Goal: Task Accomplishment & Management: Use online tool/utility

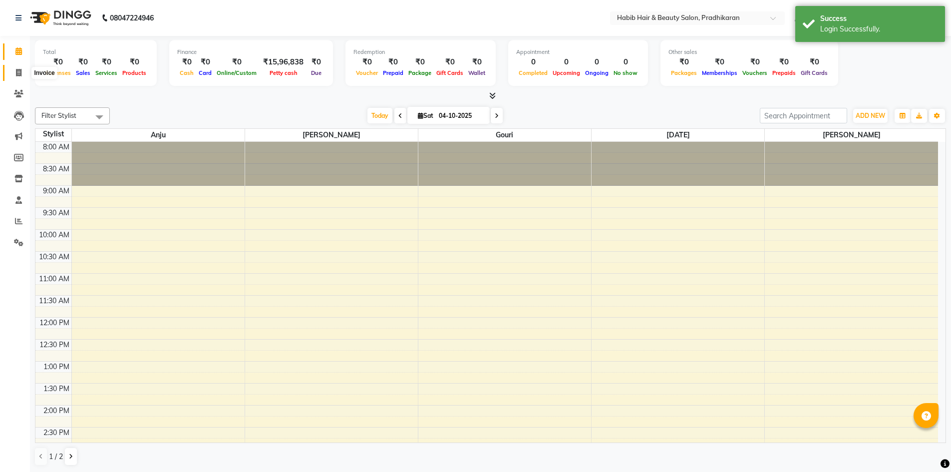
click at [19, 74] on icon at bounding box center [18, 72] width 5 height 7
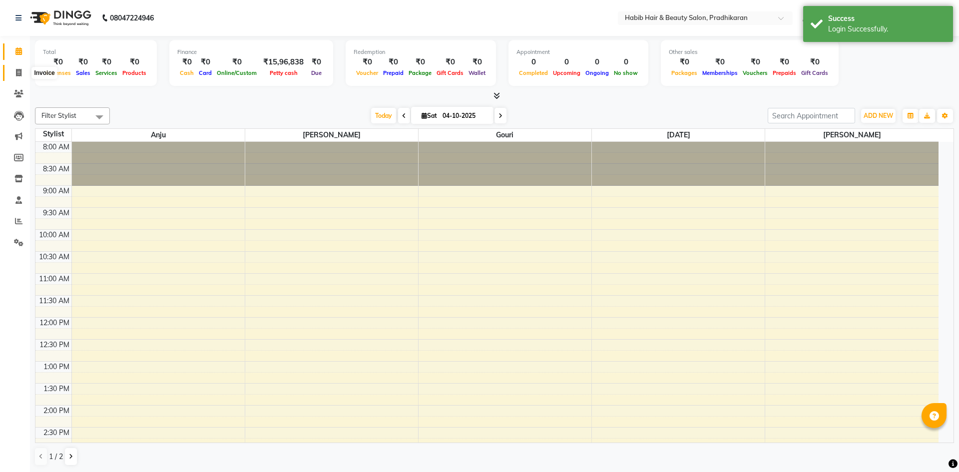
select select "service"
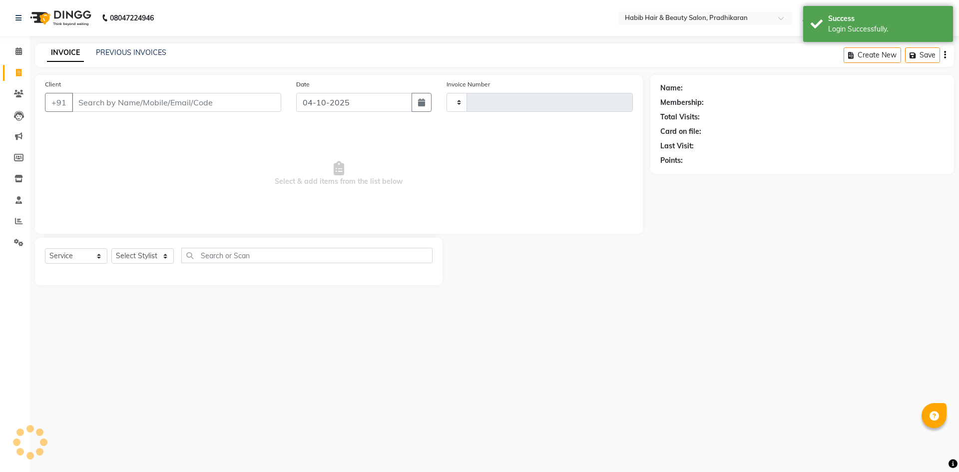
type input "5205"
select select "5583"
drag, startPoint x: 128, startPoint y: 106, endPoint x: 117, endPoint y: 102, distance: 11.5
click at [121, 104] on input "Client" at bounding box center [176, 102] width 209 height 19
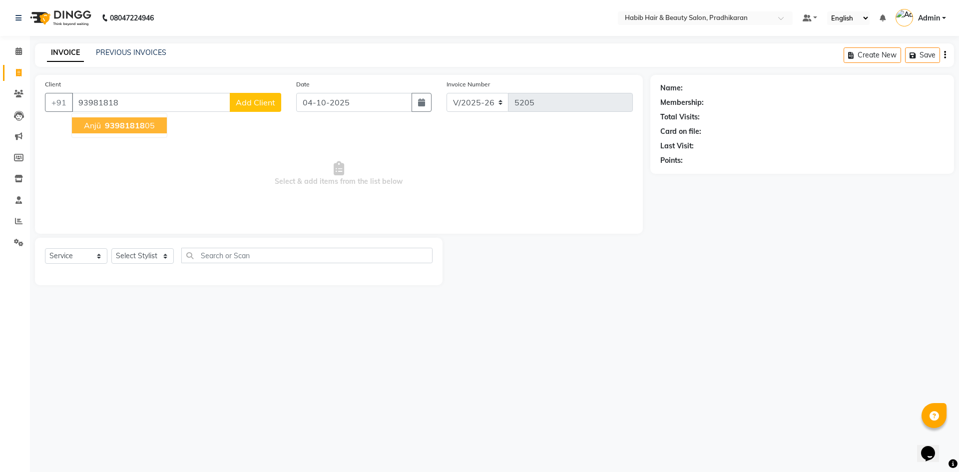
click at [143, 122] on ngb-highlight "93981818 05" at bounding box center [129, 125] width 52 height 10
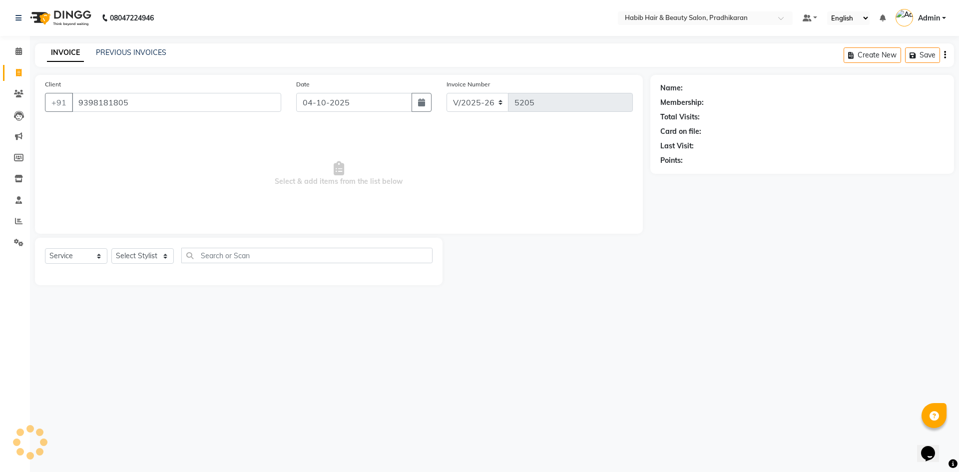
type input "9398181805"
click at [155, 260] on select "Select Stylist Admin [PERSON_NAME] Anju [PERSON_NAME] [PERSON_NAME] [PERSON_NAM…" at bounding box center [142, 255] width 62 height 15
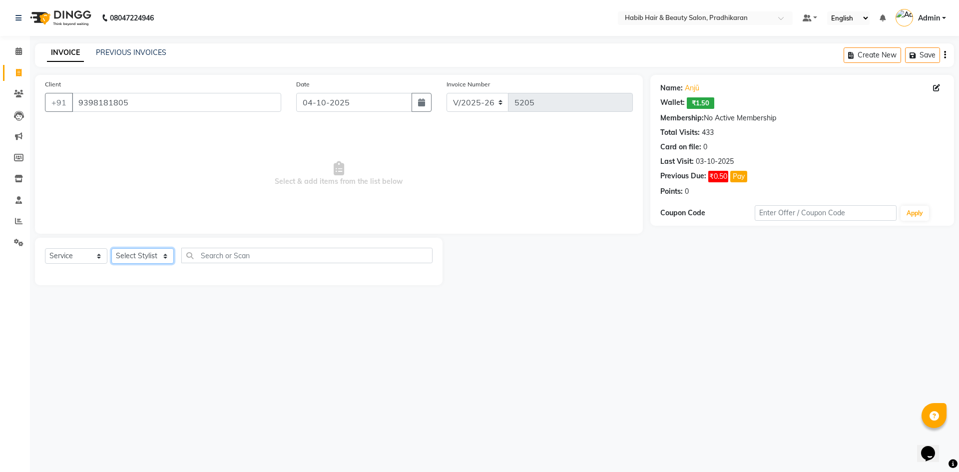
select select "38177"
click at [111, 248] on select "Select Stylist Admin [PERSON_NAME] Anju [PERSON_NAME] [PERSON_NAME] [PERSON_NAM…" at bounding box center [142, 255] width 62 height 15
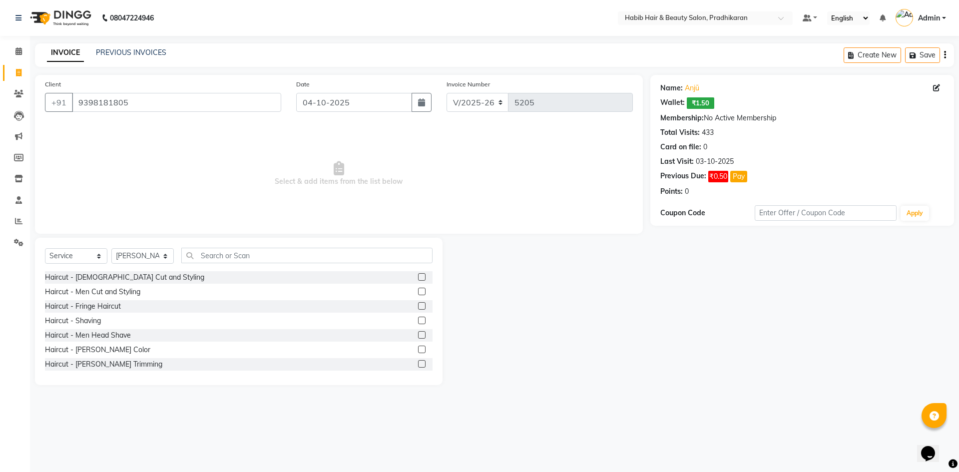
click at [418, 279] on label at bounding box center [421, 276] width 7 height 7
click at [418, 279] on input "checkbox" at bounding box center [421, 277] width 6 height 6
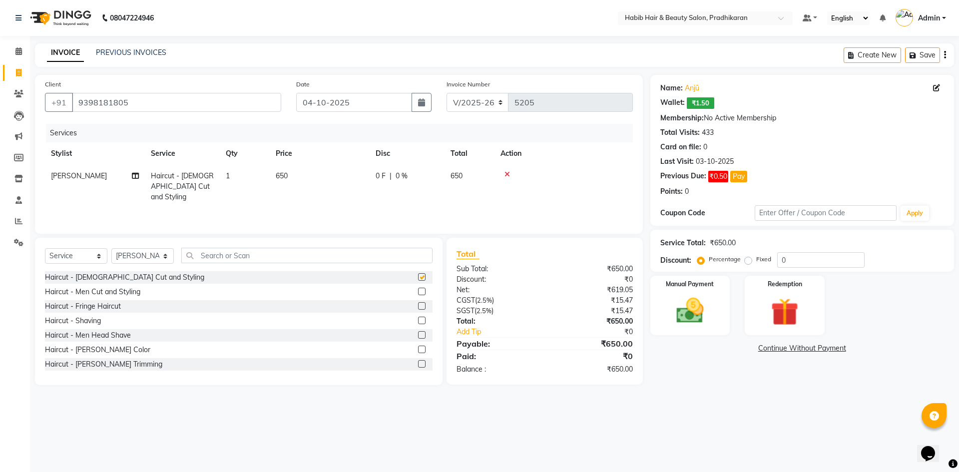
checkbox input "false"
click at [340, 192] on td "650" at bounding box center [320, 186] width 100 height 43
select select "38177"
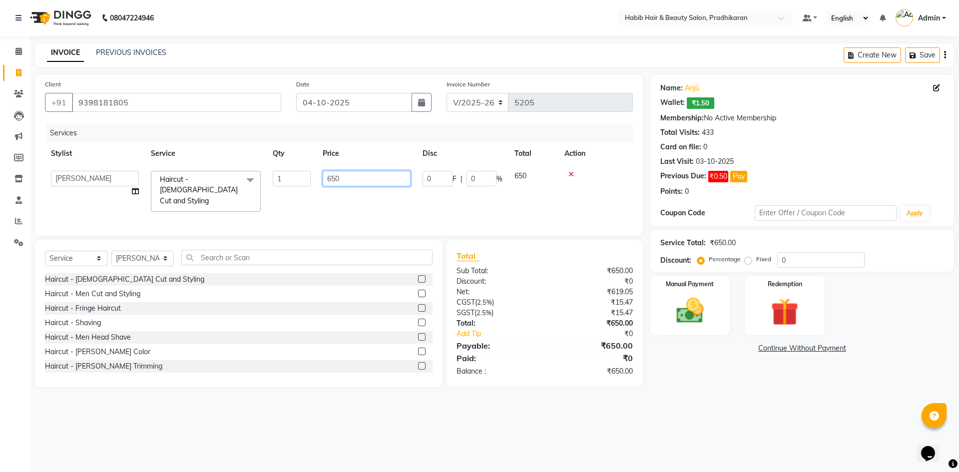
click at [383, 177] on input "650" at bounding box center [367, 178] width 88 height 15
type input "6"
type input "800"
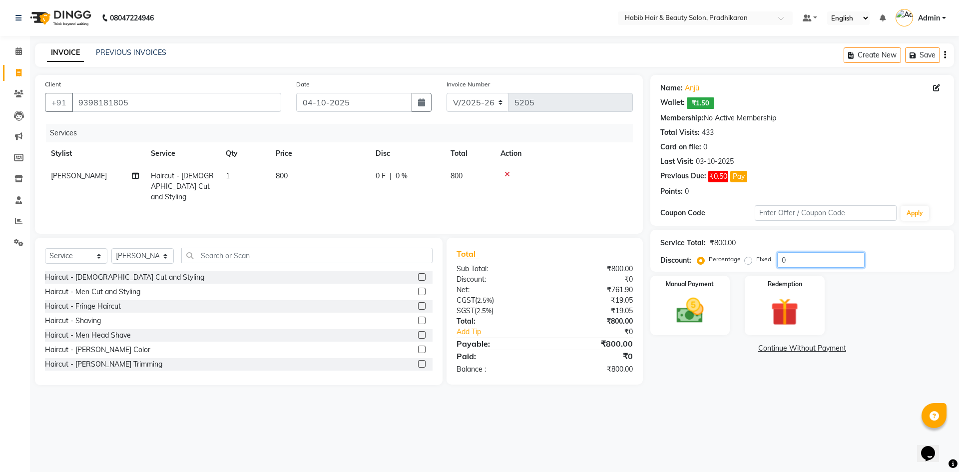
click at [805, 255] on input "0" at bounding box center [820, 259] width 87 height 15
type input "50"
click at [688, 305] on img at bounding box center [690, 310] width 46 height 33
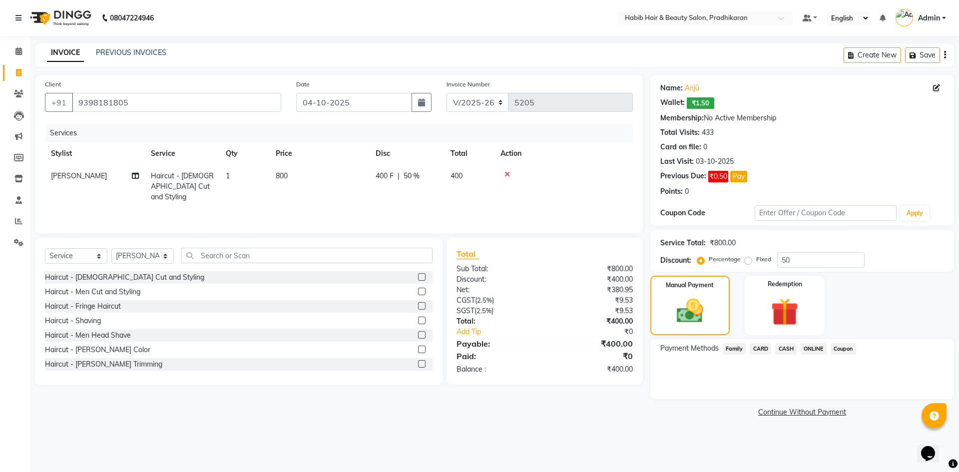
click at [811, 344] on span "ONLINE" at bounding box center [814, 348] width 26 height 11
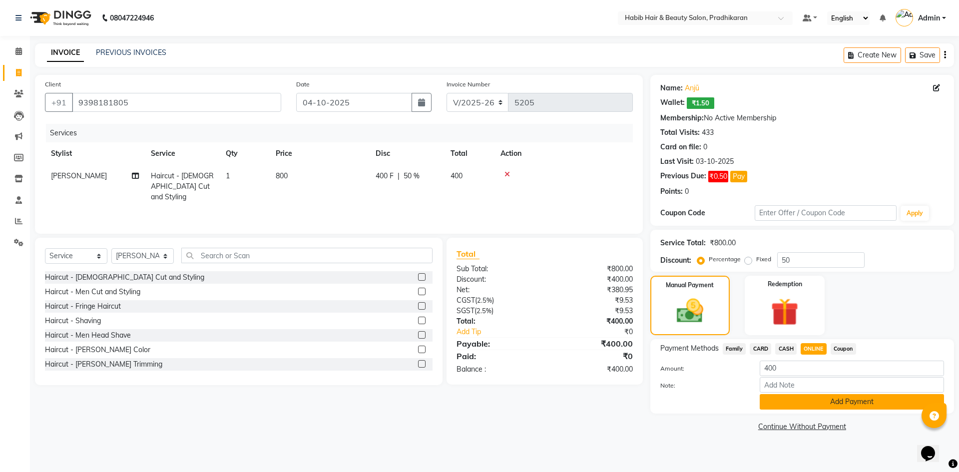
click at [818, 407] on button "Add Payment" at bounding box center [852, 401] width 184 height 15
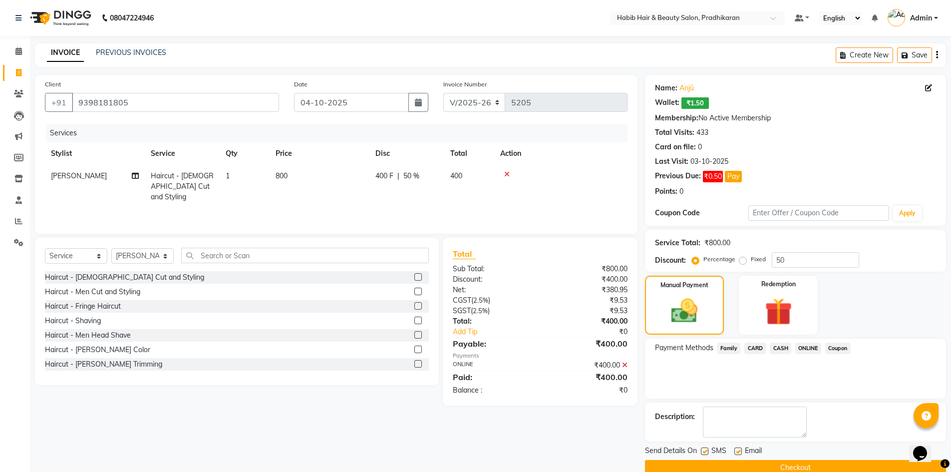
click at [818, 464] on button "Checkout" at bounding box center [795, 467] width 301 height 15
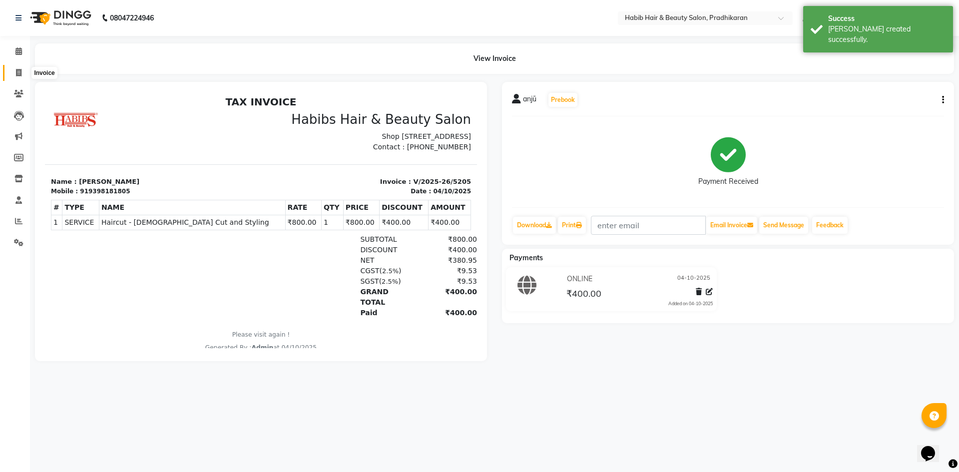
click at [19, 75] on icon at bounding box center [18, 72] width 5 height 7
select select "service"
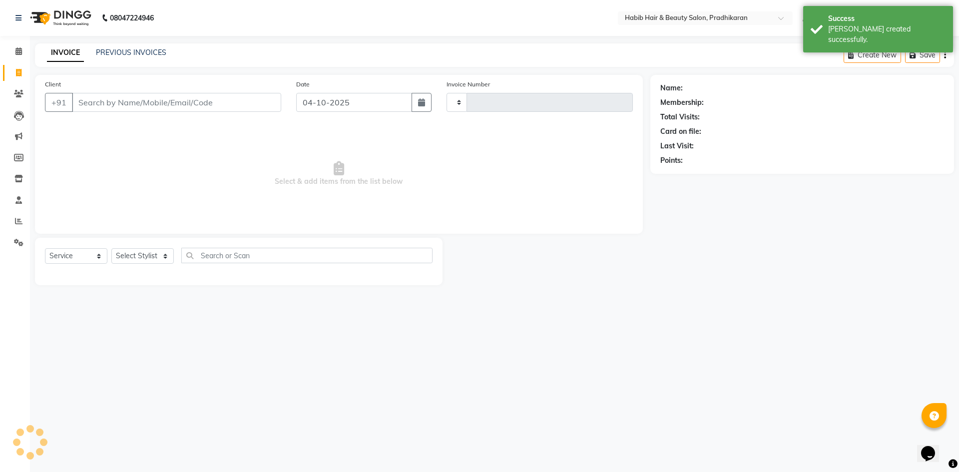
type input "5206"
select select "5583"
click at [153, 258] on select "Select Stylist" at bounding box center [142, 255] width 62 height 15
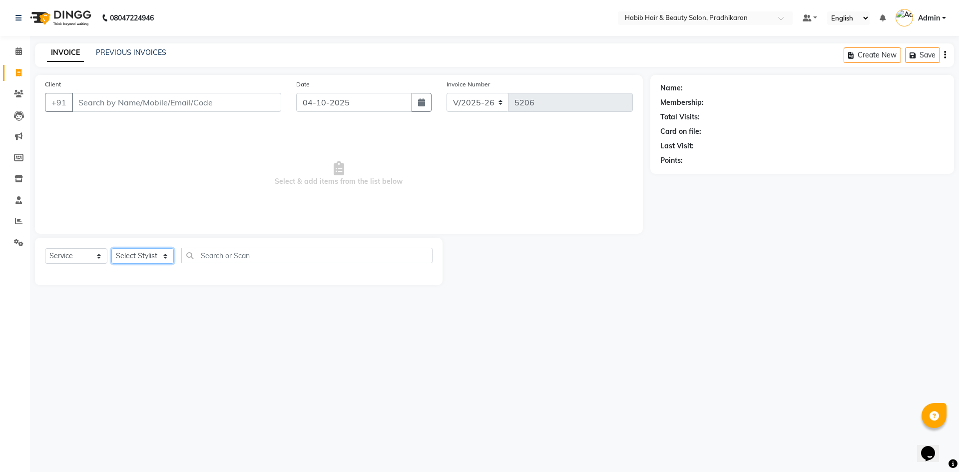
select select "38177"
click at [111, 248] on select "Select Stylist Admin [PERSON_NAME] Anju [PERSON_NAME] [PERSON_NAME] [PERSON_NAM…" at bounding box center [142, 255] width 62 height 15
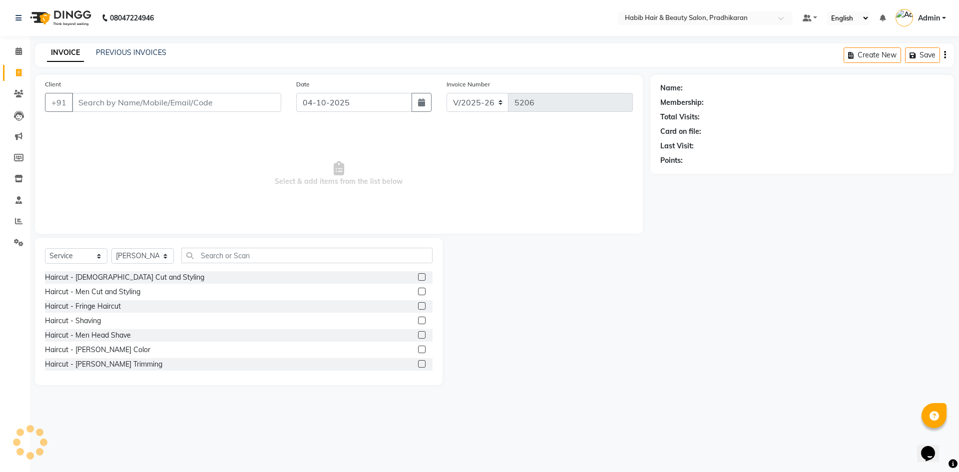
drag, startPoint x: 414, startPoint y: 291, endPoint x: 399, endPoint y: 283, distance: 17.0
click at [418, 291] on label at bounding box center [421, 291] width 7 height 7
click at [418, 291] on input "checkbox" at bounding box center [421, 292] width 6 height 6
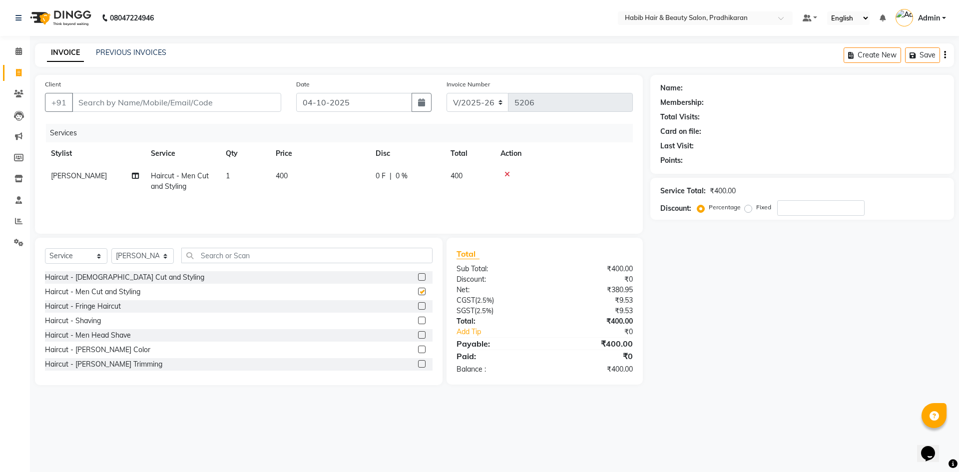
checkbox input "false"
click at [344, 262] on input "text" at bounding box center [306, 255] width 251 height 15
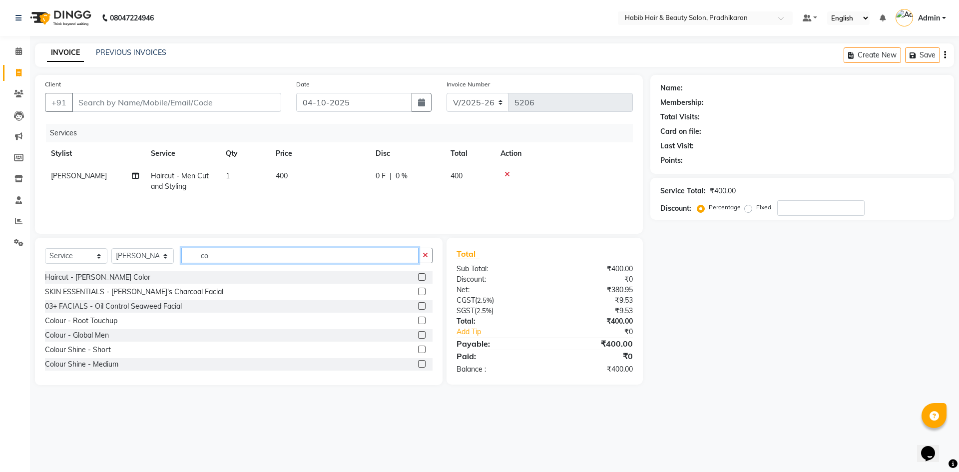
type input "co"
click at [418, 335] on label at bounding box center [421, 334] width 7 height 7
click at [418, 335] on input "checkbox" at bounding box center [421, 335] width 6 height 6
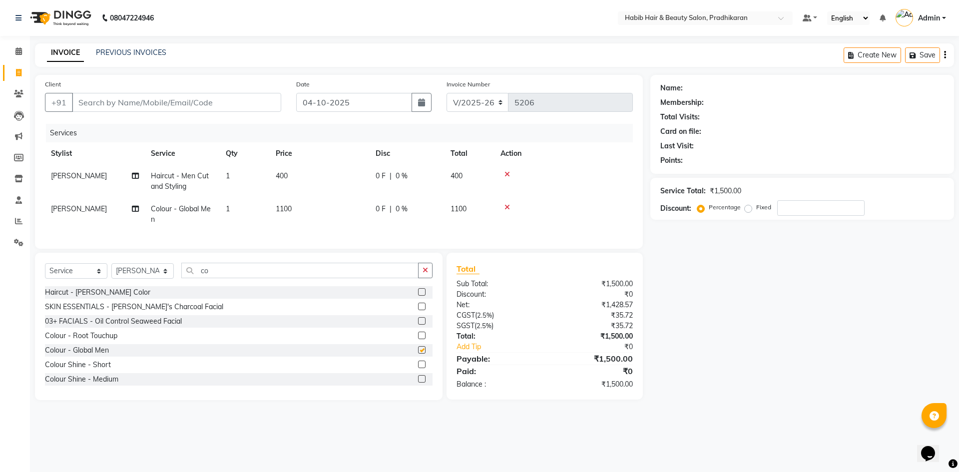
checkbox input "false"
click at [368, 205] on td "1100" at bounding box center [320, 214] width 100 height 33
select select "38177"
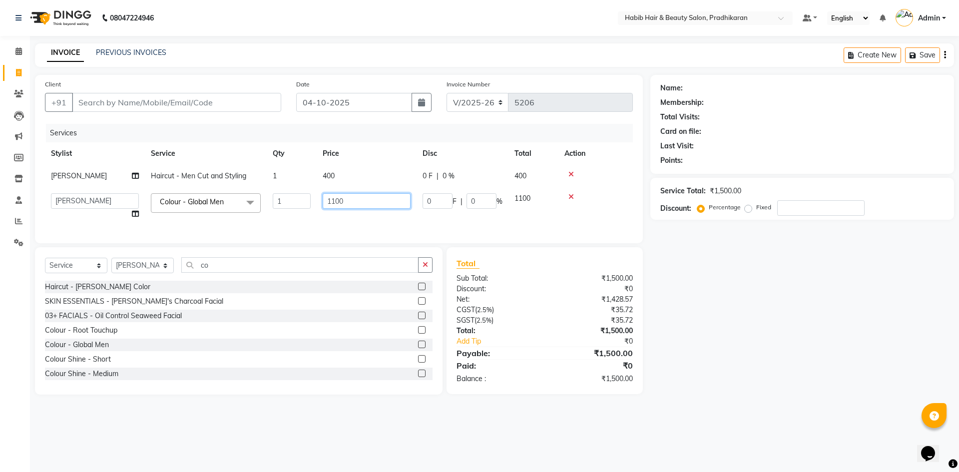
click at [375, 204] on input "1100" at bounding box center [367, 200] width 88 height 15
type input "1600"
click at [190, 106] on input "Client" at bounding box center [176, 102] width 209 height 19
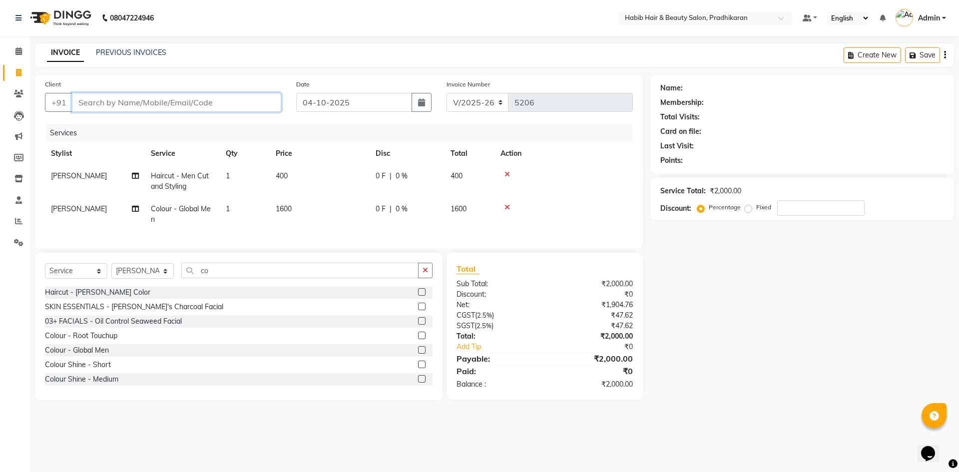
type input "9"
type input "0"
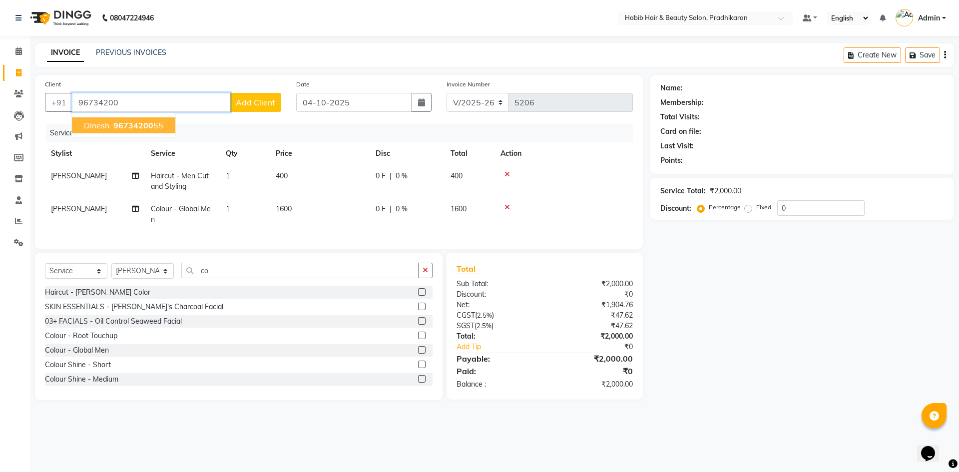
click at [157, 128] on ngb-highlight "96734200 55" at bounding box center [137, 125] width 52 height 10
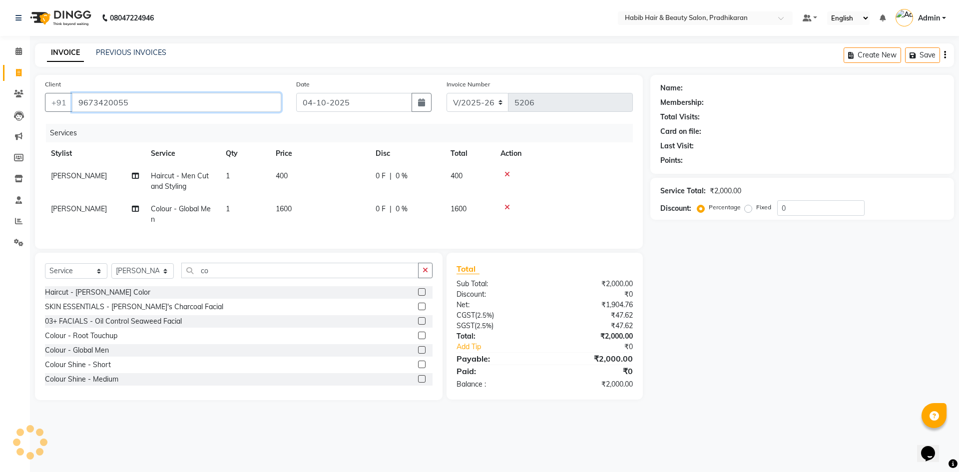
type input "9673420055"
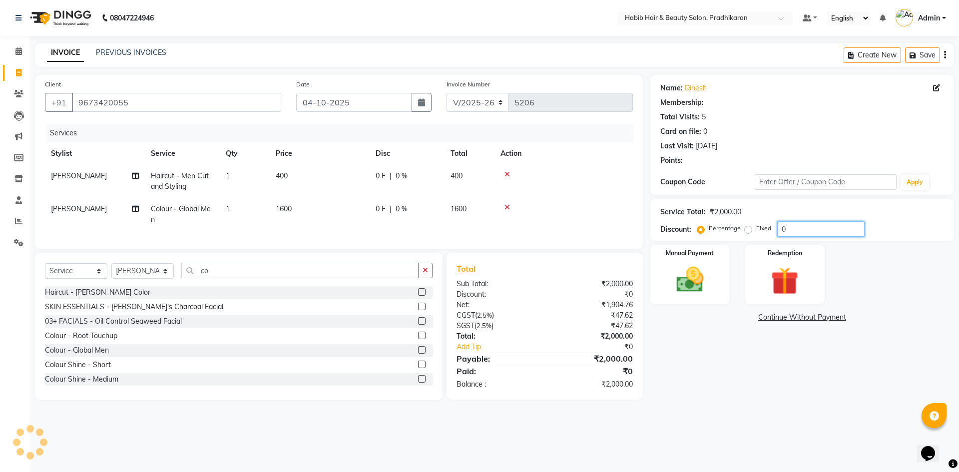
click at [806, 231] on input "0" at bounding box center [820, 228] width 87 height 15
type input "50"
click at [695, 285] on img at bounding box center [690, 279] width 46 height 33
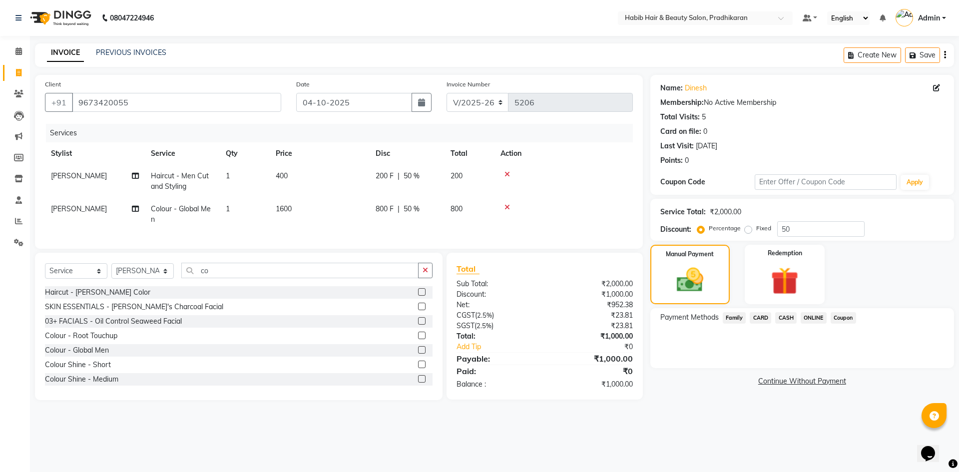
click at [783, 323] on span "CASH" at bounding box center [785, 317] width 21 height 11
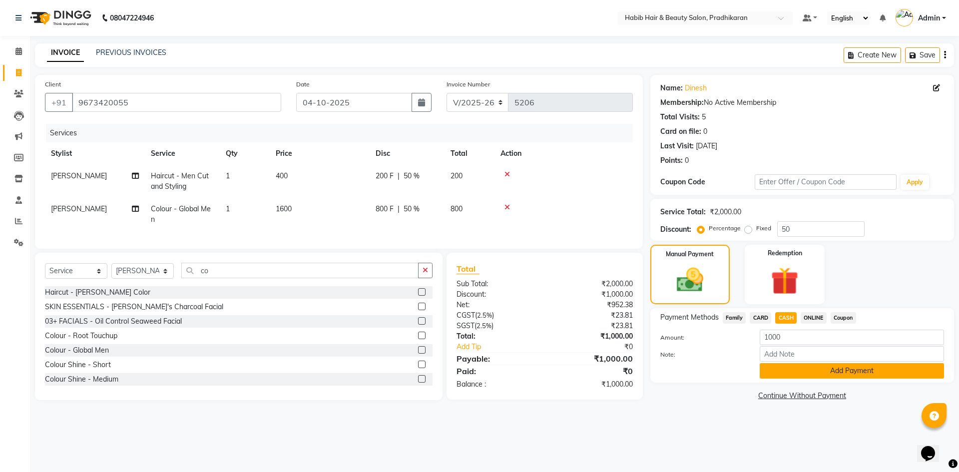
click at [792, 376] on button "Add Payment" at bounding box center [852, 370] width 184 height 15
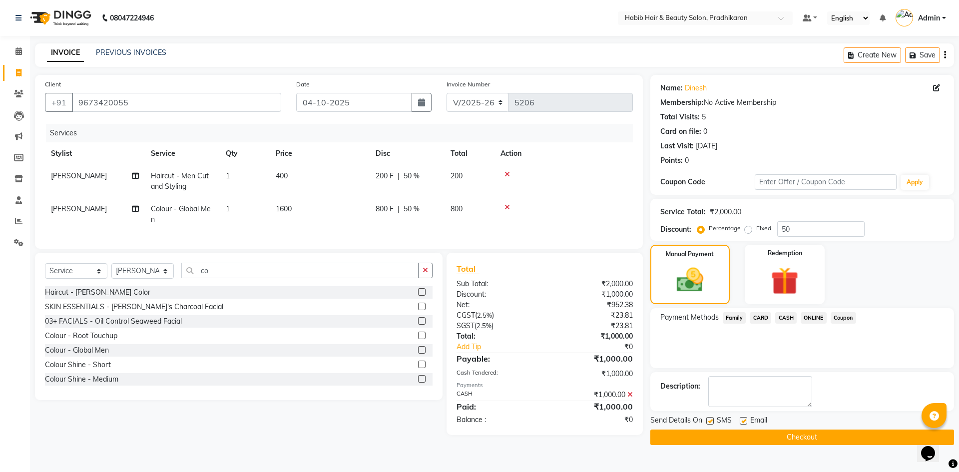
click at [807, 439] on button "Checkout" at bounding box center [802, 437] width 304 height 15
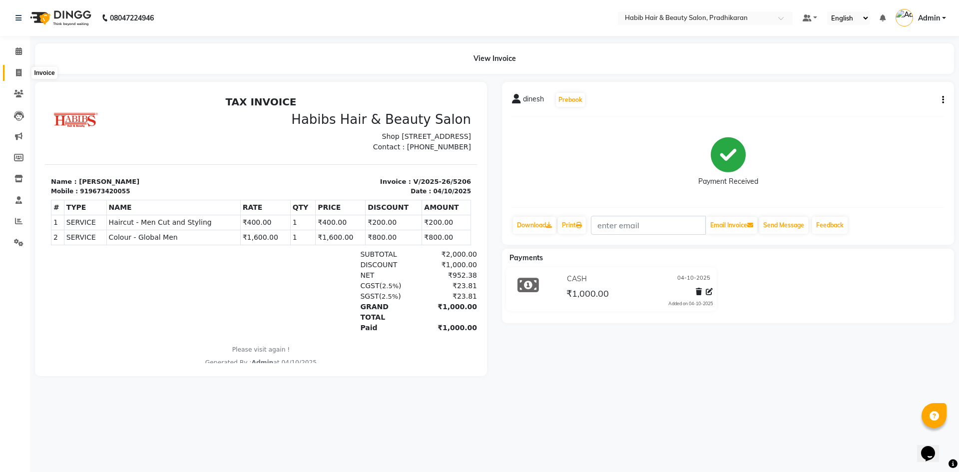
click at [17, 73] on icon at bounding box center [18, 72] width 5 height 7
select select "service"
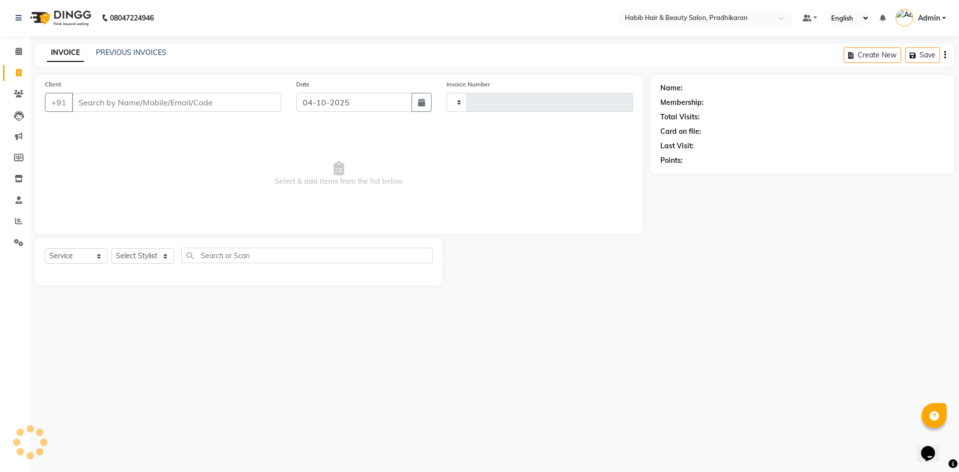
type input "5207"
select select "5583"
click at [126, 106] on input "Client" at bounding box center [176, 102] width 209 height 19
type input "9092065777"
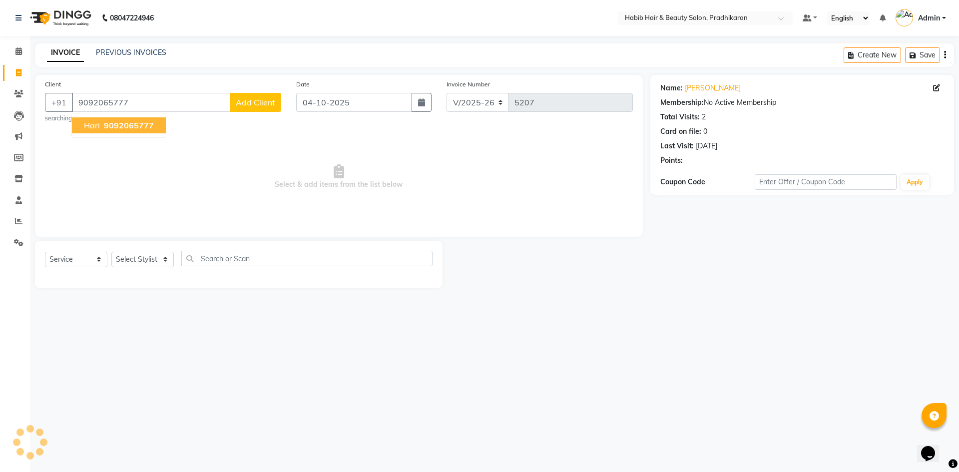
click at [133, 128] on span "9092065777" at bounding box center [129, 125] width 50 height 10
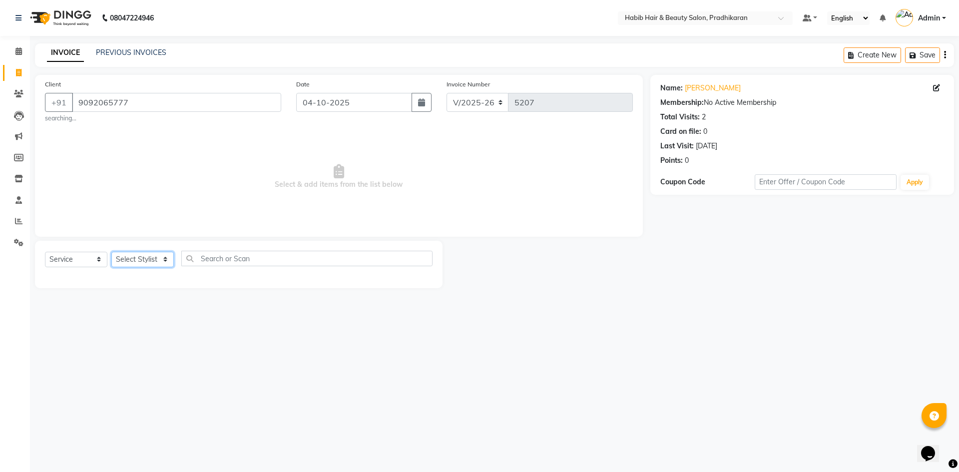
click at [144, 258] on select "Select Stylist Admin [PERSON_NAME] Anju [PERSON_NAME] [PERSON_NAME] [PERSON_NAM…" at bounding box center [142, 259] width 62 height 15
select select "91574"
click at [111, 252] on select "Select Stylist Admin [PERSON_NAME] Anju [PERSON_NAME] [PERSON_NAME] [PERSON_NAM…" at bounding box center [142, 259] width 62 height 15
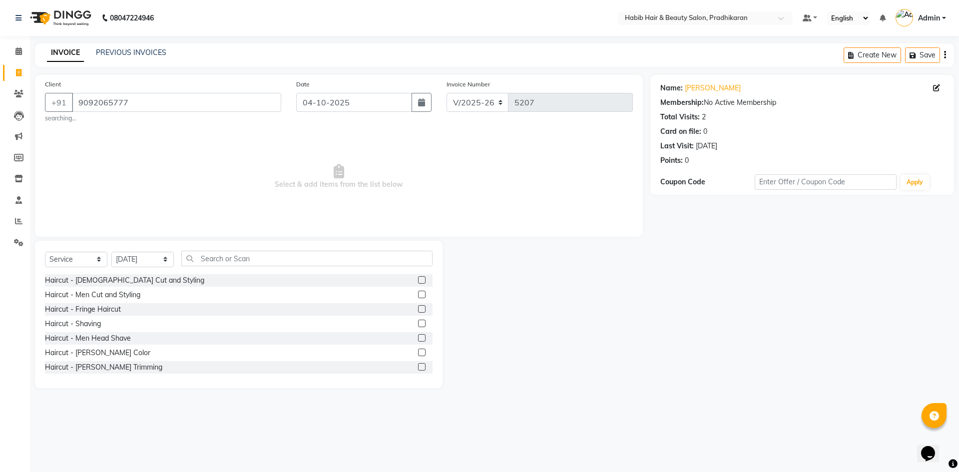
click at [418, 297] on label at bounding box center [421, 294] width 7 height 7
click at [418, 297] on input "checkbox" at bounding box center [421, 295] width 6 height 6
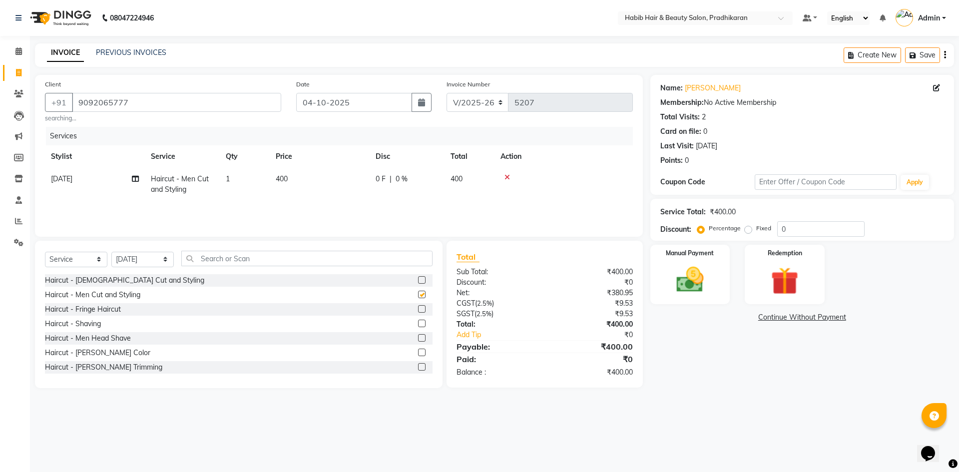
checkbox input "false"
click at [418, 367] on label at bounding box center [421, 366] width 7 height 7
click at [418, 367] on input "checkbox" at bounding box center [421, 367] width 6 height 6
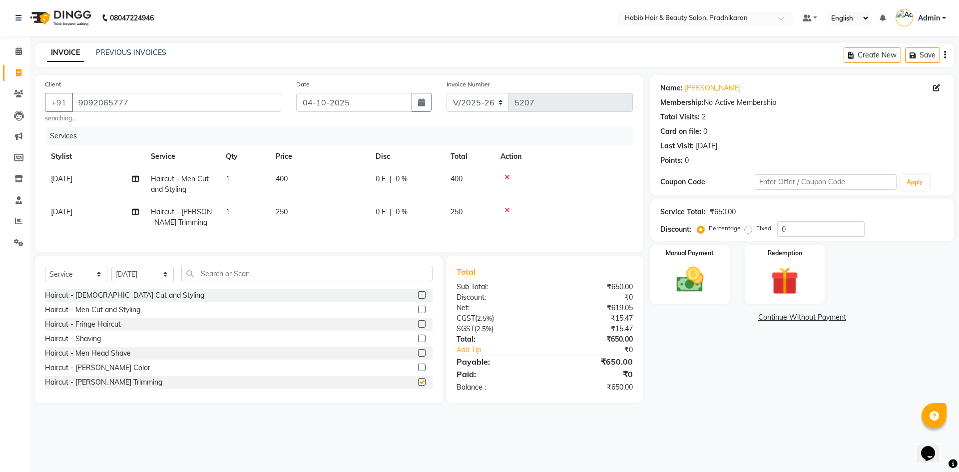
checkbox input "false"
click at [804, 233] on input "0" at bounding box center [820, 228] width 87 height 15
type input "50"
click at [677, 288] on img at bounding box center [690, 279] width 46 height 33
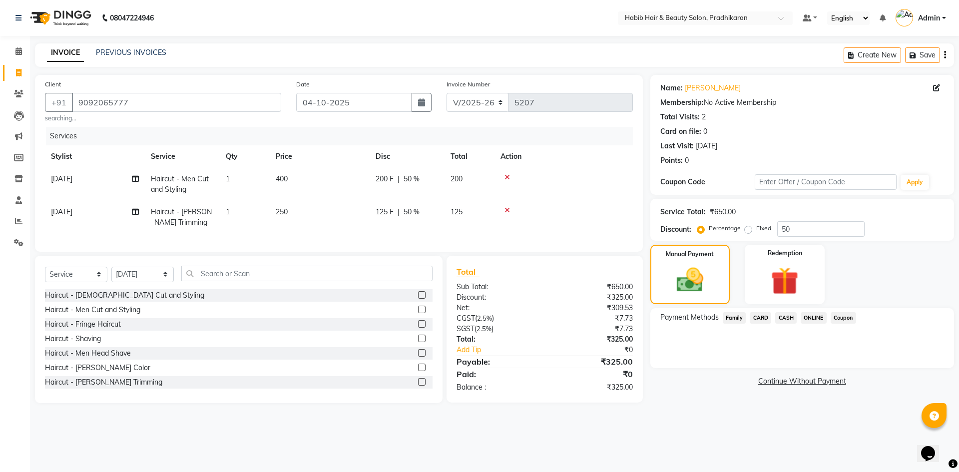
click at [800, 317] on div "ONLINE" at bounding box center [812, 318] width 30 height 13
click at [809, 313] on span "ONLINE" at bounding box center [814, 317] width 26 height 11
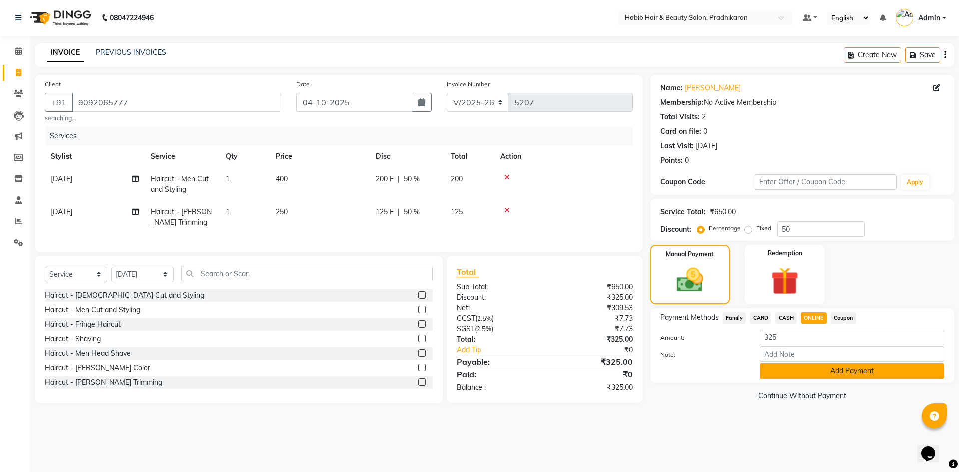
click at [805, 367] on button "Add Payment" at bounding box center [852, 370] width 184 height 15
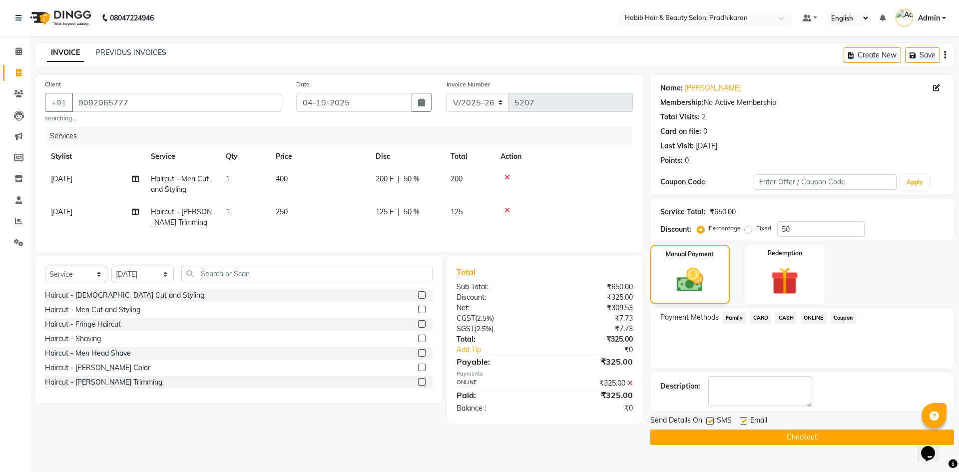
click at [798, 435] on button "Checkout" at bounding box center [802, 437] width 304 height 15
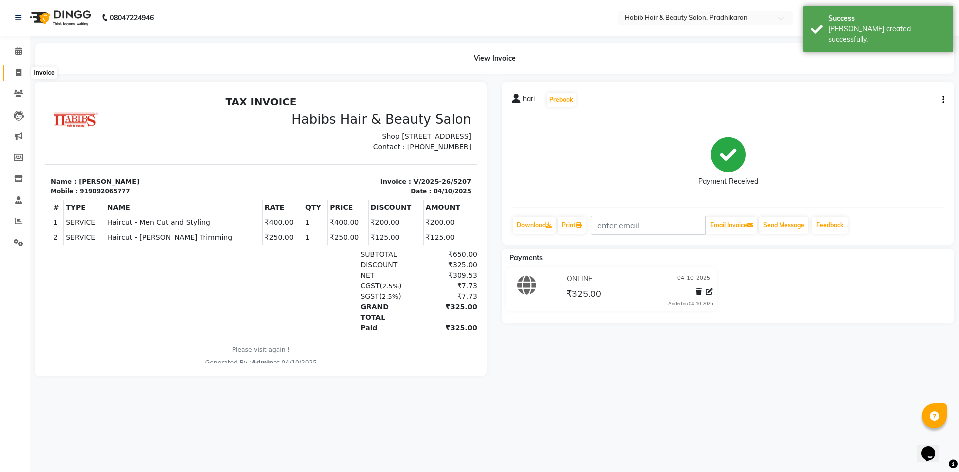
click at [12, 76] on span at bounding box center [18, 72] width 17 height 11
select select "service"
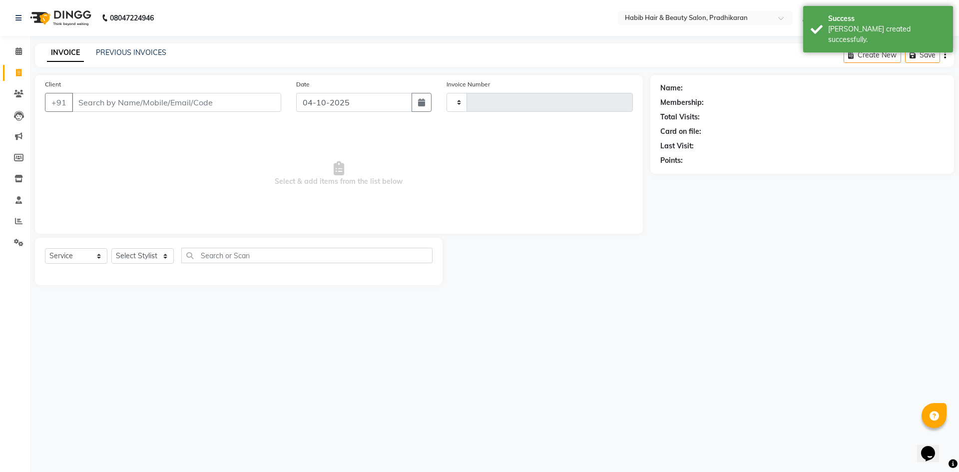
type input "5208"
select select "5583"
click at [112, 108] on input "Client" at bounding box center [176, 102] width 209 height 19
click at [155, 253] on select "Select Stylist Admin [PERSON_NAME] Anju [PERSON_NAME] [PERSON_NAME] [PERSON_NAM…" at bounding box center [142, 255] width 62 height 15
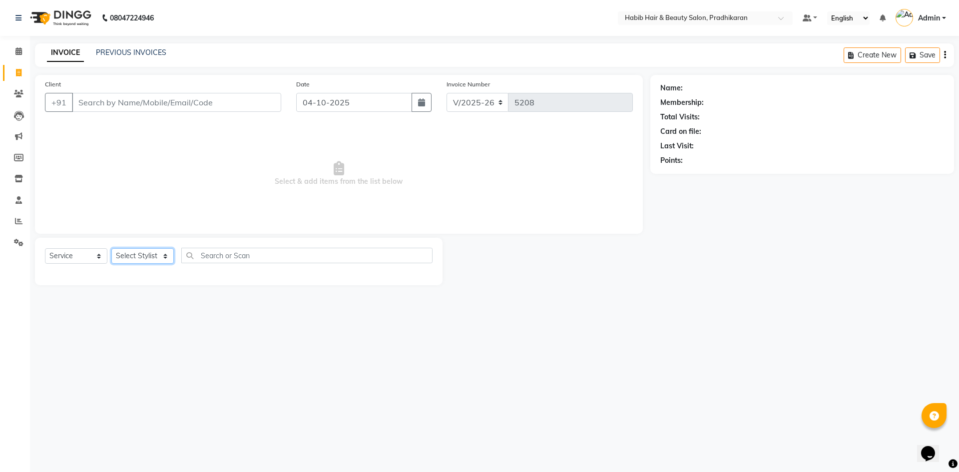
select select "92013"
click at [111, 248] on select "Select Stylist Admin [PERSON_NAME] Anju [PERSON_NAME] [PERSON_NAME] [PERSON_NAM…" at bounding box center [142, 255] width 62 height 15
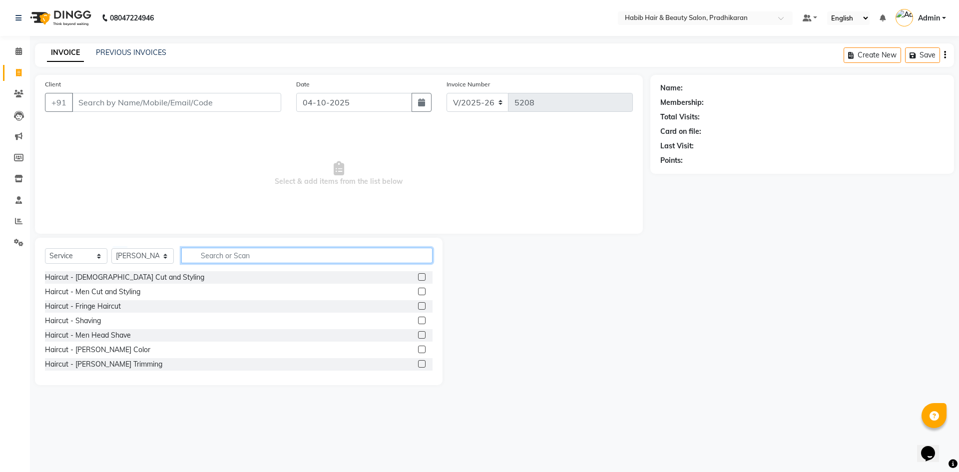
drag, startPoint x: 264, startPoint y: 256, endPoint x: 335, endPoint y: 253, distance: 71.5
click at [275, 256] on input "text" at bounding box center [306, 255] width 251 height 15
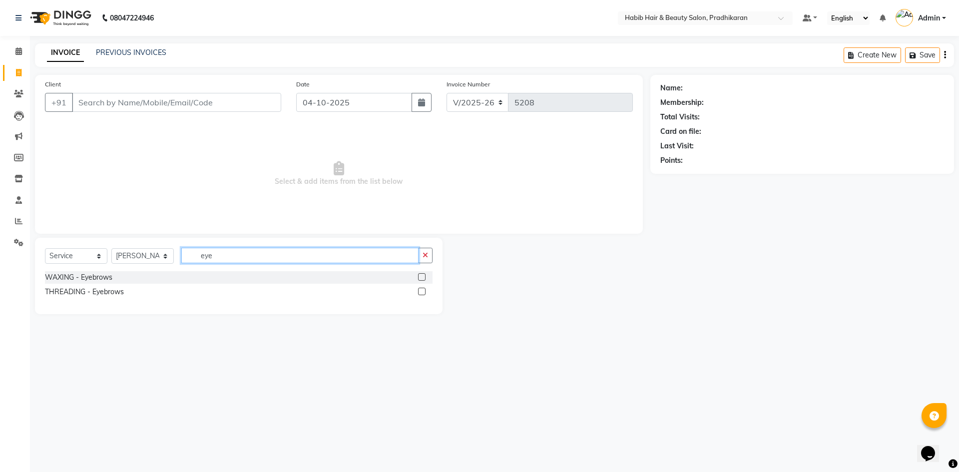
type input "eye"
click at [420, 293] on label at bounding box center [421, 291] width 7 height 7
click at [420, 293] on input "checkbox" at bounding box center [421, 292] width 6 height 6
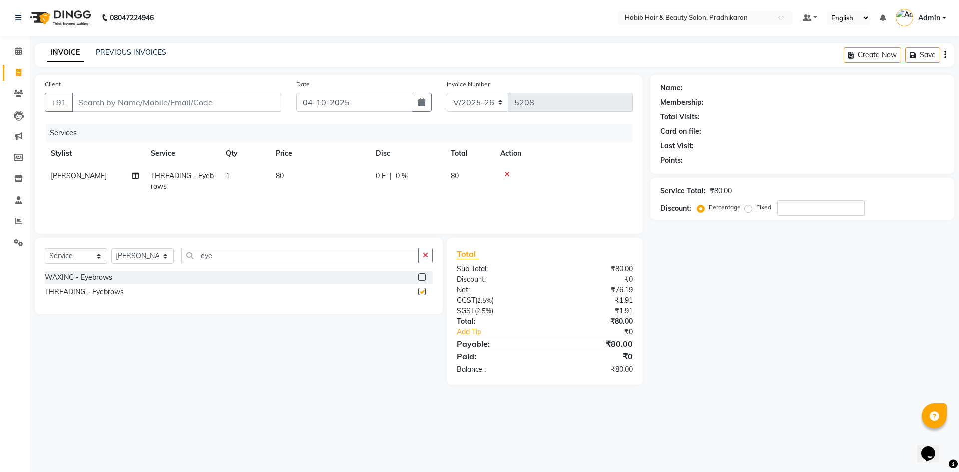
checkbox input "false"
click at [307, 258] on input "eye" at bounding box center [299, 255] width 237 height 15
type input "e"
type input "eye"
click at [423, 287] on div at bounding box center [425, 292] width 14 height 12
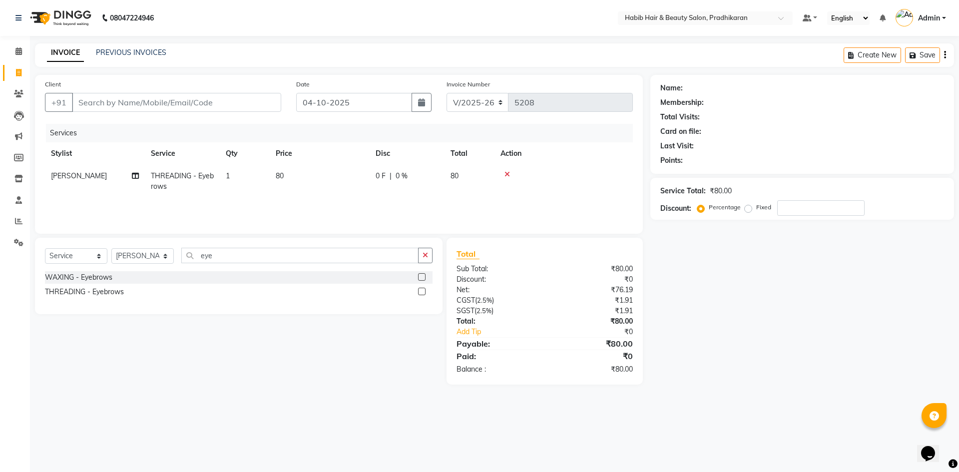
click at [420, 293] on label at bounding box center [421, 291] width 7 height 7
click at [420, 293] on input "checkbox" at bounding box center [421, 292] width 6 height 6
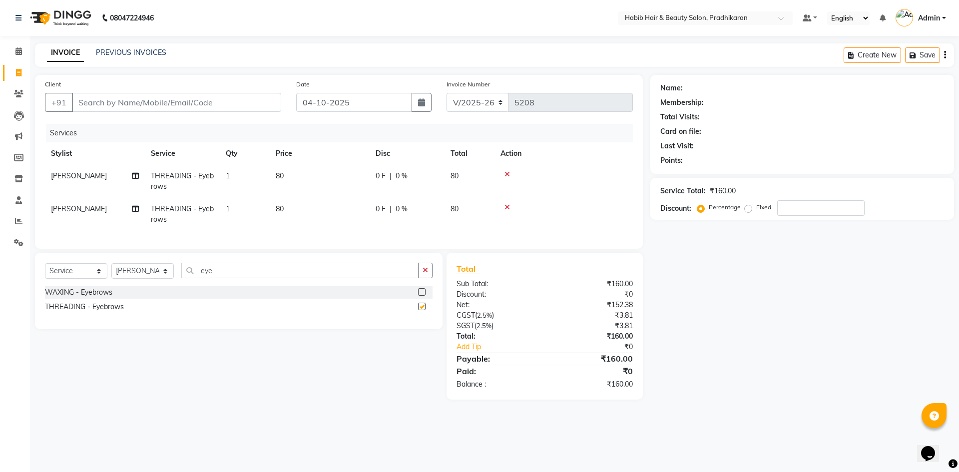
checkbox input "false"
click at [207, 104] on input "Client" at bounding box center [176, 102] width 209 height 19
type input "9"
type input "0"
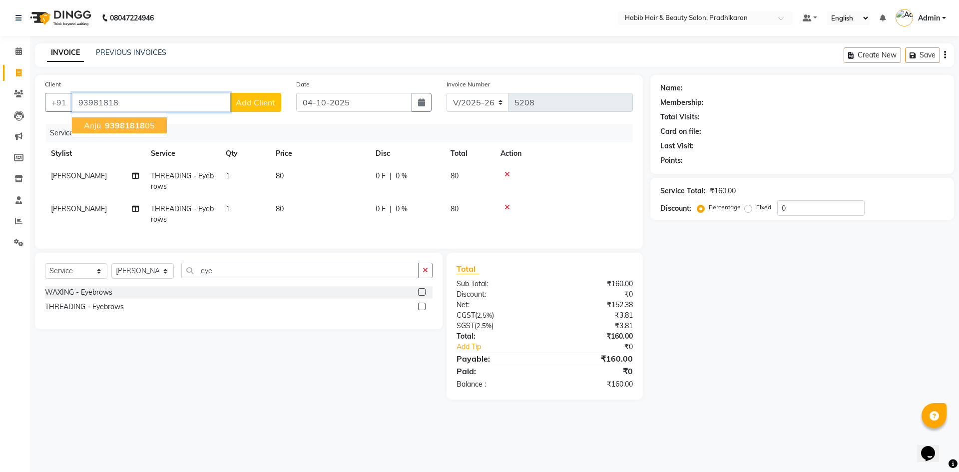
click at [151, 129] on ngb-highlight "93981818 05" at bounding box center [129, 125] width 52 height 10
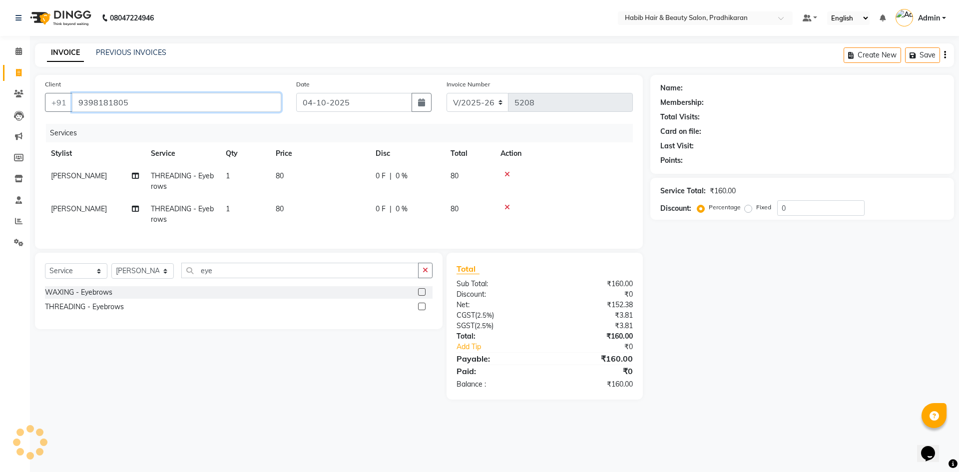
type input "9398181805"
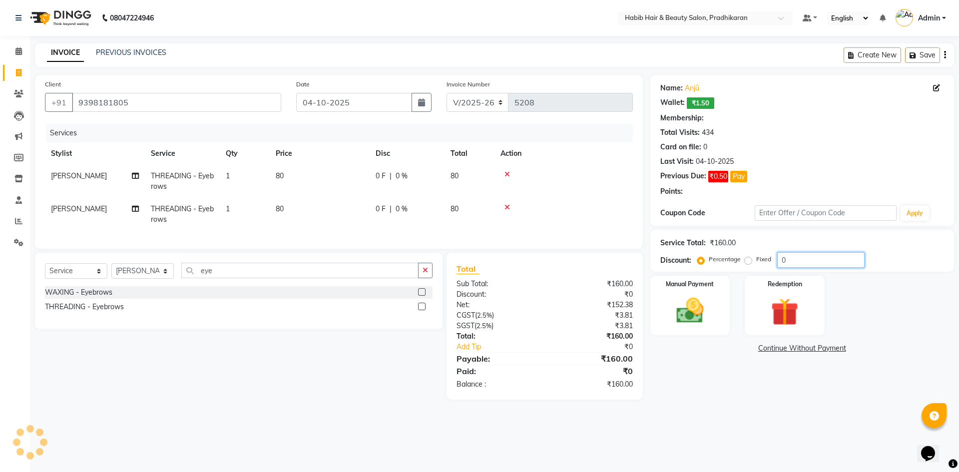
click at [798, 253] on div "Service Total: ₹160.00 Discount: Percentage Fixed 0" at bounding box center [802, 251] width 284 height 34
type input "50"
click at [676, 319] on img at bounding box center [690, 310] width 46 height 33
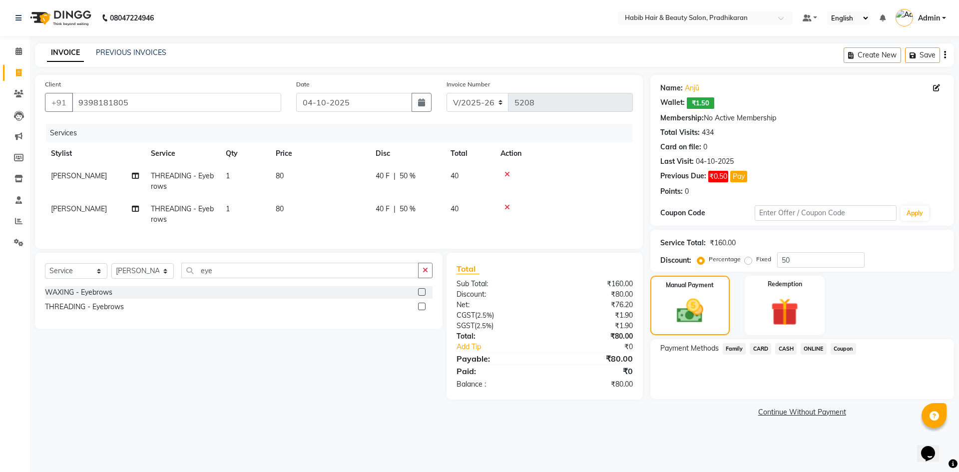
drag, startPoint x: 801, startPoint y: 345, endPoint x: 804, endPoint y: 359, distance: 14.3
click at [801, 347] on span "ONLINE" at bounding box center [814, 348] width 26 height 11
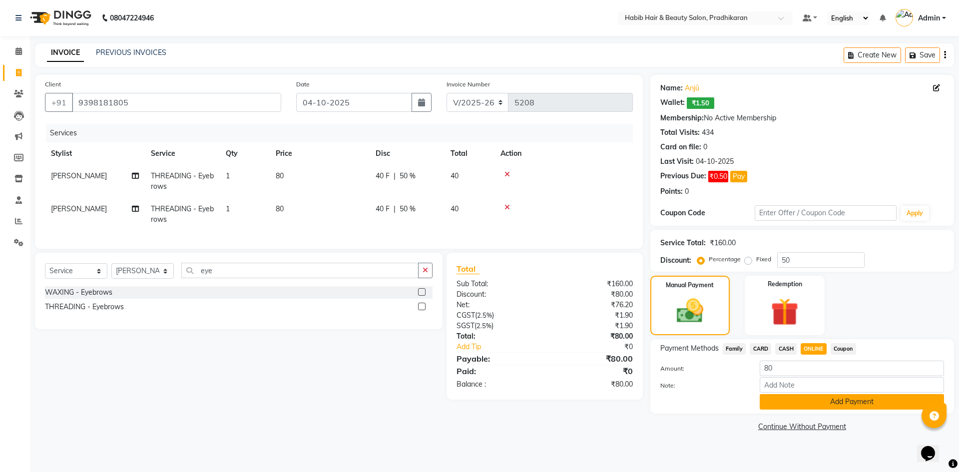
click at [806, 407] on button "Add Payment" at bounding box center [852, 401] width 184 height 15
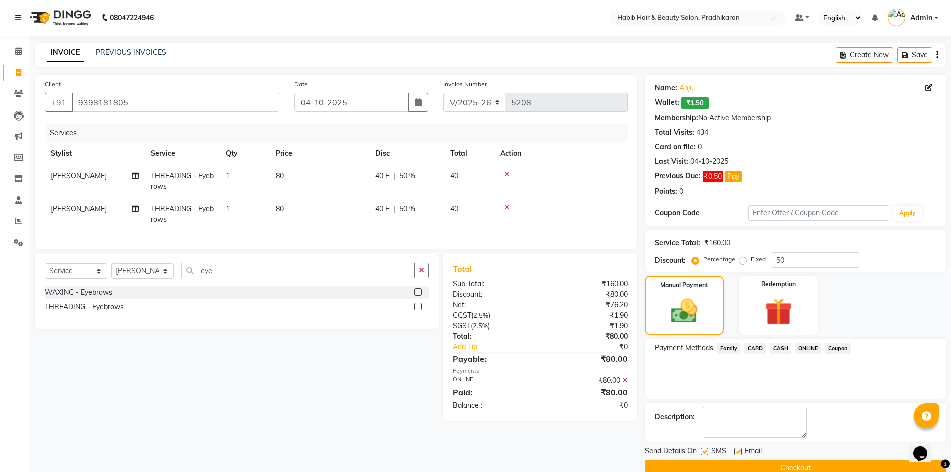
click at [810, 468] on button "Checkout" at bounding box center [795, 467] width 301 height 15
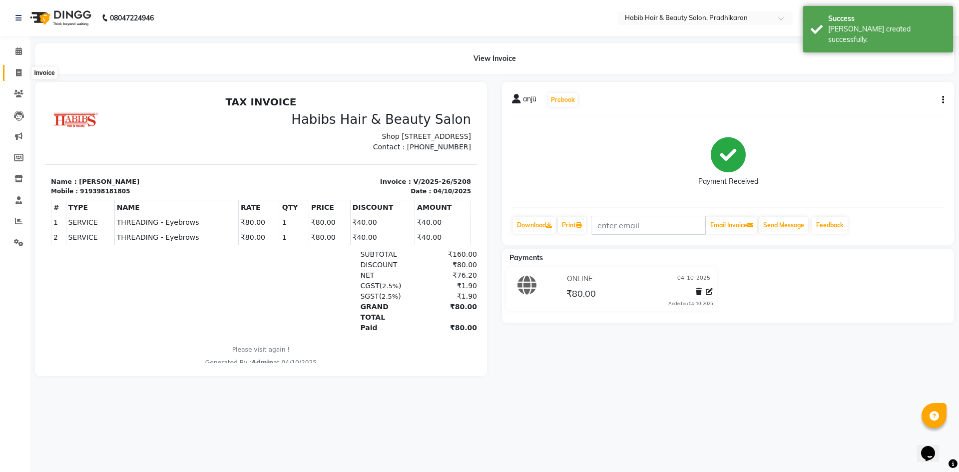
click at [18, 69] on icon at bounding box center [18, 72] width 5 height 7
select select "service"
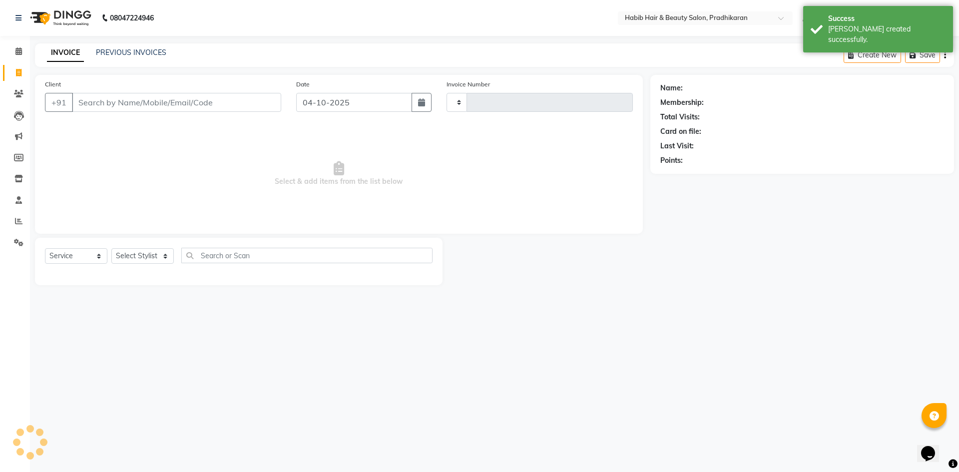
type input "5209"
select select "5583"
click at [151, 256] on select "Select Stylist" at bounding box center [142, 255] width 62 height 15
click at [150, 195] on span "Select & add items from the list below" at bounding box center [339, 174] width 588 height 100
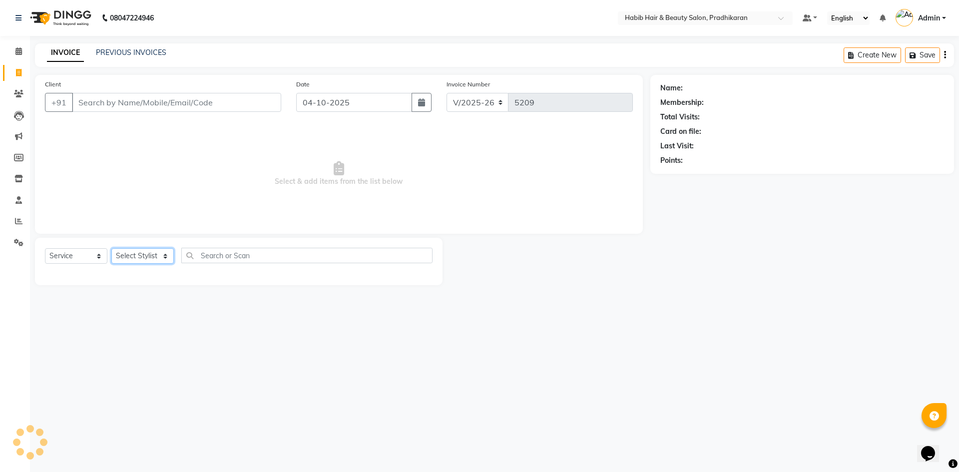
click at [164, 256] on select "Select Stylist" at bounding box center [142, 255] width 62 height 15
select select "91958"
click at [111, 248] on select "Select Stylist Admin [PERSON_NAME] Anju [PERSON_NAME] [PERSON_NAME] [PERSON_NAM…" at bounding box center [142, 255] width 62 height 15
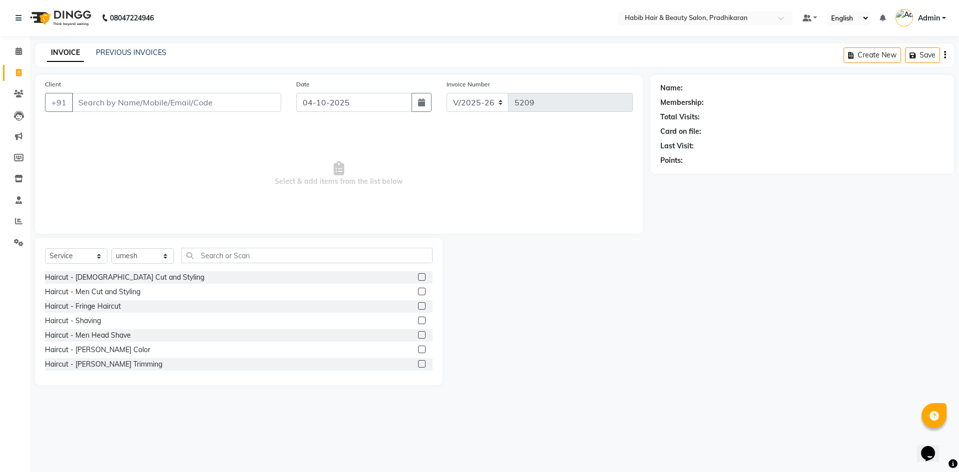
click at [418, 293] on label at bounding box center [421, 291] width 7 height 7
click at [418, 293] on input "checkbox" at bounding box center [421, 292] width 6 height 6
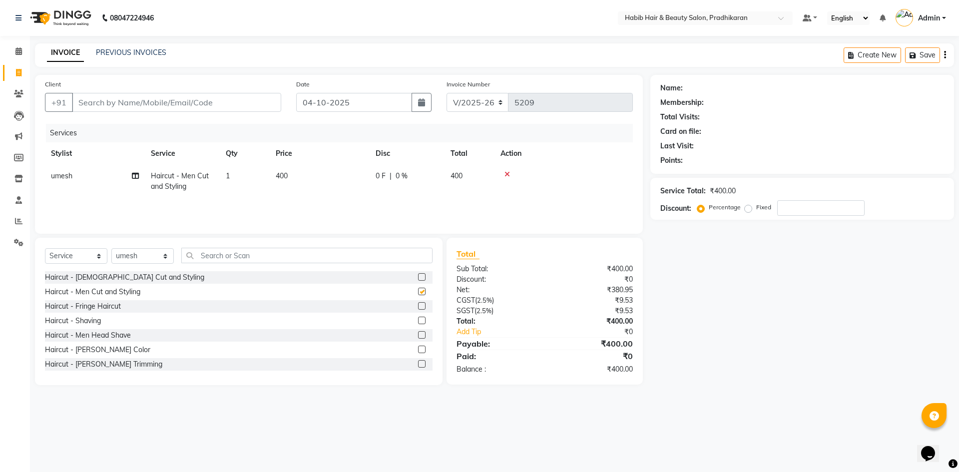
checkbox input "false"
drag, startPoint x: 220, startPoint y: 95, endPoint x: 226, endPoint y: 98, distance: 6.7
click at [220, 96] on input "Client" at bounding box center [176, 102] width 209 height 19
type input "9"
type input "0"
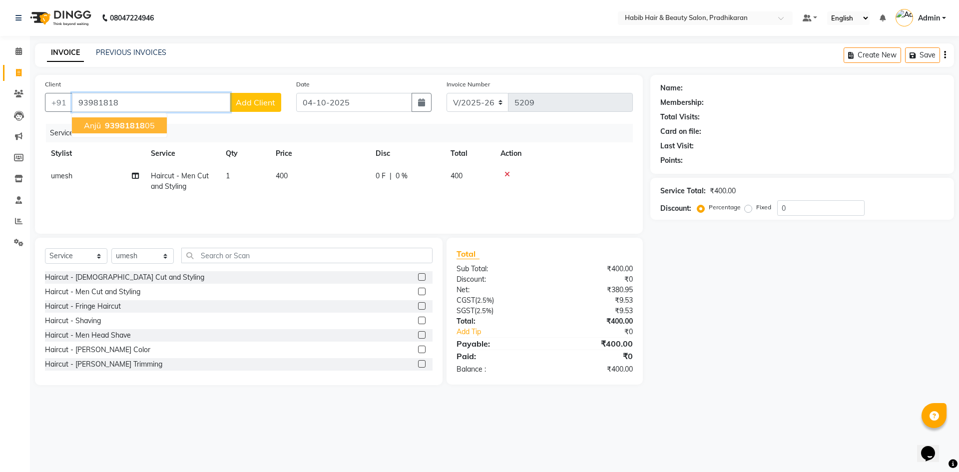
click at [144, 123] on ngb-highlight "93981818 05" at bounding box center [129, 125] width 52 height 10
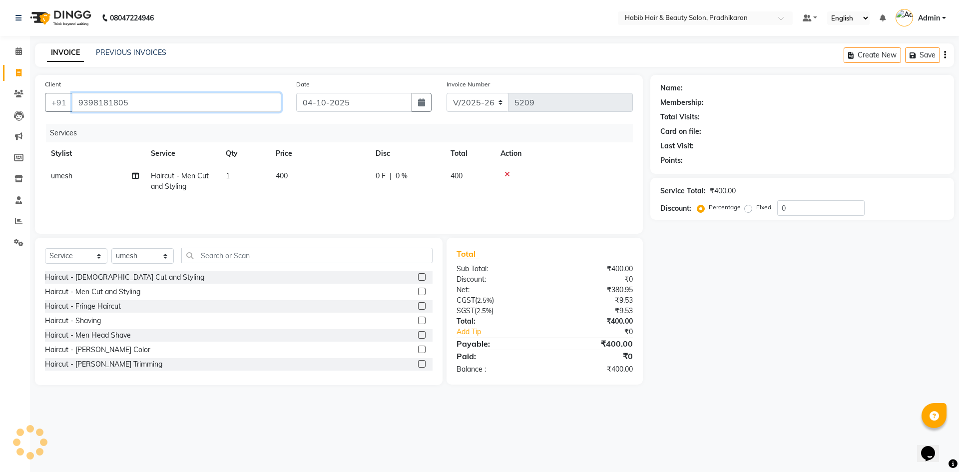
type input "9398181805"
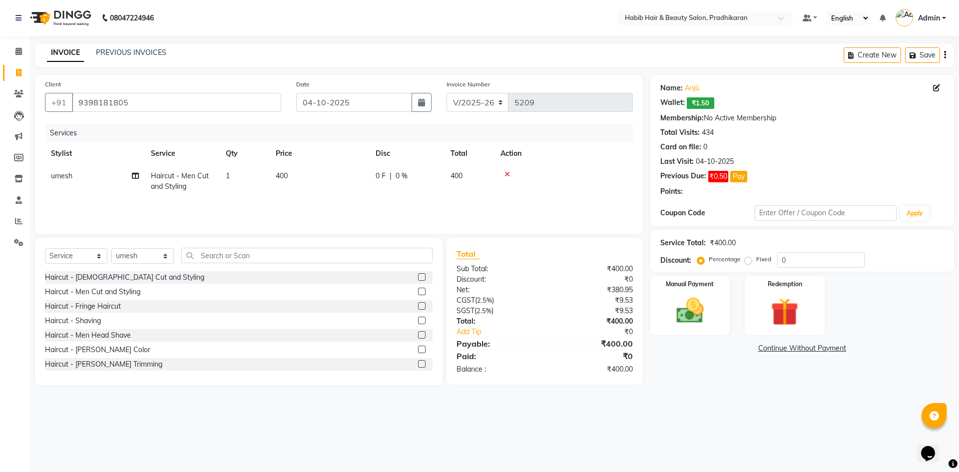
click at [785, 246] on div "Service Total: ₹400.00" at bounding box center [802, 243] width 284 height 10
drag, startPoint x: 791, startPoint y: 257, endPoint x: 866, endPoint y: 243, distance: 76.1
click at [800, 257] on input "0" at bounding box center [820, 259] width 87 height 15
type input "50"
click at [673, 308] on img at bounding box center [690, 310] width 46 height 33
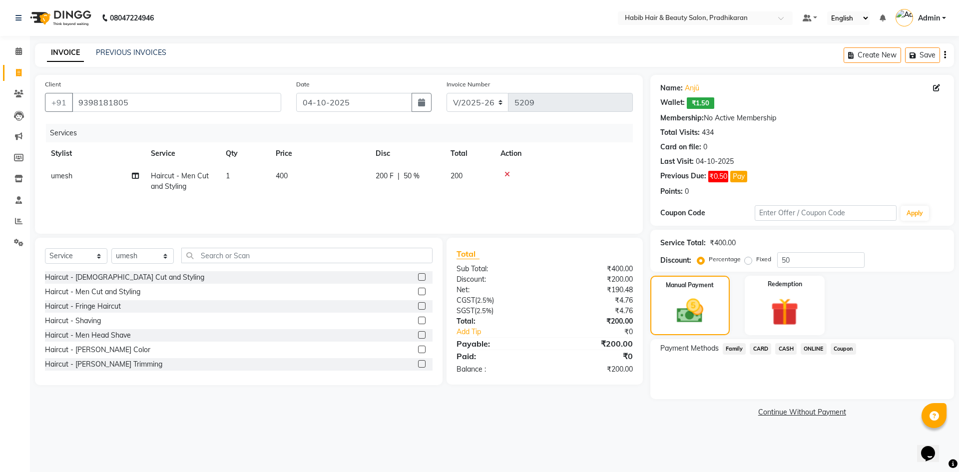
click at [810, 349] on span "ONLINE" at bounding box center [814, 348] width 26 height 11
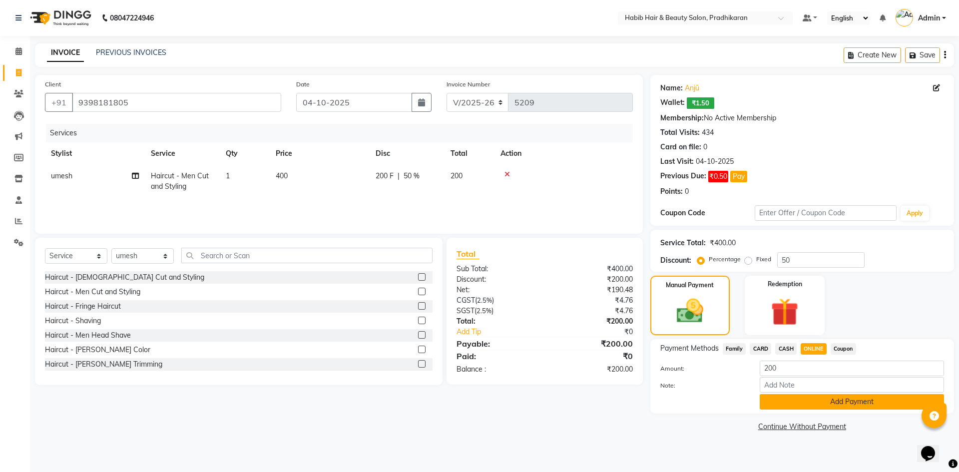
click at [807, 403] on button "Add Payment" at bounding box center [852, 401] width 184 height 15
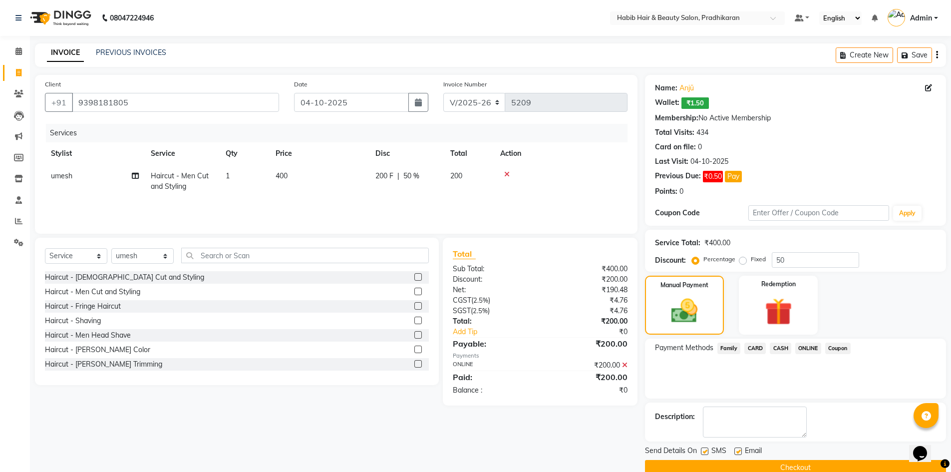
click at [804, 469] on button "Checkout" at bounding box center [795, 467] width 301 height 15
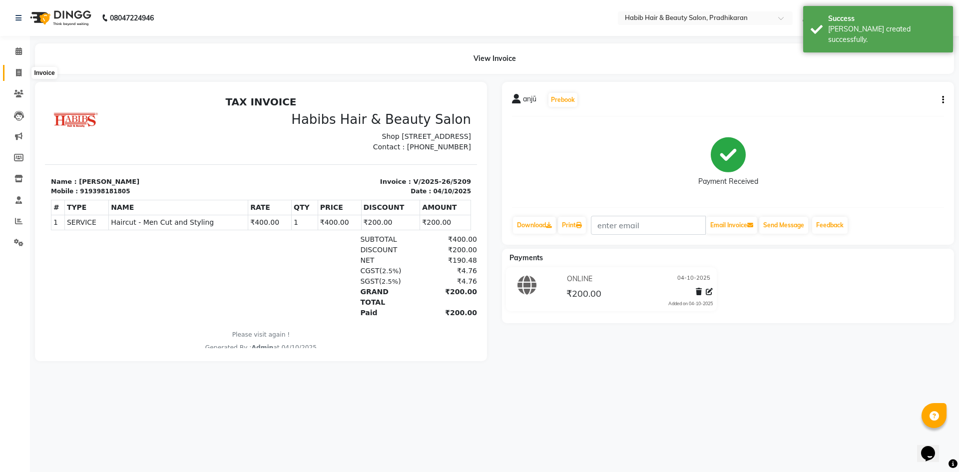
click at [17, 72] on icon at bounding box center [18, 72] width 5 height 7
select select "service"
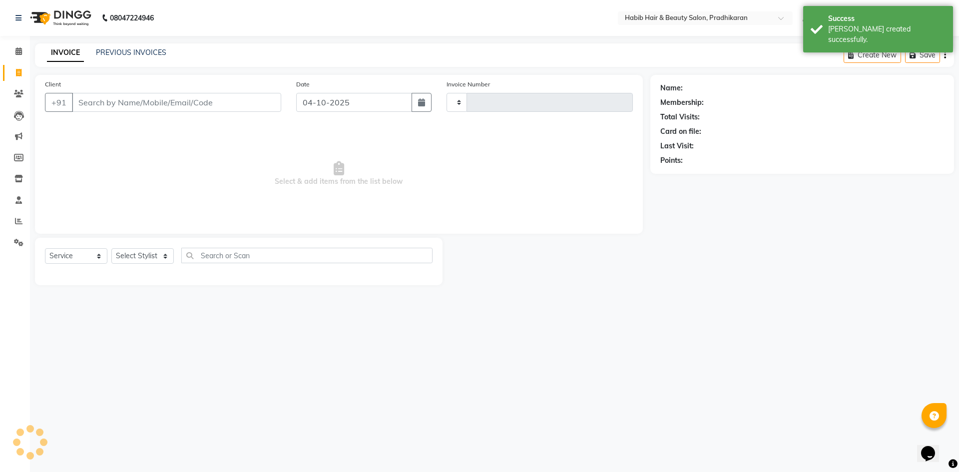
type input "5210"
select select "5583"
click at [125, 254] on select "Select Stylist" at bounding box center [142, 255] width 62 height 15
click at [111, 248] on select "Select Stylist Admin [PERSON_NAME] Anju [PERSON_NAME] [PERSON_NAME] [PERSON_NAM…" at bounding box center [142, 255] width 62 height 15
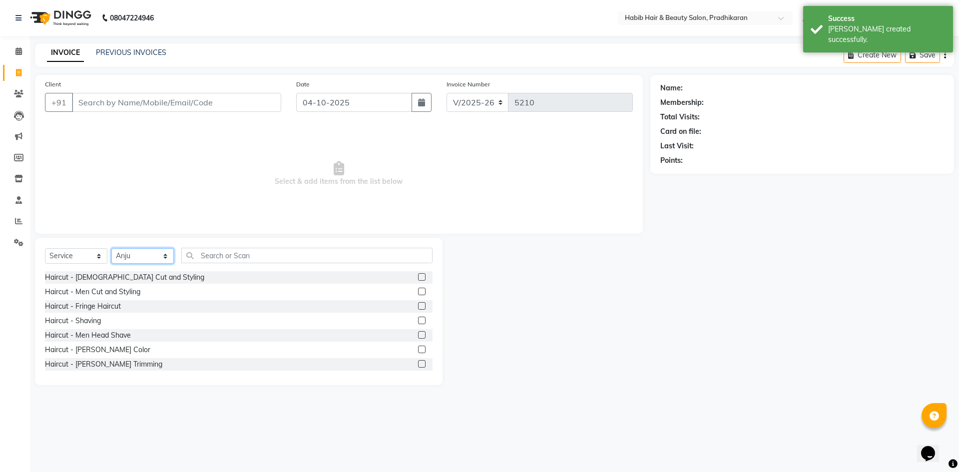
click at [164, 256] on select "Select Stylist Admin [PERSON_NAME] Anju [PERSON_NAME] [PERSON_NAME] [PERSON_NAM…" at bounding box center [142, 255] width 62 height 15
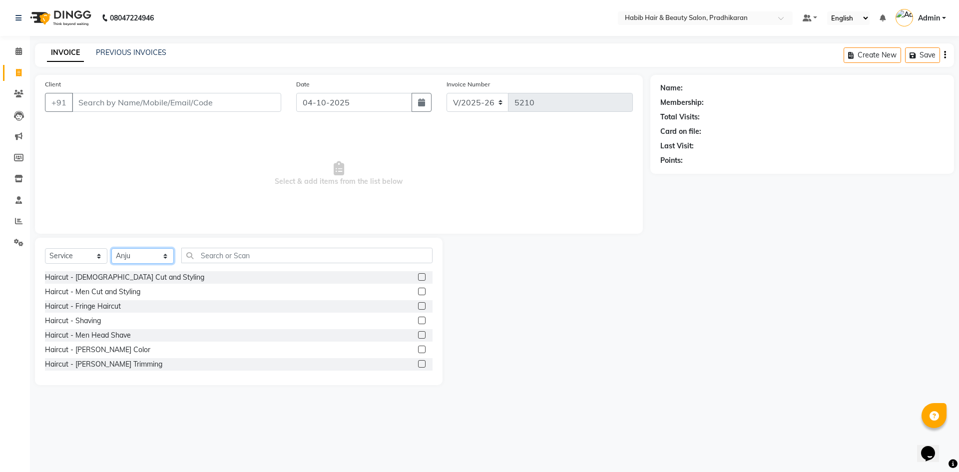
select select "38177"
click at [111, 248] on select "Select Stylist Admin [PERSON_NAME] Anju [PERSON_NAME] [PERSON_NAME] [PERSON_NAM…" at bounding box center [142, 255] width 62 height 15
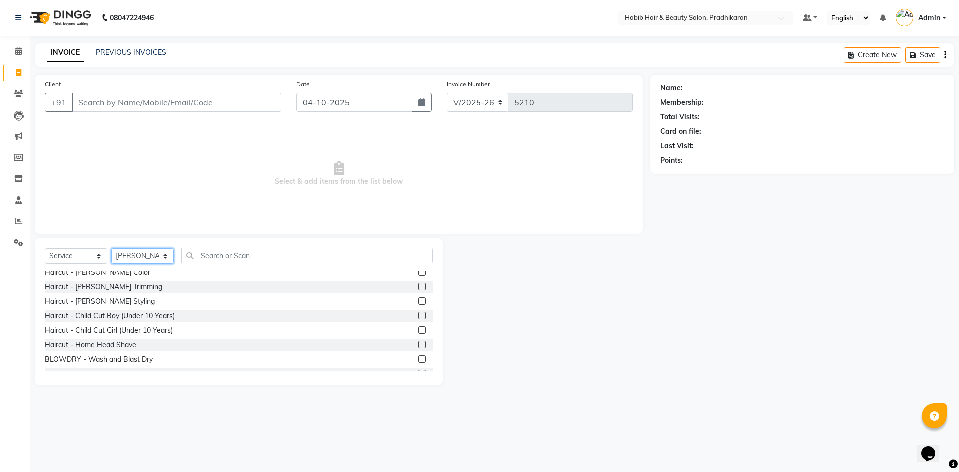
scroll to position [100, 0]
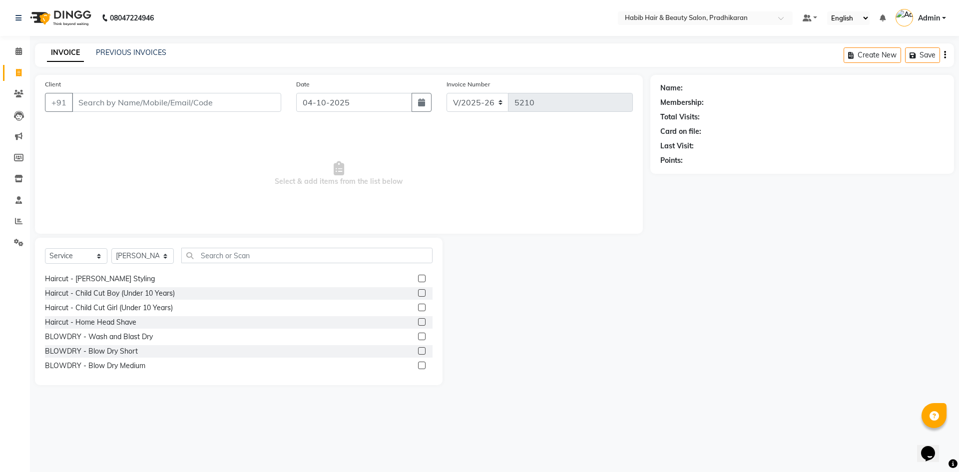
click at [418, 308] on label at bounding box center [421, 307] width 7 height 7
click at [418, 308] on input "checkbox" at bounding box center [421, 308] width 6 height 6
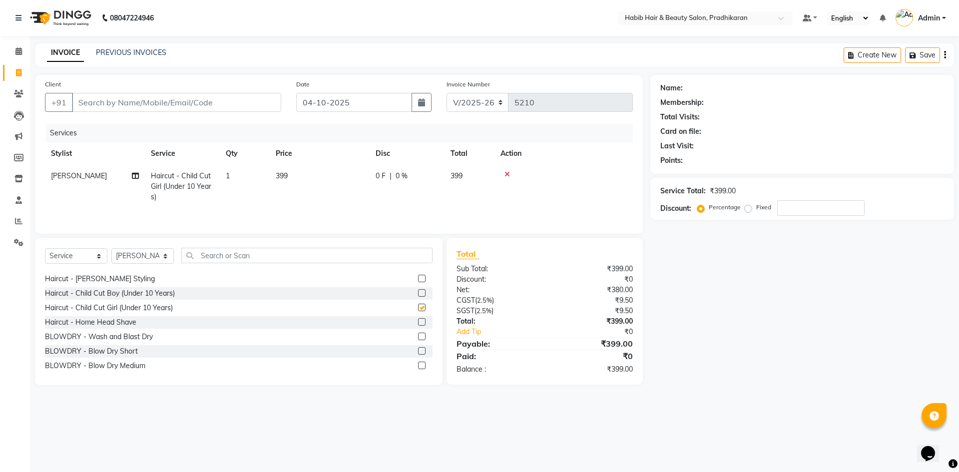
checkbox input "false"
click at [166, 256] on select "Select Stylist Admin [PERSON_NAME] Anju [PERSON_NAME] [PERSON_NAME] [PERSON_NAM…" at bounding box center [142, 255] width 62 height 15
select select "75422"
click at [111, 248] on select "Select Stylist Admin [PERSON_NAME] Anju [PERSON_NAME] [PERSON_NAME] [PERSON_NAM…" at bounding box center [142, 255] width 62 height 15
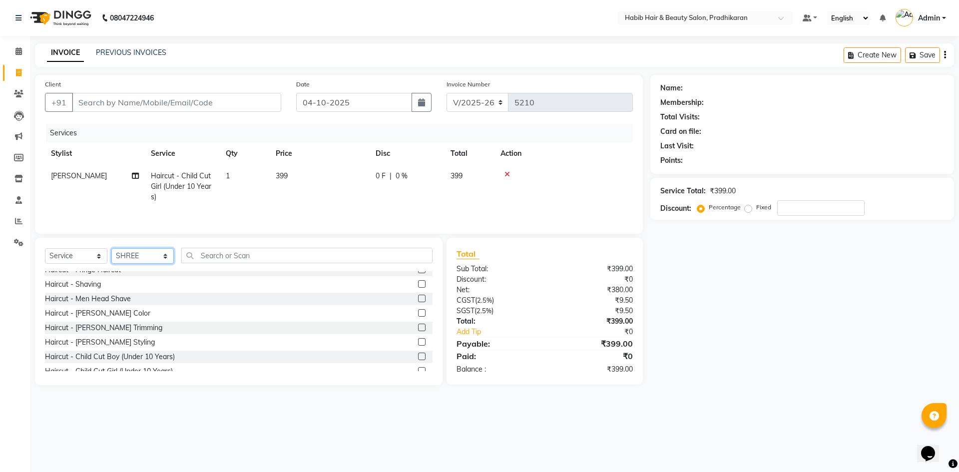
scroll to position [0, 0]
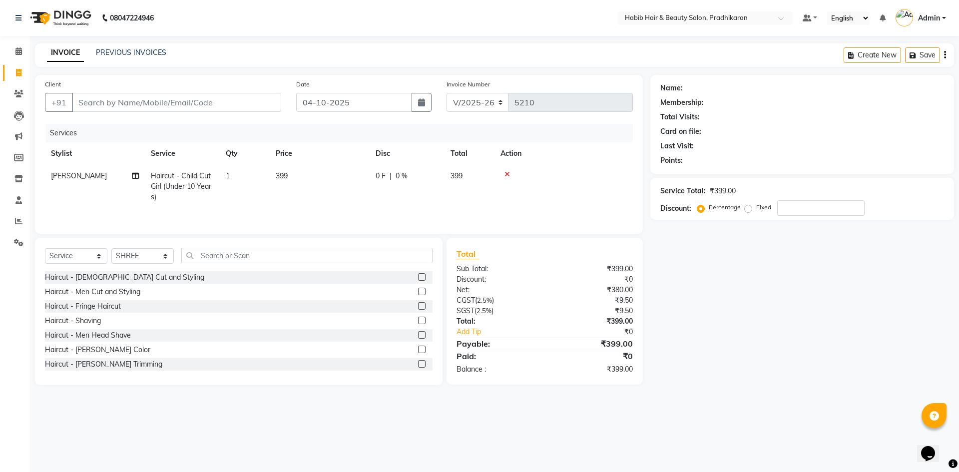
click at [418, 279] on label at bounding box center [421, 276] width 7 height 7
click at [418, 279] on input "checkbox" at bounding box center [421, 277] width 6 height 6
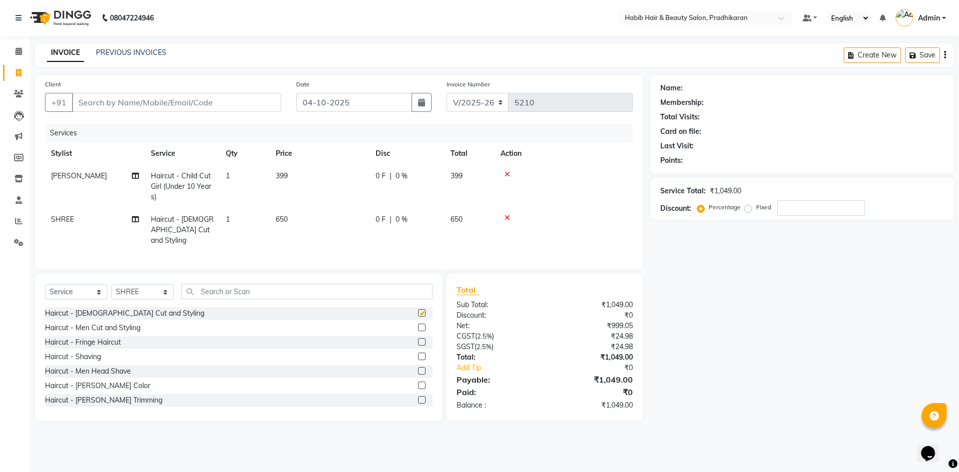
checkbox input "false"
click at [346, 220] on td "650" at bounding box center [320, 229] width 100 height 43
select select "75422"
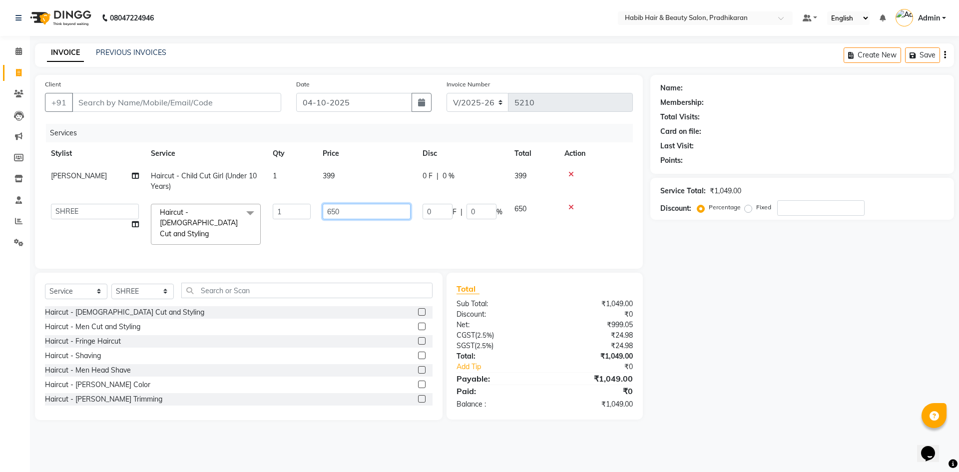
click at [374, 210] on input "650" at bounding box center [367, 211] width 88 height 15
type input "6"
type input "800"
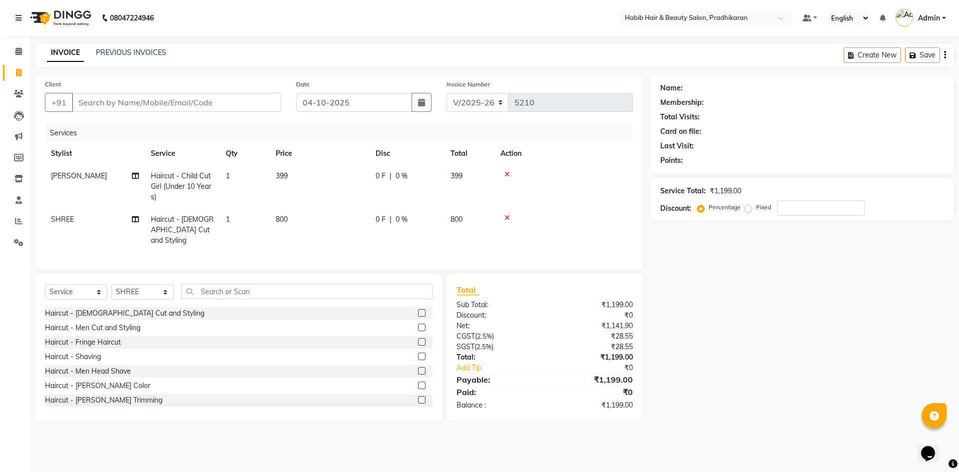
click at [363, 174] on td "399" at bounding box center [320, 186] width 100 height 43
select select "38177"
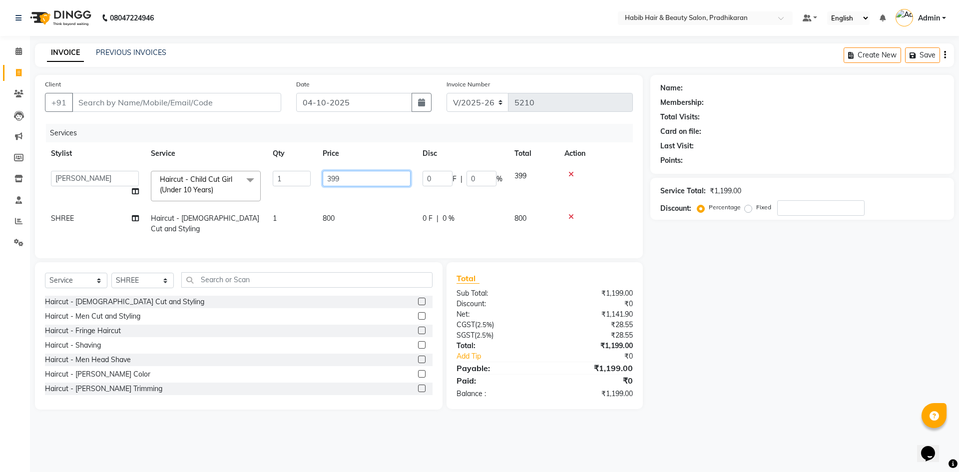
click at [356, 183] on input "399" at bounding box center [367, 178] width 88 height 15
type input "3"
type input "500"
click at [176, 106] on input "Client" at bounding box center [176, 102] width 209 height 19
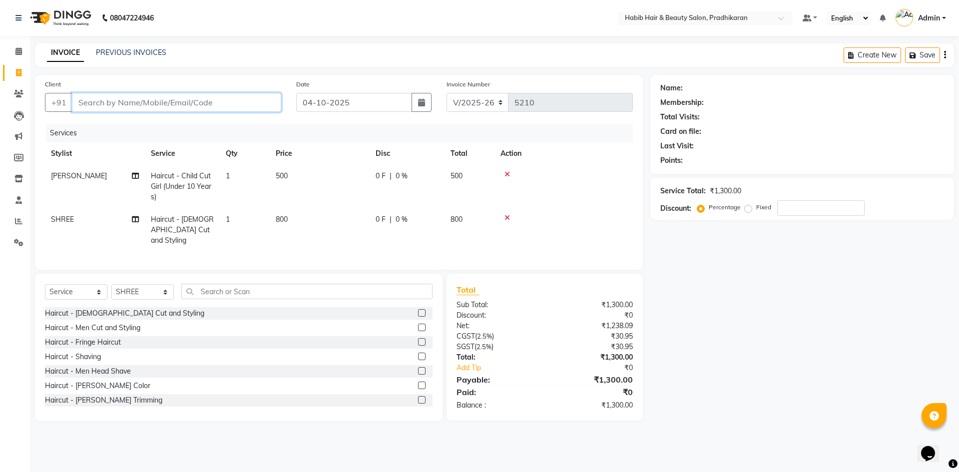
type input "8"
type input "0"
type input "8378985866"
click at [236, 106] on span "Add Client" at bounding box center [255, 102] width 39 height 10
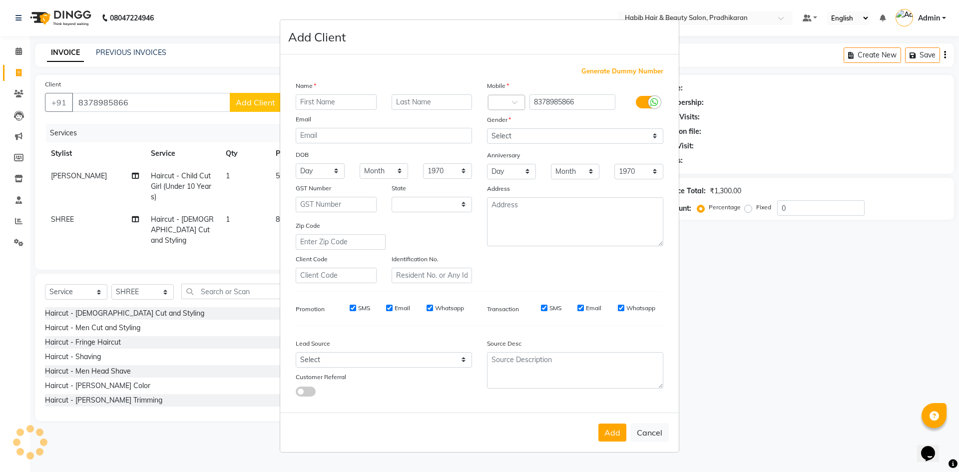
select select "22"
click at [330, 97] on input "text" at bounding box center [336, 101] width 81 height 15
type input "nabha"
click at [651, 134] on select "Select [DEMOGRAPHIC_DATA] [DEMOGRAPHIC_DATA] Other Prefer Not To Say" at bounding box center [575, 135] width 176 height 15
select select "[DEMOGRAPHIC_DATA]"
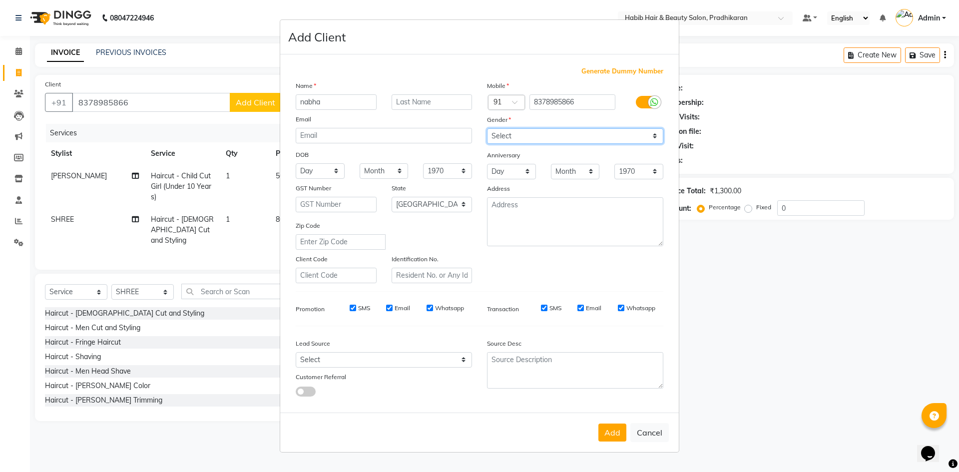
click at [487, 128] on select "Select [DEMOGRAPHIC_DATA] [DEMOGRAPHIC_DATA] Other Prefer Not To Say" at bounding box center [575, 135] width 176 height 15
click at [607, 430] on button "Add" at bounding box center [612, 433] width 28 height 18
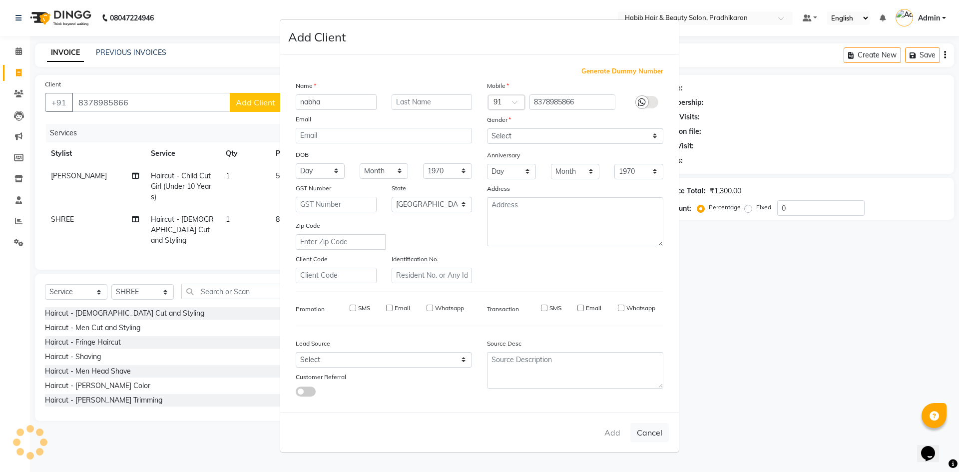
select select
select select "null"
select select
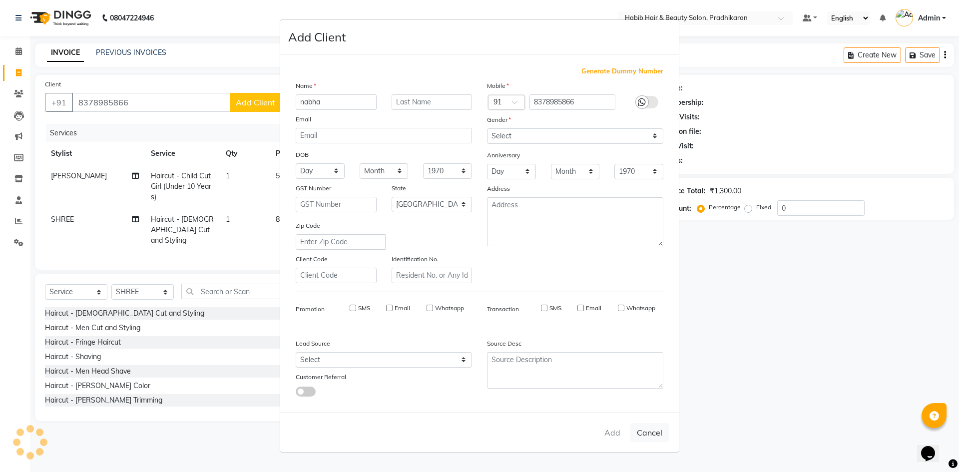
select select
checkbox input "false"
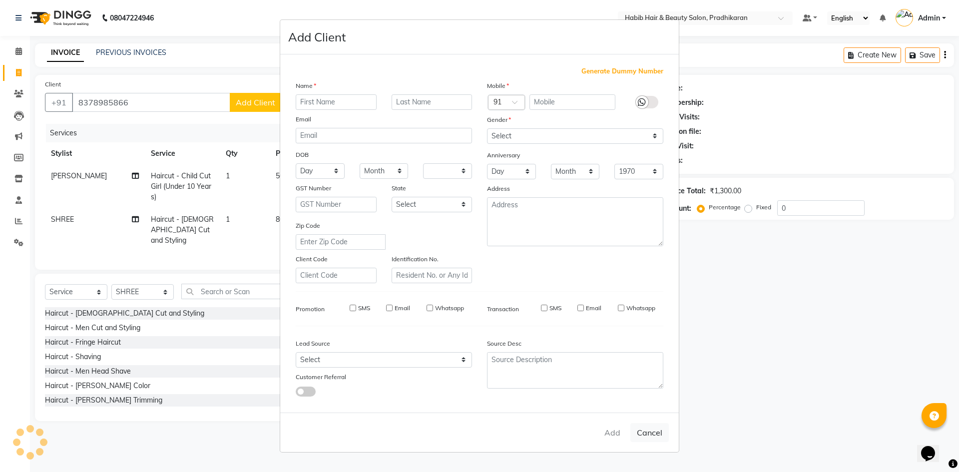
checkbox input "false"
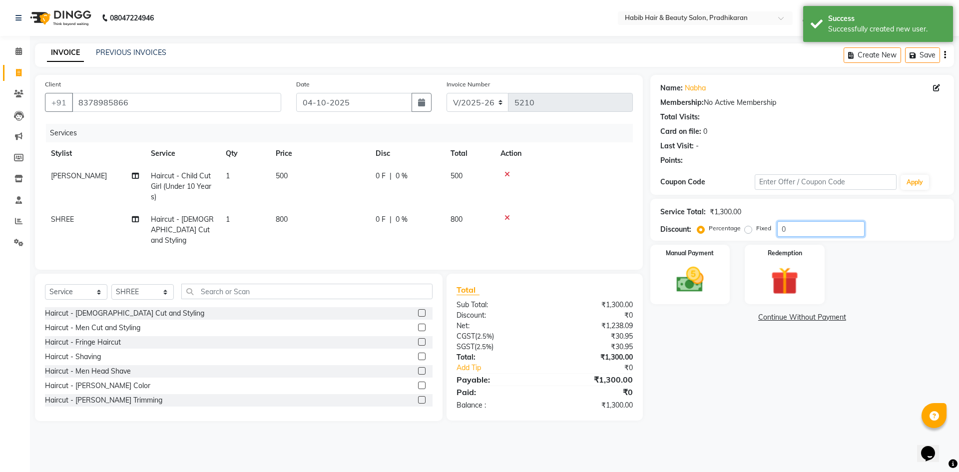
click at [814, 230] on input "0" at bounding box center [820, 228] width 87 height 15
type input "50"
click at [685, 279] on img at bounding box center [690, 279] width 46 height 33
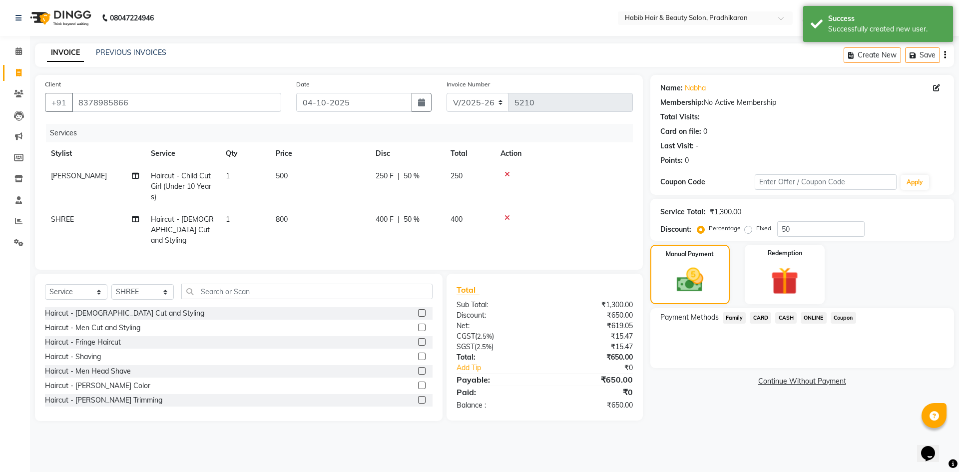
click at [792, 306] on div "Name: Nabha Membership: No Active Membership Total Visits: Card on file: 0 Last…" at bounding box center [805, 248] width 311 height 346
click at [792, 313] on span "CASH" at bounding box center [785, 317] width 21 height 11
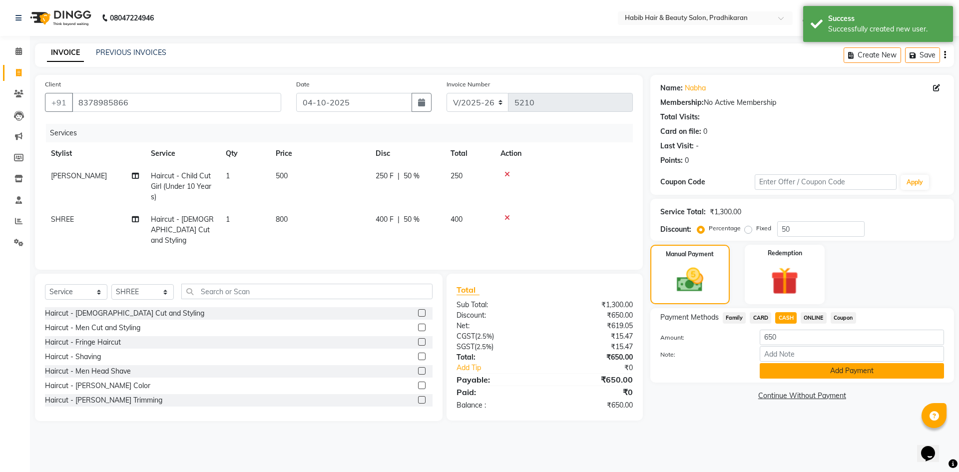
click at [799, 378] on div "Payment Methods Family CARD CASH ONLINE Coupon Amount: 650 Note: Add Payment" at bounding box center [802, 345] width 304 height 74
click at [803, 374] on button "Add Payment" at bounding box center [852, 370] width 184 height 15
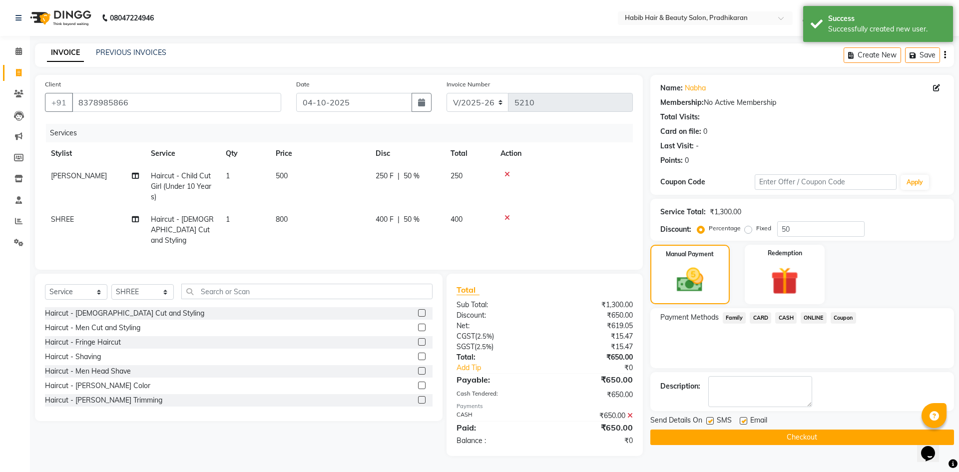
click at [812, 436] on button "Checkout" at bounding box center [802, 437] width 304 height 15
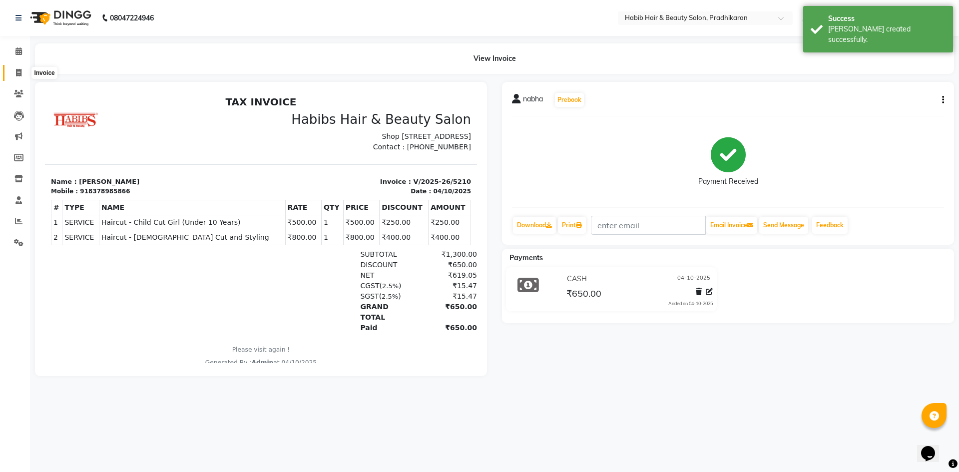
click at [11, 75] on span at bounding box center [18, 72] width 17 height 11
select select "service"
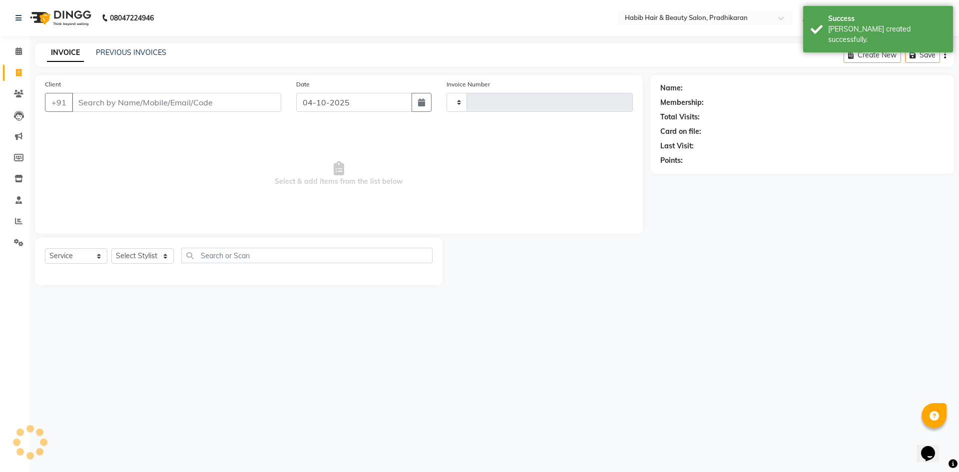
type input "5211"
select select "5583"
click at [104, 108] on input "Client" at bounding box center [176, 102] width 209 height 19
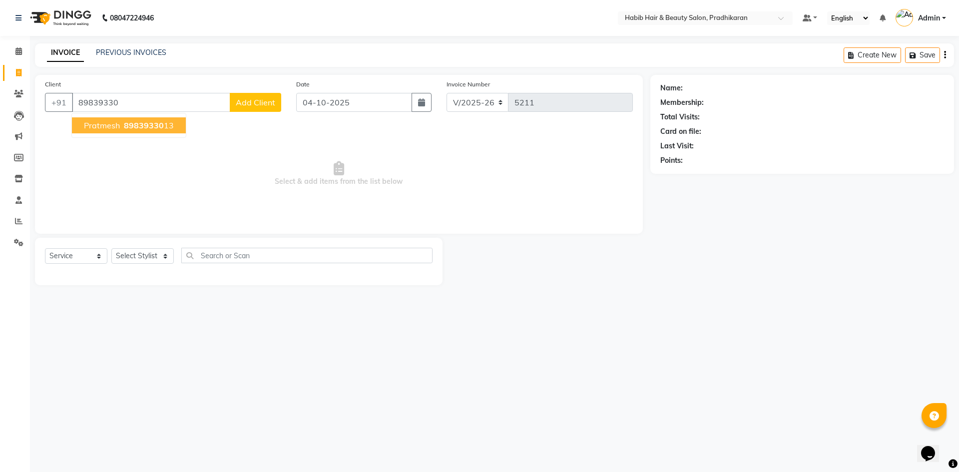
click at [144, 124] on span "89839330" at bounding box center [144, 125] width 40 height 10
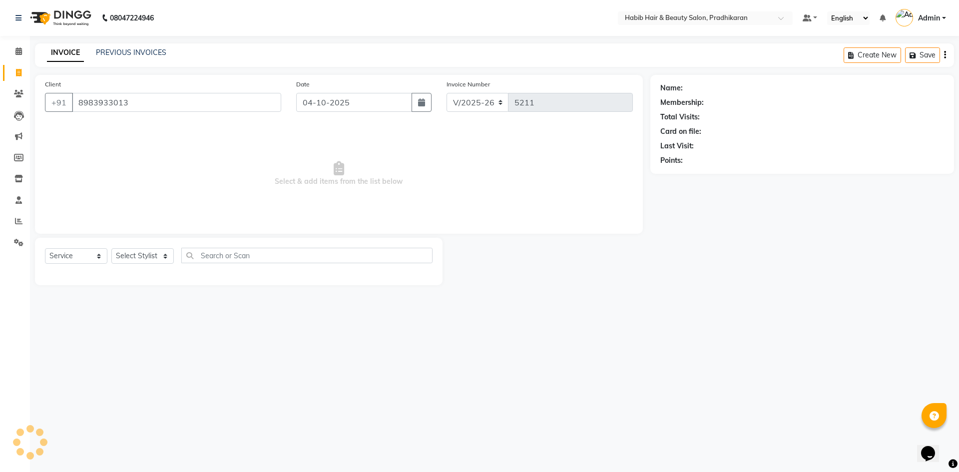
type input "8983933013"
click at [143, 252] on select "Select Stylist Admin [PERSON_NAME] Anju [PERSON_NAME] [PERSON_NAME] [PERSON_NAM…" at bounding box center [142, 255] width 62 height 15
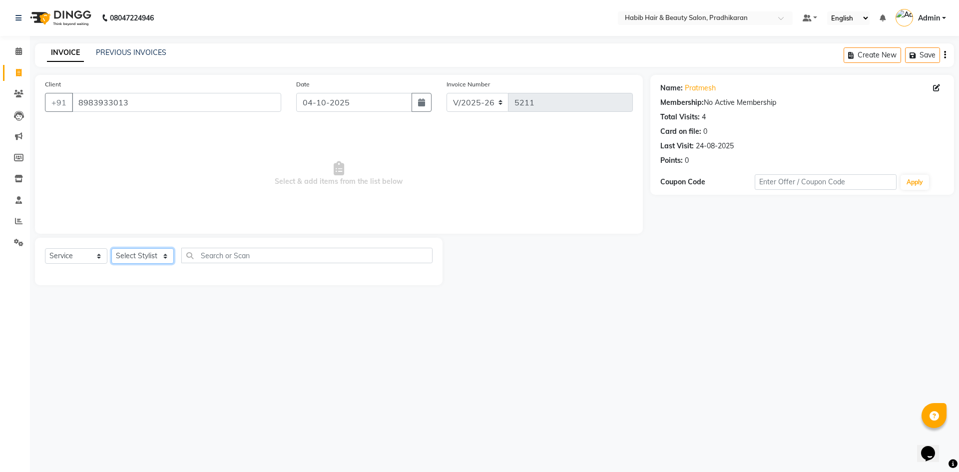
select select "91574"
click at [111, 248] on select "Select Stylist Admin [PERSON_NAME] Anju [PERSON_NAME] [PERSON_NAME] [PERSON_NAM…" at bounding box center [142, 255] width 62 height 15
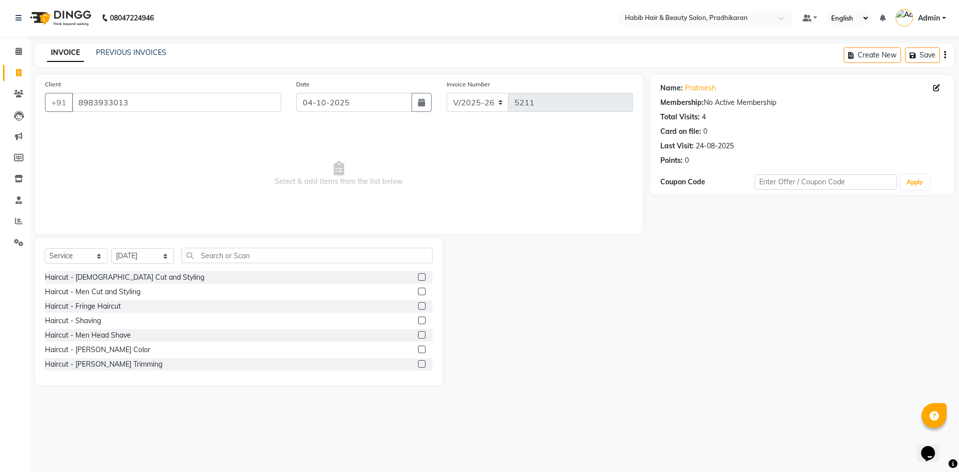
click at [418, 291] on label at bounding box center [421, 291] width 7 height 7
click at [418, 291] on input "checkbox" at bounding box center [421, 292] width 6 height 6
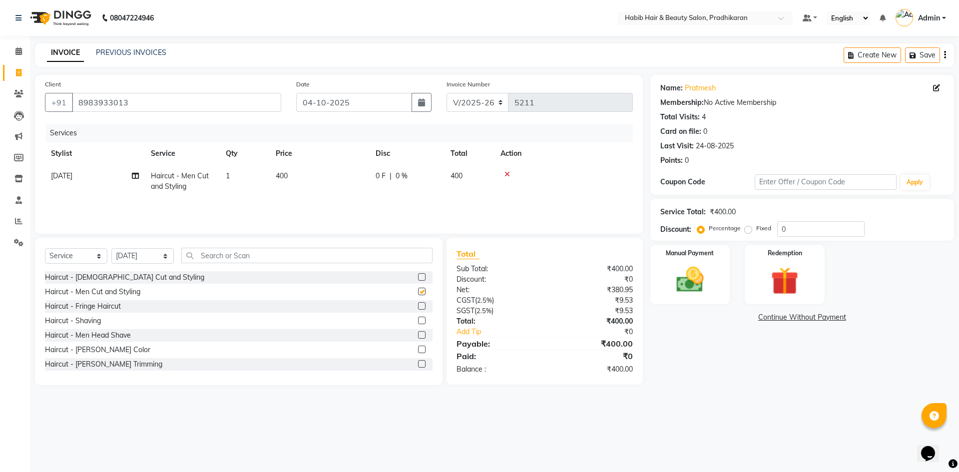
checkbox input "false"
click at [418, 363] on label at bounding box center [421, 363] width 7 height 7
click at [418, 363] on input "checkbox" at bounding box center [421, 364] width 6 height 6
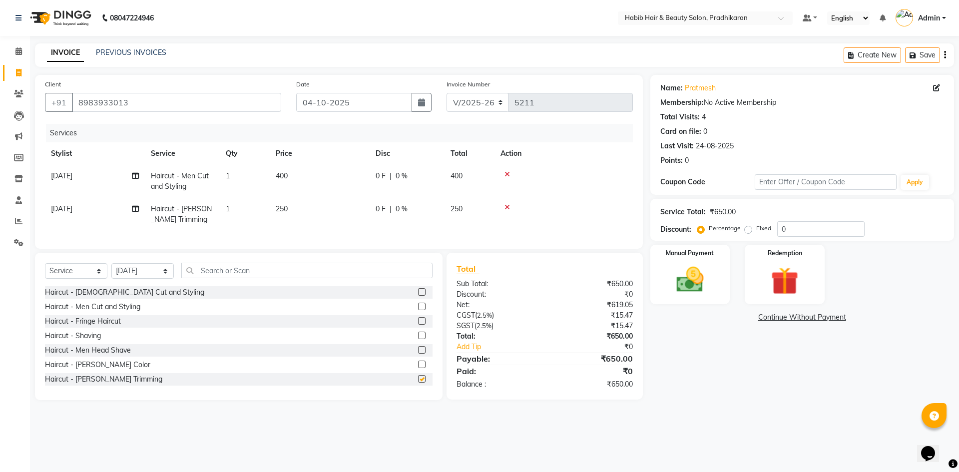
checkbox input "false"
click at [792, 226] on input "0" at bounding box center [820, 228] width 87 height 15
type input "50"
click at [690, 280] on img at bounding box center [690, 279] width 46 height 33
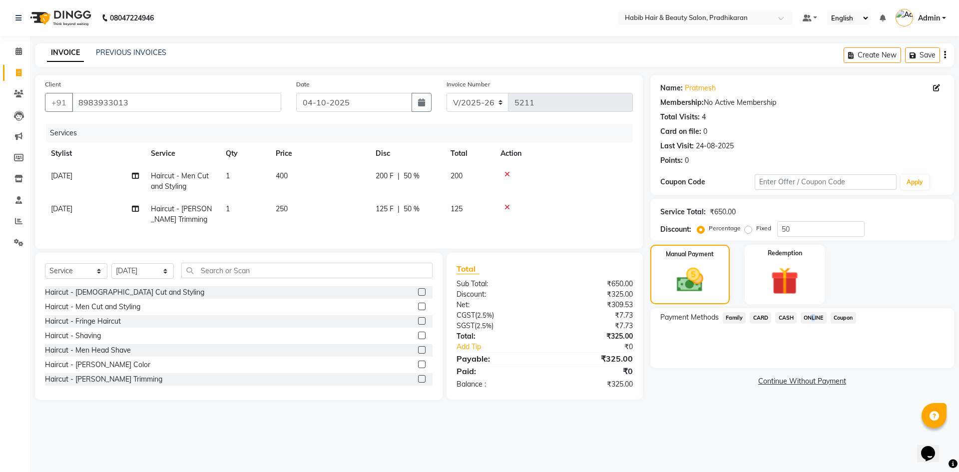
click at [810, 315] on span "ONLINE" at bounding box center [814, 317] width 26 height 11
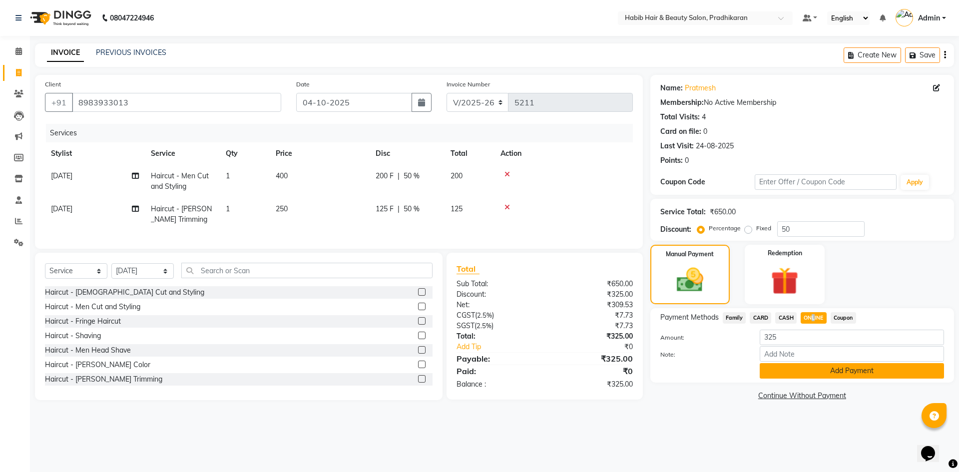
click at [810, 365] on button "Add Payment" at bounding box center [852, 370] width 184 height 15
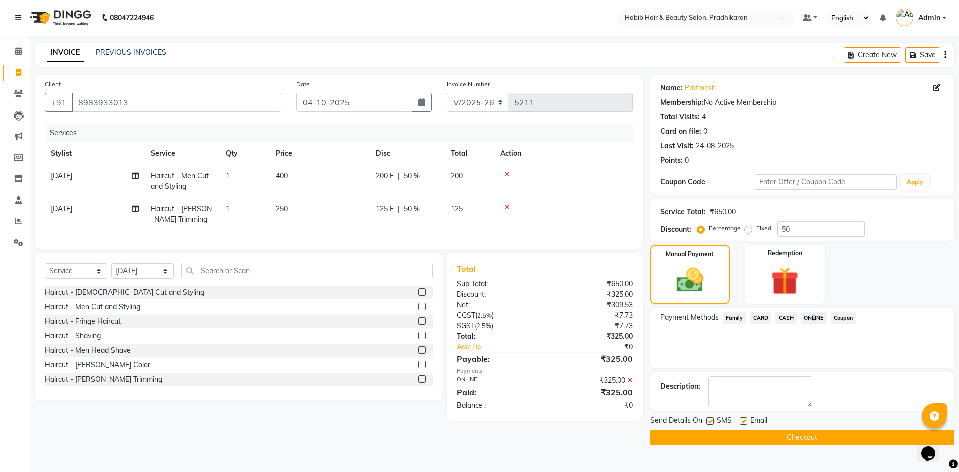
click at [804, 437] on button "Checkout" at bounding box center [802, 437] width 304 height 15
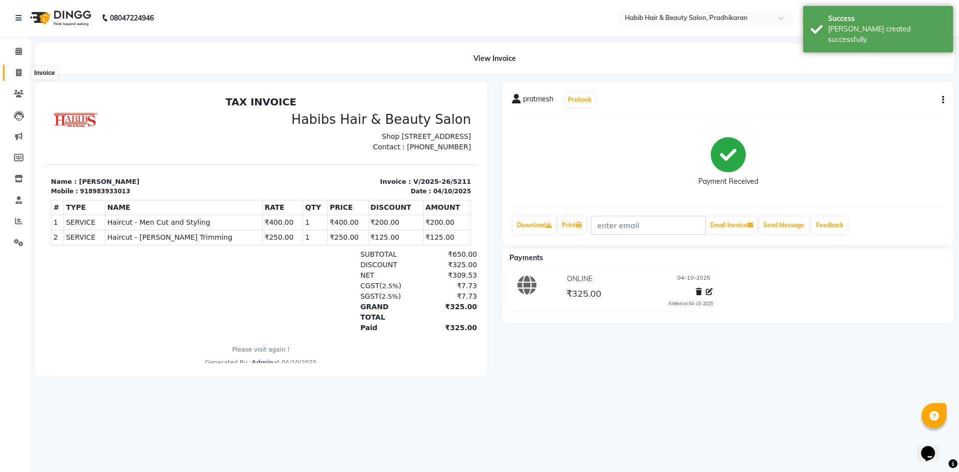
click at [14, 75] on span at bounding box center [18, 72] width 17 height 11
select select "service"
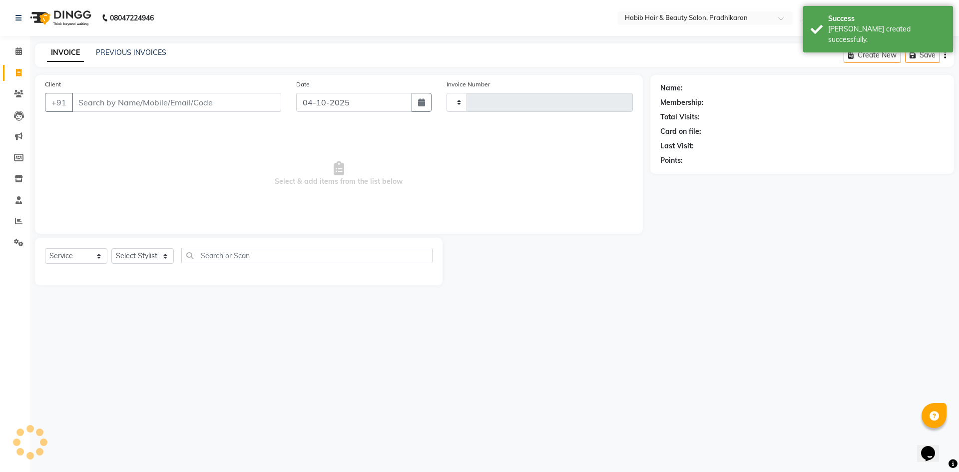
type input "5212"
select select "5583"
click at [129, 103] on input "Client" at bounding box center [176, 102] width 209 height 19
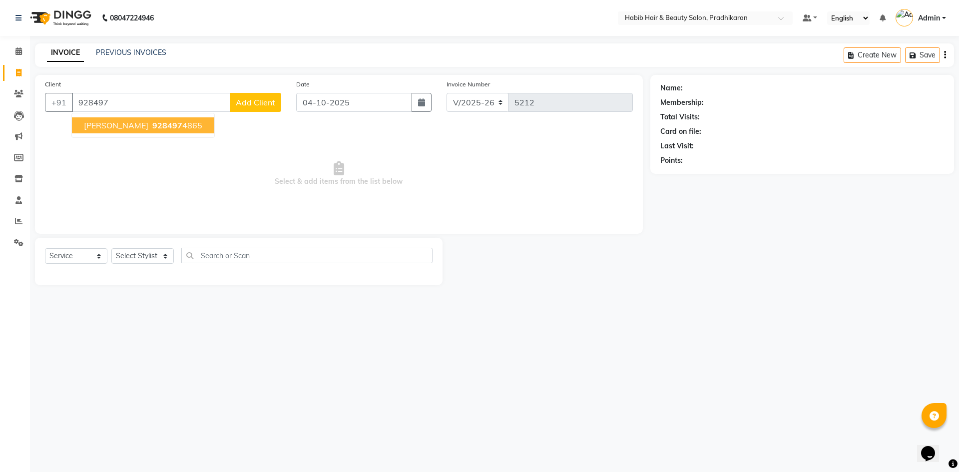
click at [152, 125] on span "928497" at bounding box center [167, 125] width 30 height 10
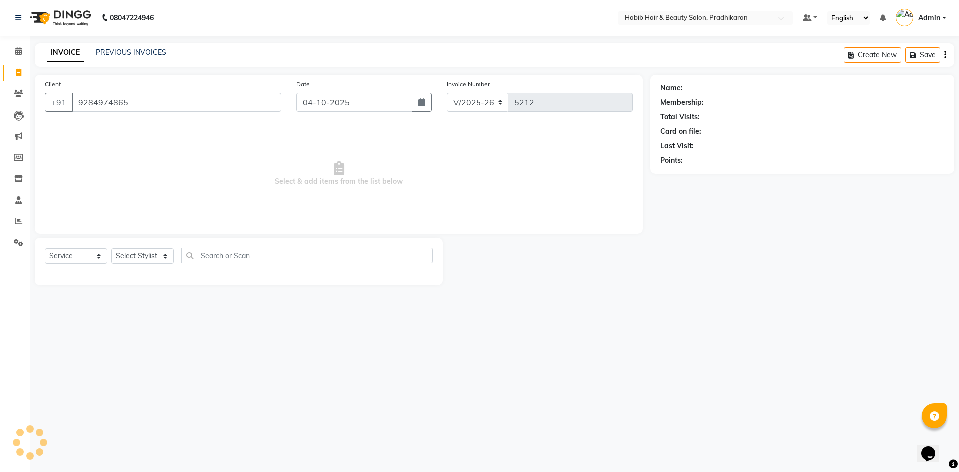
type input "9284974865"
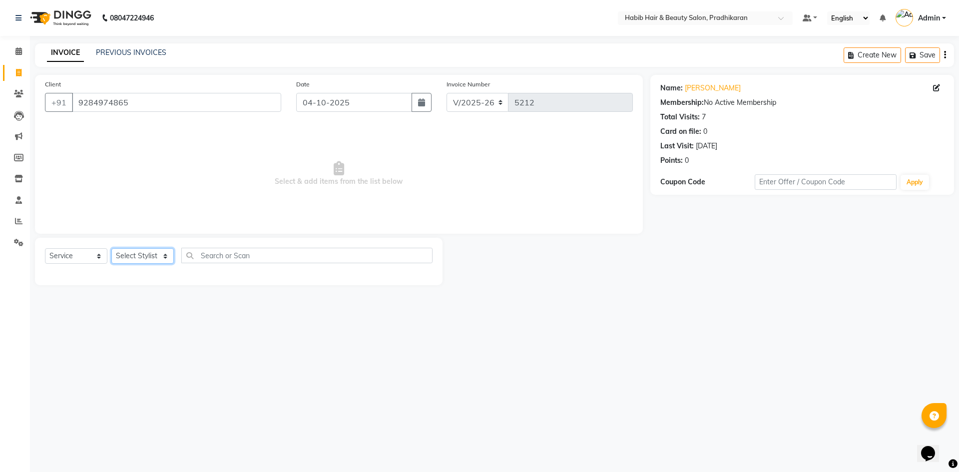
click at [167, 260] on select "Select Stylist Admin [PERSON_NAME] Anju [PERSON_NAME] [PERSON_NAME] [PERSON_NAM…" at bounding box center [142, 255] width 62 height 15
select select "38177"
click at [111, 248] on select "Select Stylist Admin [PERSON_NAME] Anju [PERSON_NAME] [PERSON_NAME] [PERSON_NAM…" at bounding box center [142, 255] width 62 height 15
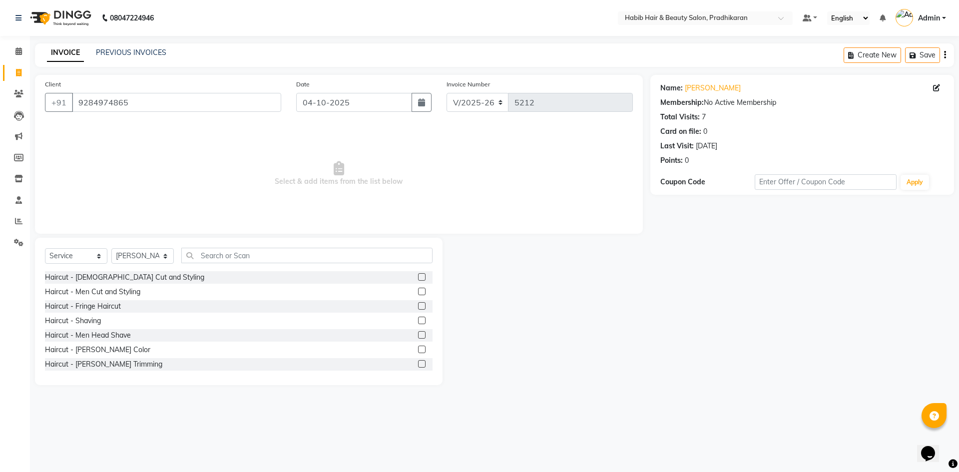
click at [418, 290] on label at bounding box center [421, 291] width 7 height 7
click at [418, 290] on input "checkbox" at bounding box center [421, 292] width 6 height 6
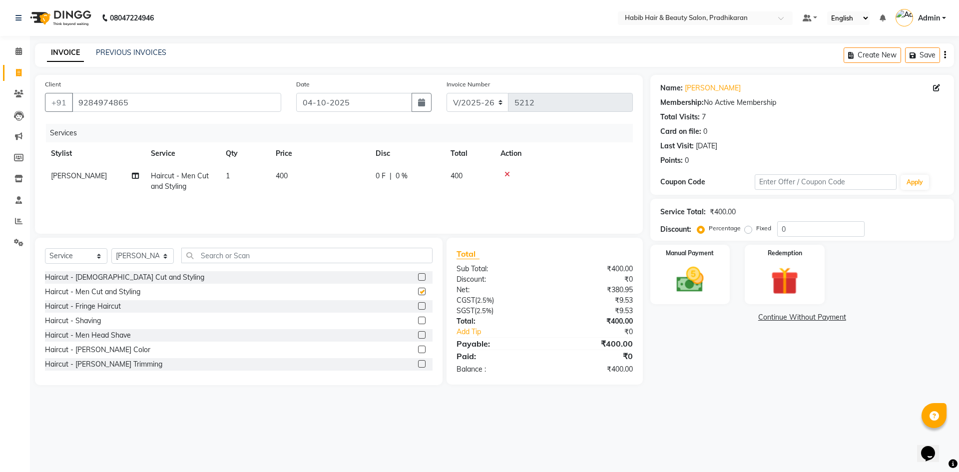
checkbox input "false"
click at [162, 257] on select "Select Stylist Admin [PERSON_NAME] Anju [PERSON_NAME] [PERSON_NAME] [PERSON_NAM…" at bounding box center [142, 255] width 62 height 15
select select "91958"
click at [111, 248] on select "Select Stylist Admin [PERSON_NAME] Anju [PERSON_NAME] [PERSON_NAME] [PERSON_NAM…" at bounding box center [142, 255] width 62 height 15
click at [418, 293] on label at bounding box center [421, 291] width 7 height 7
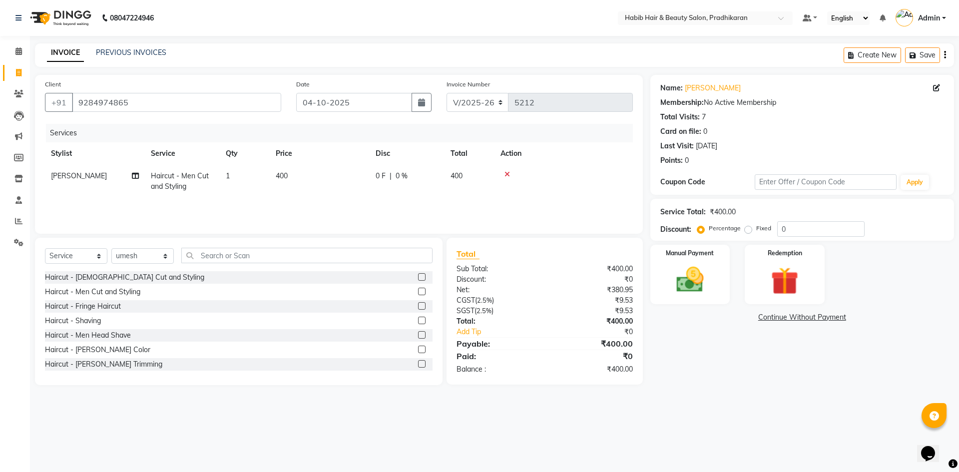
click at [418, 293] on input "checkbox" at bounding box center [421, 292] width 6 height 6
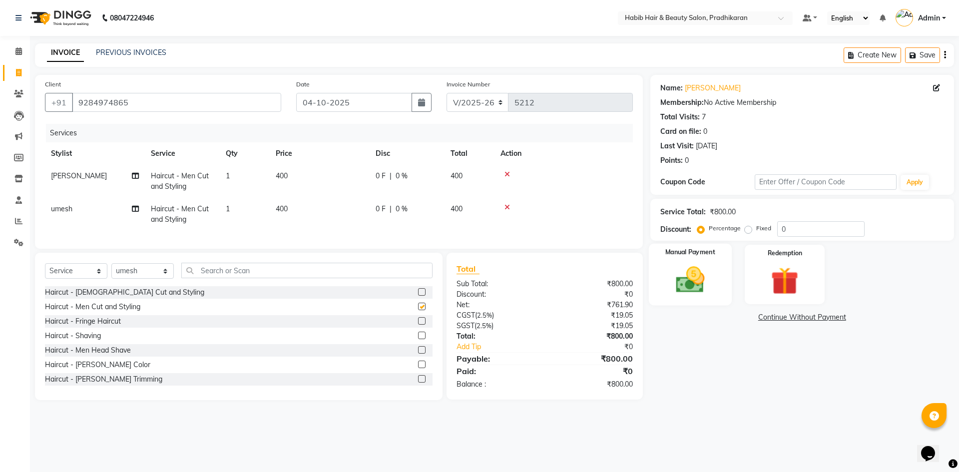
checkbox input "false"
click at [798, 225] on input "0" at bounding box center [820, 228] width 87 height 15
type input "50"
click at [698, 284] on img at bounding box center [690, 279] width 46 height 33
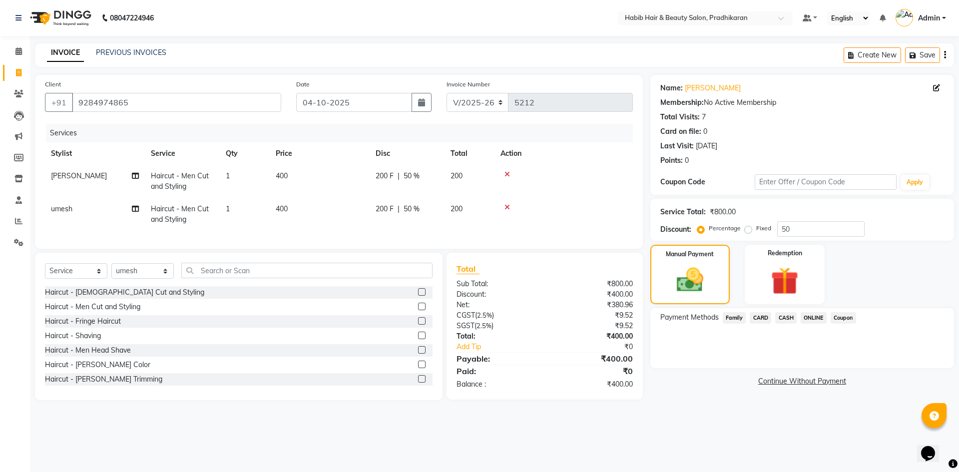
click at [803, 315] on span "ONLINE" at bounding box center [814, 317] width 26 height 11
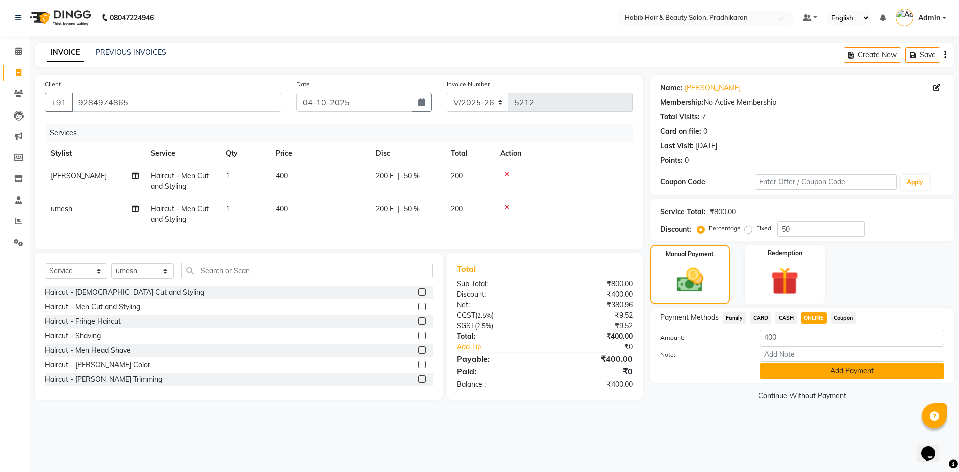
click at [810, 374] on button "Add Payment" at bounding box center [852, 370] width 184 height 15
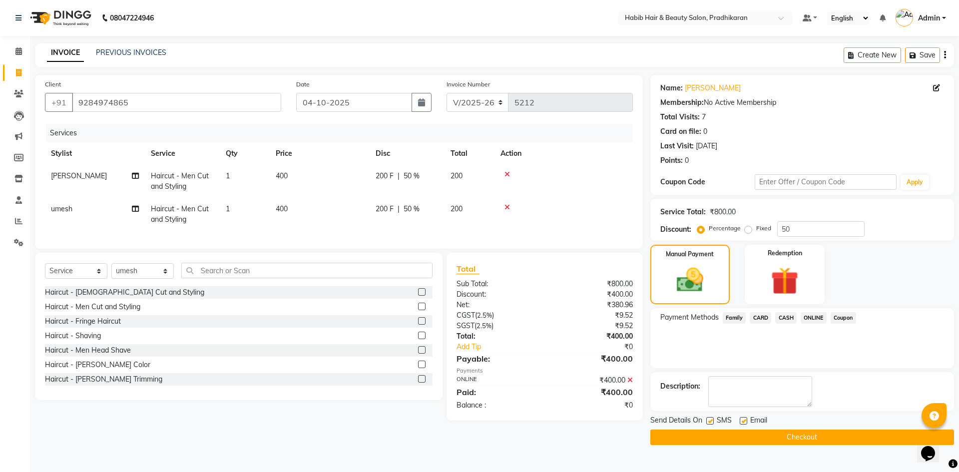
click at [793, 434] on button "Checkout" at bounding box center [802, 437] width 304 height 15
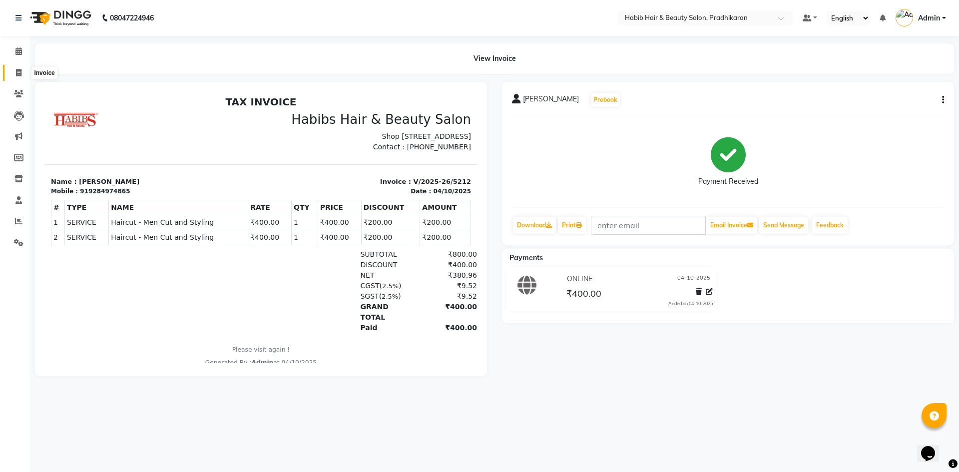
click at [17, 73] on icon at bounding box center [18, 72] width 5 height 7
select select "service"
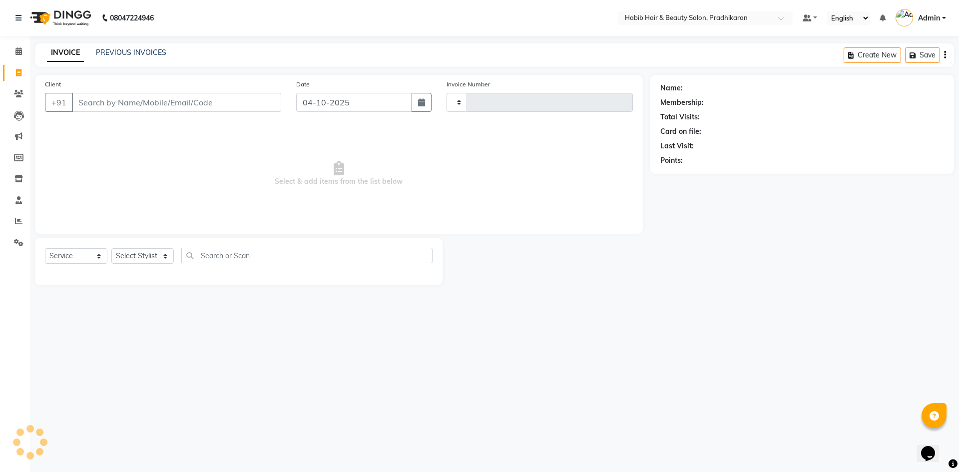
type input "5213"
select select "5583"
click at [106, 104] on input "Client" at bounding box center [176, 102] width 209 height 19
click at [119, 110] on input "Client" at bounding box center [176, 102] width 209 height 19
type input "7588025196"
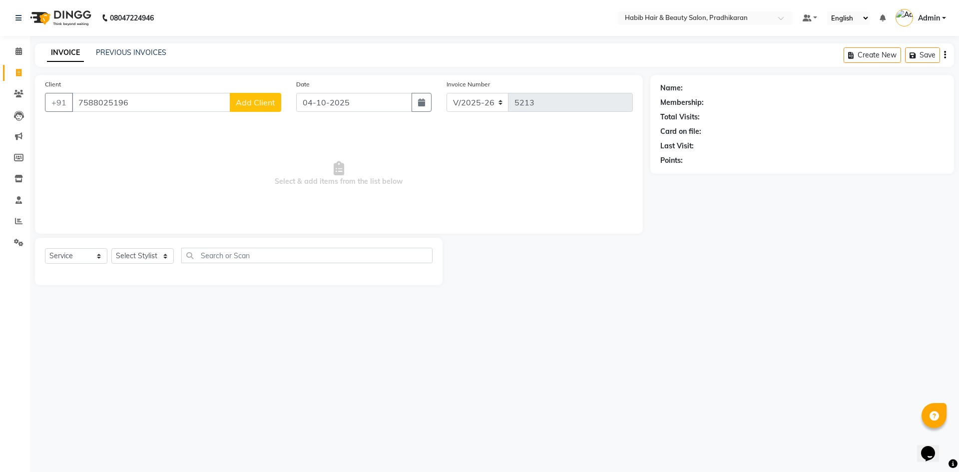
click at [256, 104] on span "Add Client" at bounding box center [255, 102] width 39 height 10
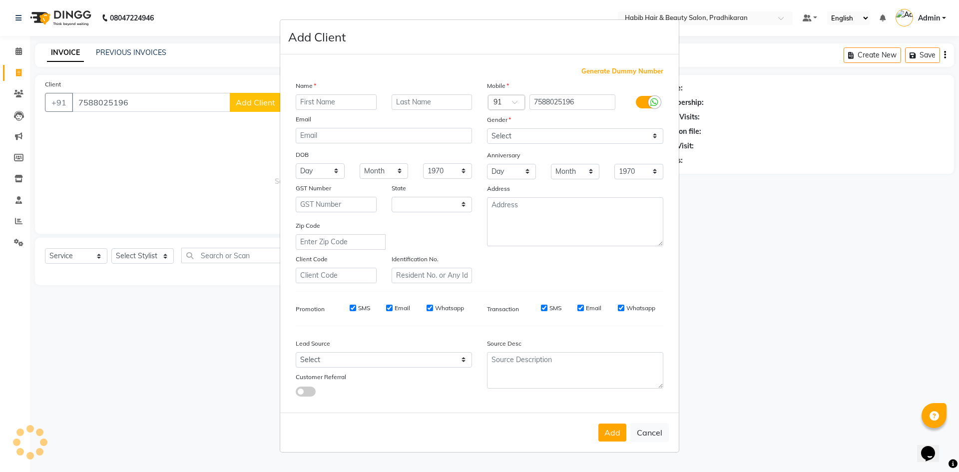
select select "22"
click at [361, 104] on input "text" at bounding box center [336, 101] width 81 height 15
type input "pratiksha"
click at [651, 136] on select "Select [DEMOGRAPHIC_DATA] [DEMOGRAPHIC_DATA] Other Prefer Not To Say" at bounding box center [575, 135] width 176 height 15
select select "[DEMOGRAPHIC_DATA]"
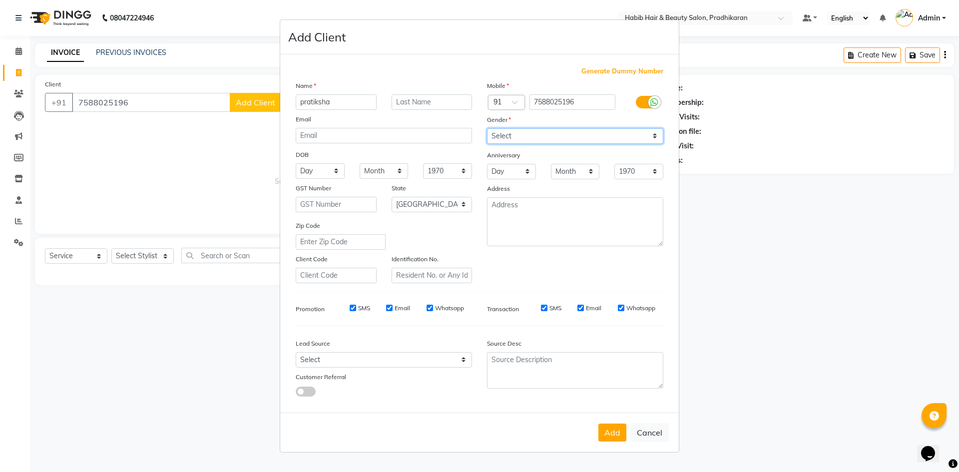
click at [487, 128] on select "Select [DEMOGRAPHIC_DATA] [DEMOGRAPHIC_DATA] Other Prefer Not To Say" at bounding box center [575, 135] width 176 height 15
click at [605, 432] on button "Add" at bounding box center [612, 433] width 28 height 18
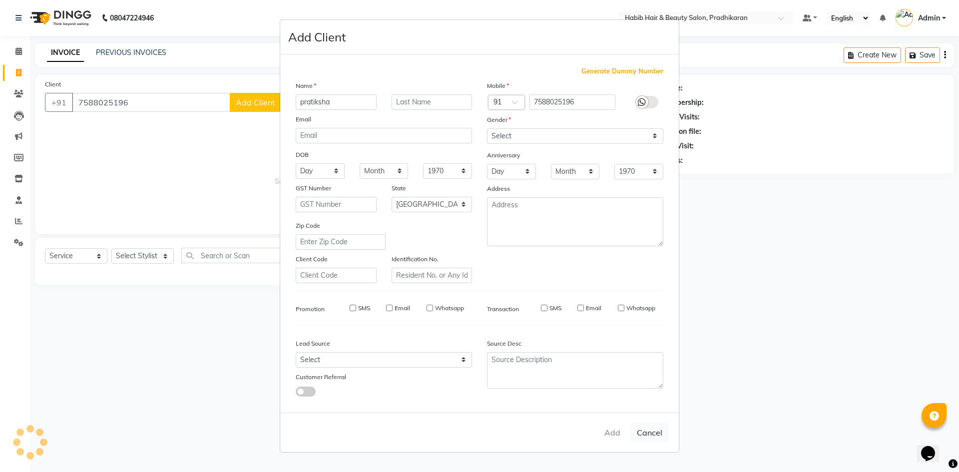
select select
select select "null"
select select
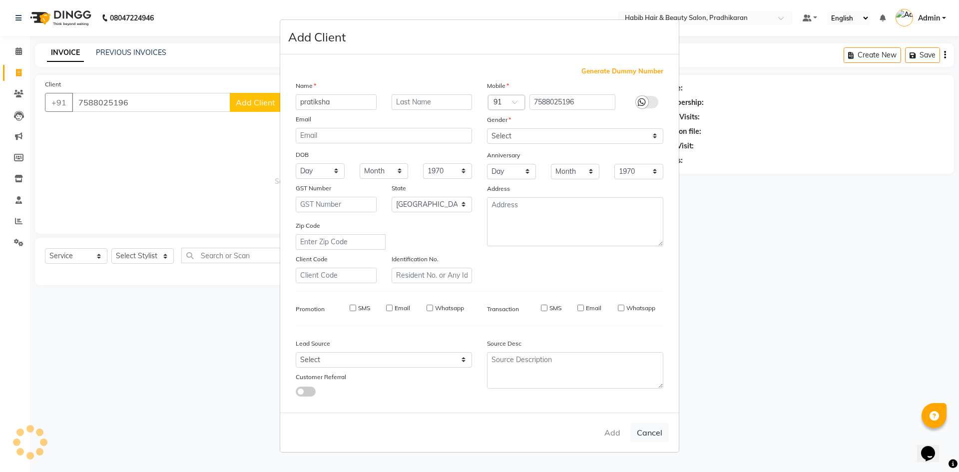
select select
checkbox input "false"
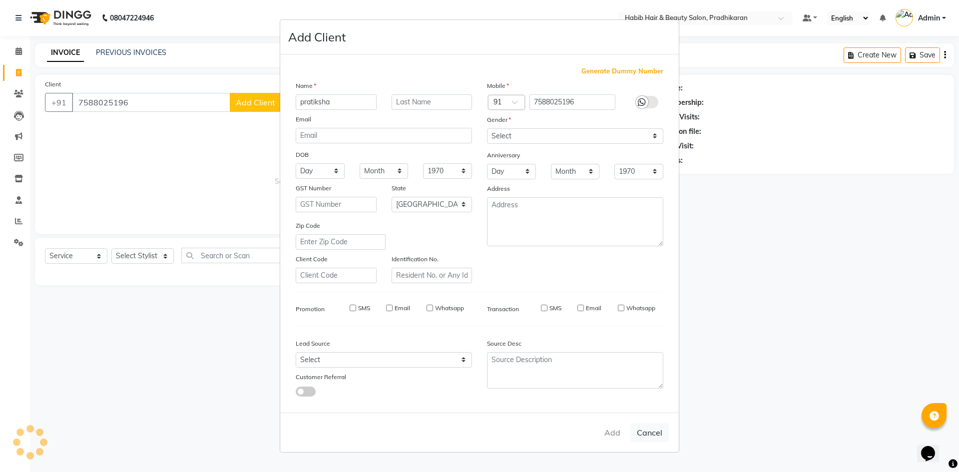
checkbox input "false"
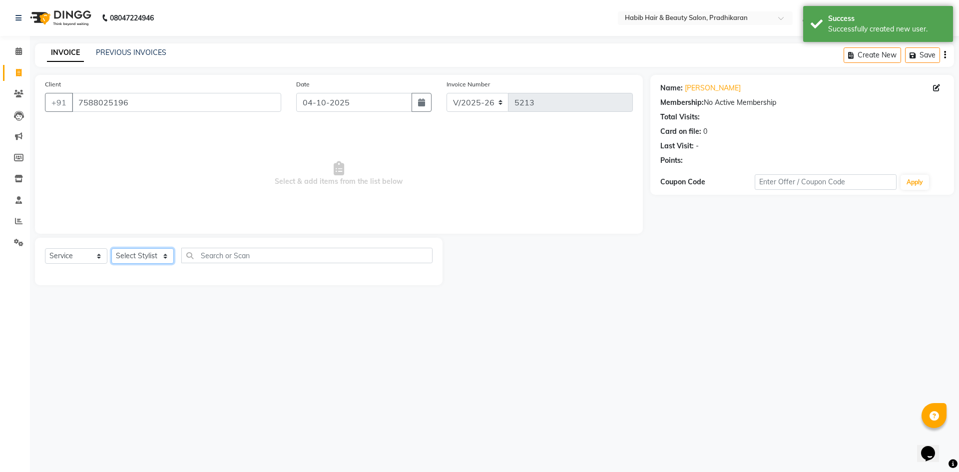
click at [161, 254] on select "Select Stylist Admin [PERSON_NAME] Anju [PERSON_NAME] [PERSON_NAME] [PERSON_NAM…" at bounding box center [142, 255] width 62 height 15
select select "75422"
click at [111, 248] on select "Select Stylist Admin [PERSON_NAME] Anju [PERSON_NAME] [PERSON_NAME] [PERSON_NAM…" at bounding box center [142, 255] width 62 height 15
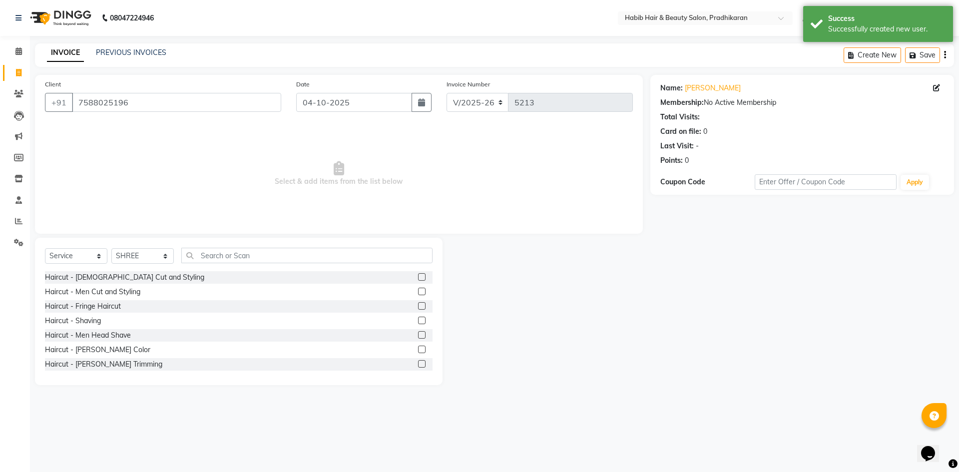
click at [418, 278] on label at bounding box center [421, 276] width 7 height 7
click at [418, 278] on input "checkbox" at bounding box center [421, 277] width 6 height 6
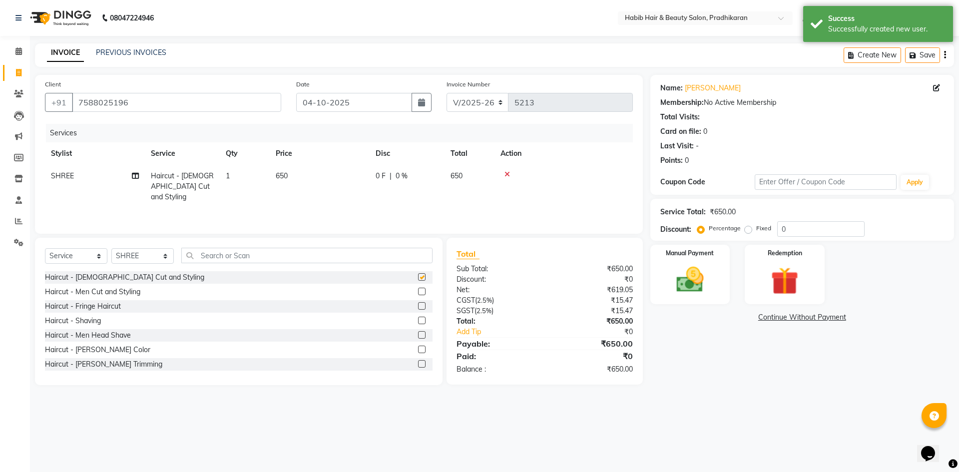
checkbox input "false"
click at [323, 189] on td "650" at bounding box center [320, 186] width 100 height 43
select select "75422"
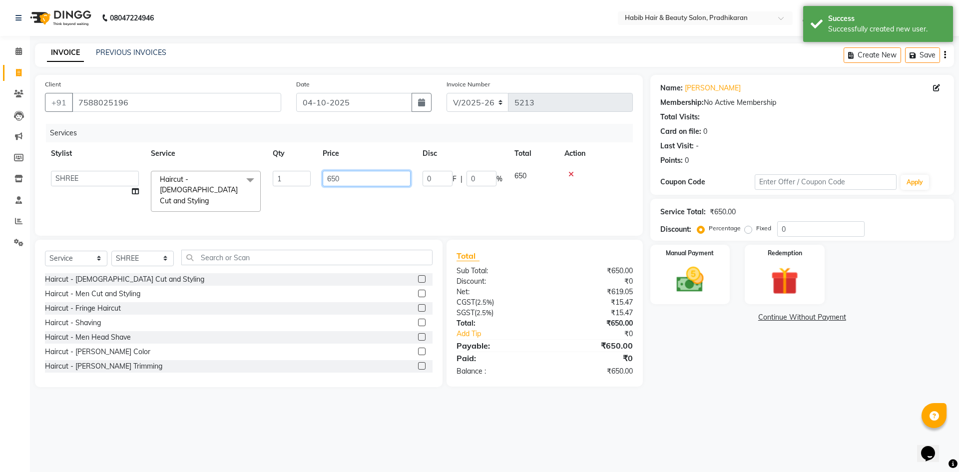
click at [367, 187] on td "650" at bounding box center [367, 191] width 100 height 53
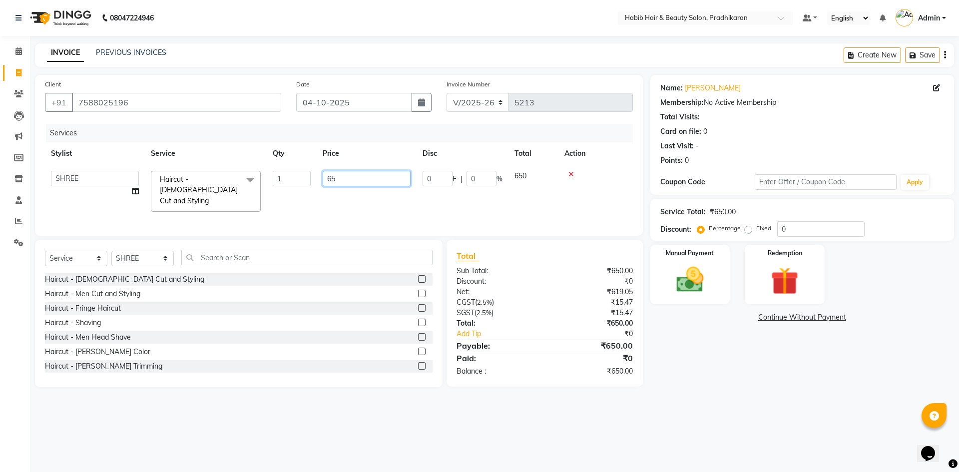
type input "6"
type input "8"
type input "400"
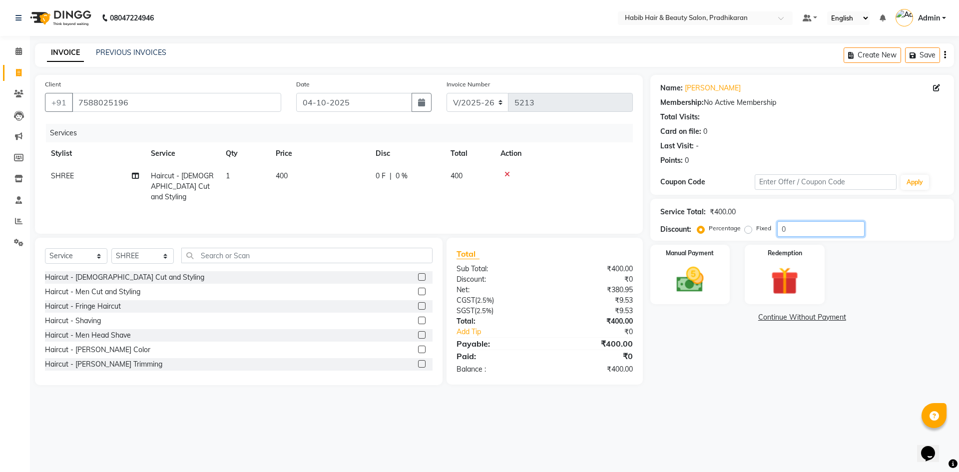
click at [802, 230] on input "0" at bounding box center [820, 228] width 87 height 15
type input "50"
click at [691, 280] on img at bounding box center [690, 279] width 46 height 33
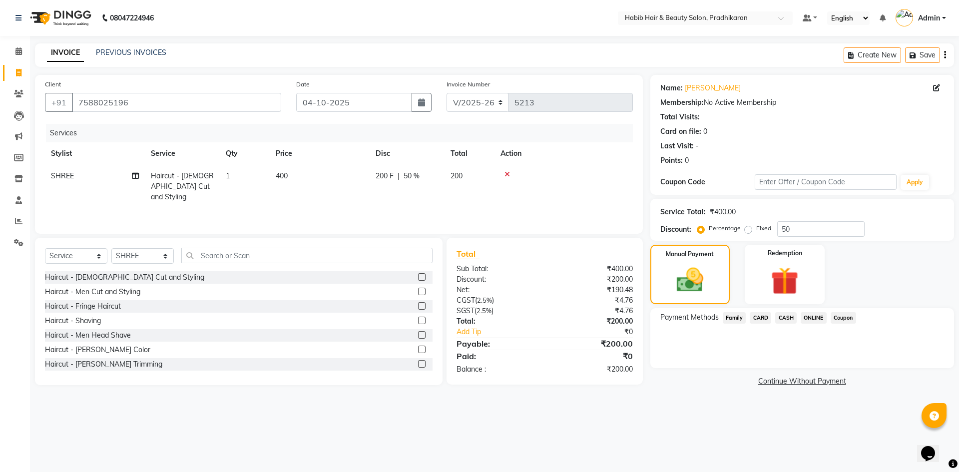
click at [805, 318] on span "ONLINE" at bounding box center [814, 317] width 26 height 11
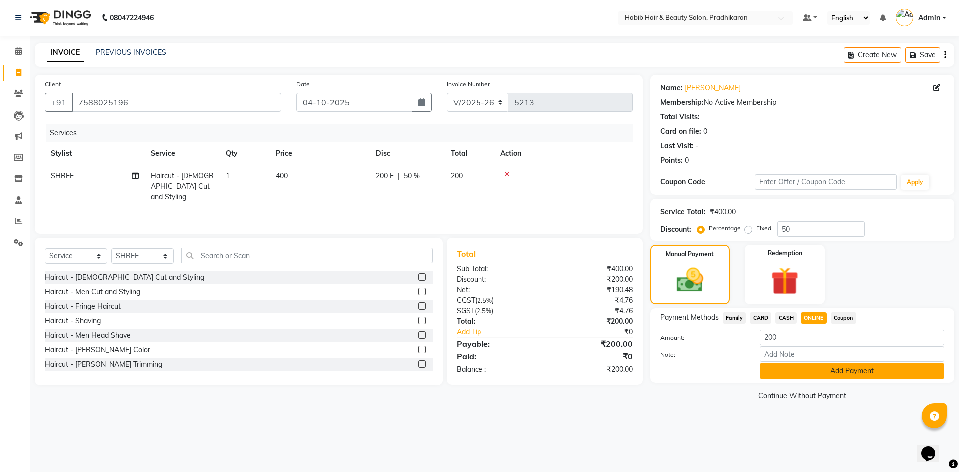
click at [806, 374] on button "Add Payment" at bounding box center [852, 370] width 184 height 15
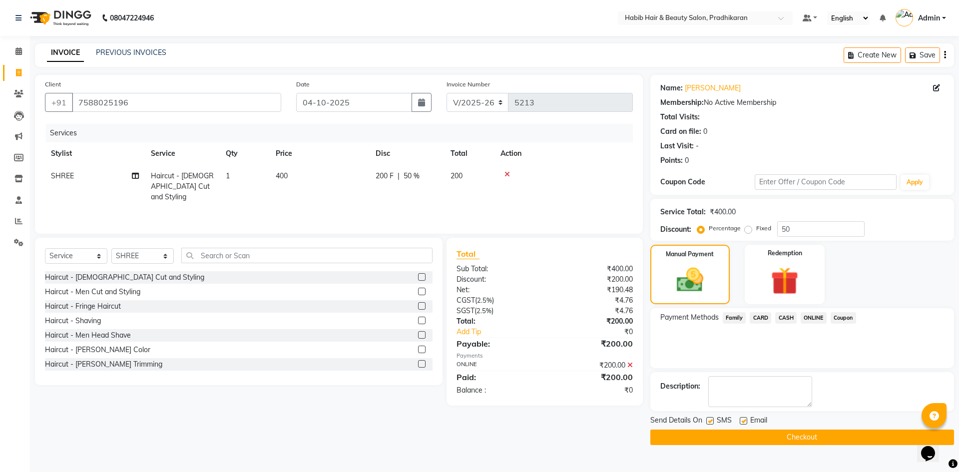
click at [796, 433] on button "Checkout" at bounding box center [802, 437] width 304 height 15
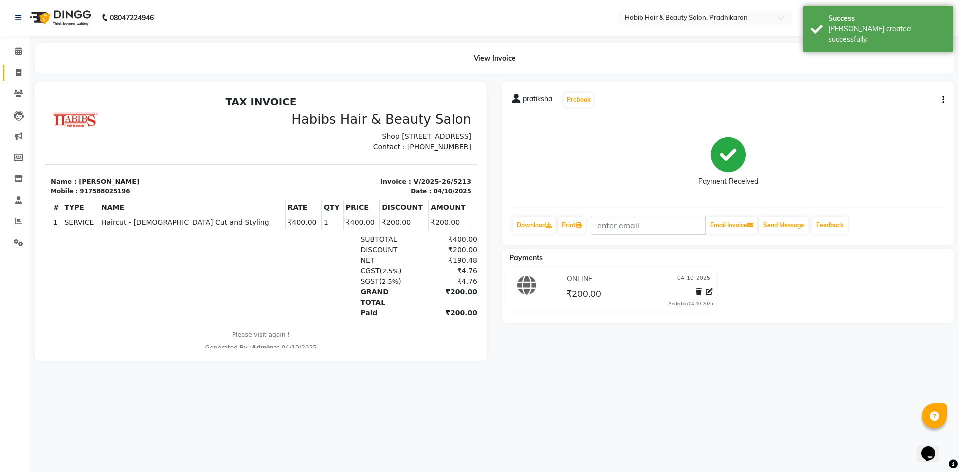
click at [17, 72] on icon at bounding box center [18, 72] width 5 height 7
select select "service"
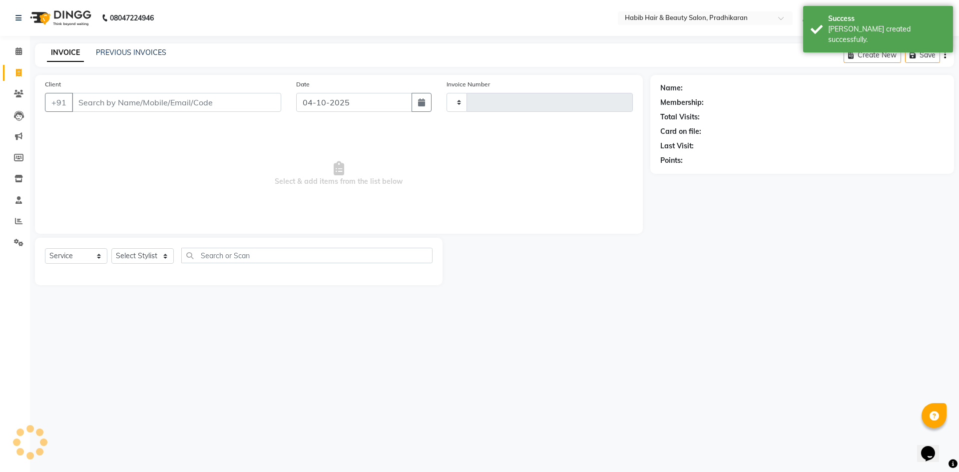
type input "5214"
select select "5583"
click at [102, 101] on input "Client" at bounding box center [176, 102] width 209 height 19
click at [127, 250] on select "Select Stylist Admin [PERSON_NAME] Anju [PERSON_NAME] [PERSON_NAME] [PERSON_NAM…" at bounding box center [142, 255] width 62 height 15
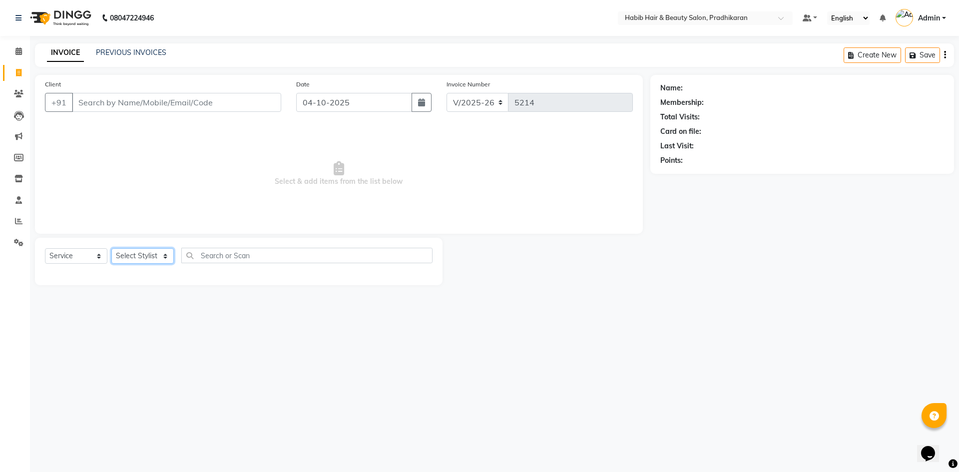
select select "91574"
click at [111, 248] on select "Select Stylist Admin [PERSON_NAME] Anju [PERSON_NAME] [PERSON_NAME] [PERSON_NAM…" at bounding box center [142, 255] width 62 height 15
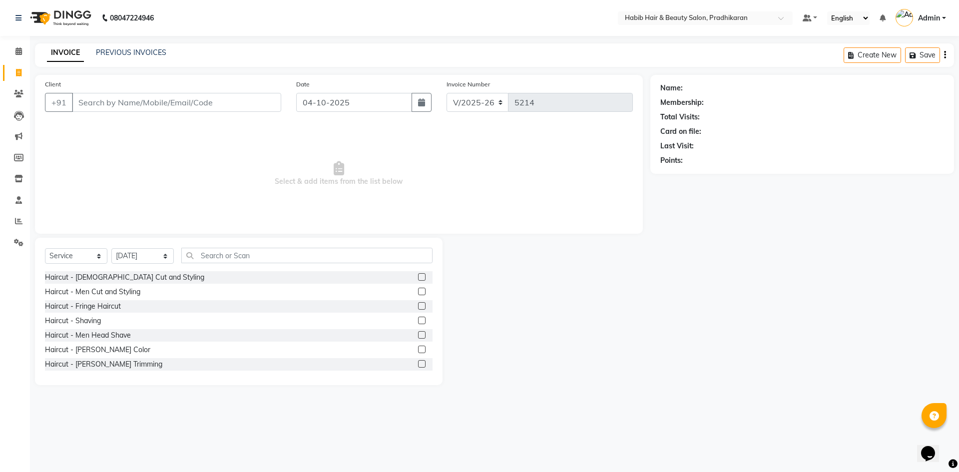
click at [418, 289] on label at bounding box center [421, 291] width 7 height 7
click at [418, 289] on input "checkbox" at bounding box center [421, 292] width 6 height 6
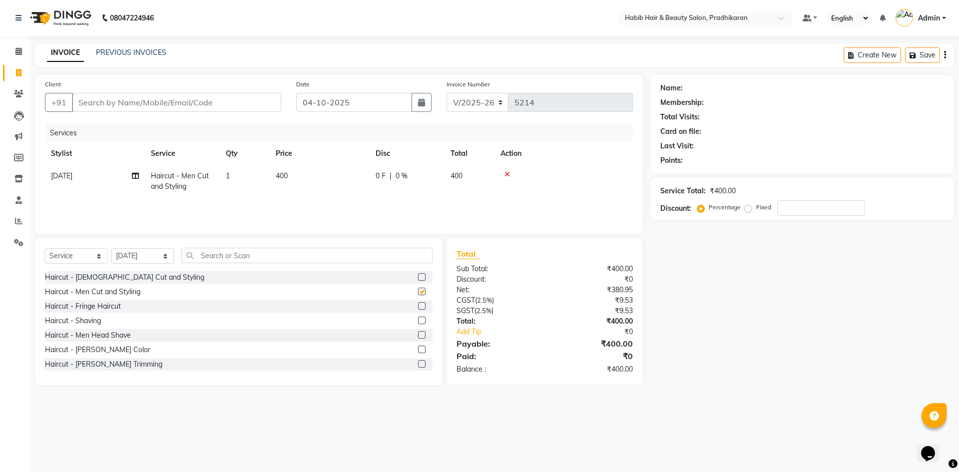
checkbox input "false"
click at [418, 363] on label at bounding box center [421, 363] width 7 height 7
click at [418, 363] on input "checkbox" at bounding box center [421, 364] width 6 height 6
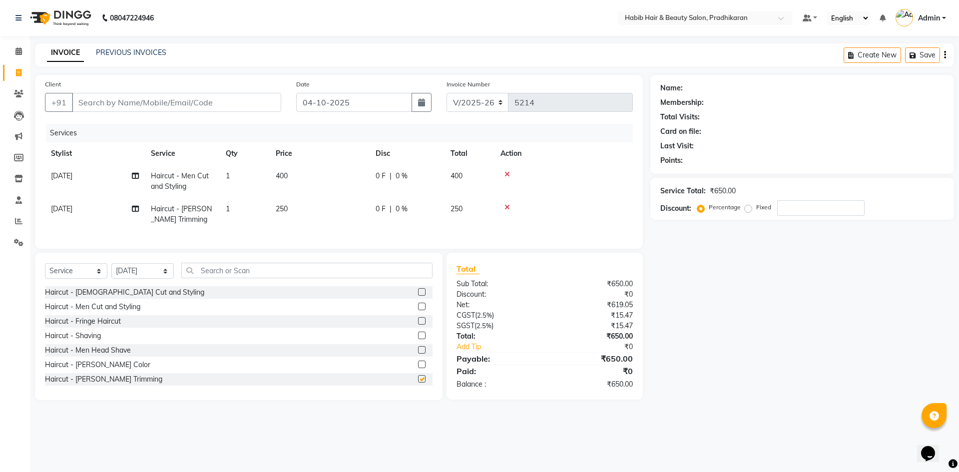
checkbox input "false"
drag, startPoint x: 275, startPoint y: 91, endPoint x: 274, endPoint y: 96, distance: 5.2
click at [274, 96] on div "Client +91" at bounding box center [162, 99] width 251 height 41
click at [274, 96] on input "Client" at bounding box center [176, 102] width 209 height 19
type input "8"
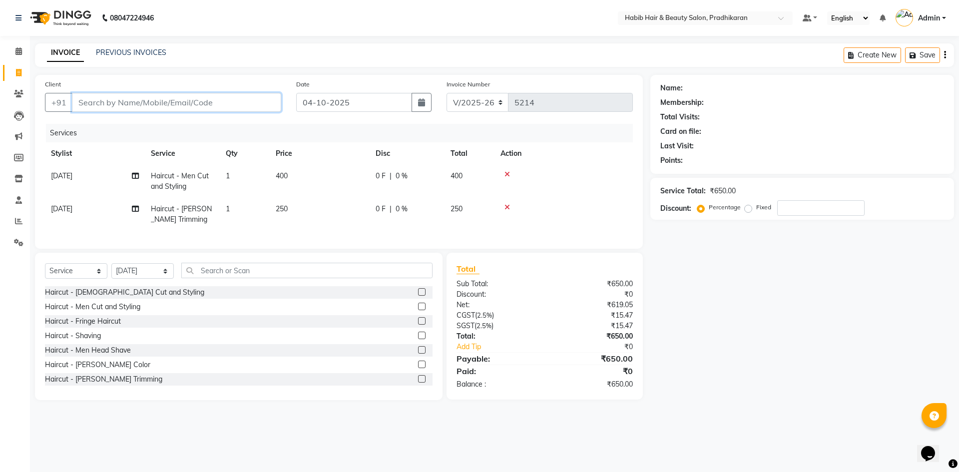
type input "0"
type input "8796171584"
click at [249, 102] on span "Add Client" at bounding box center [255, 102] width 39 height 10
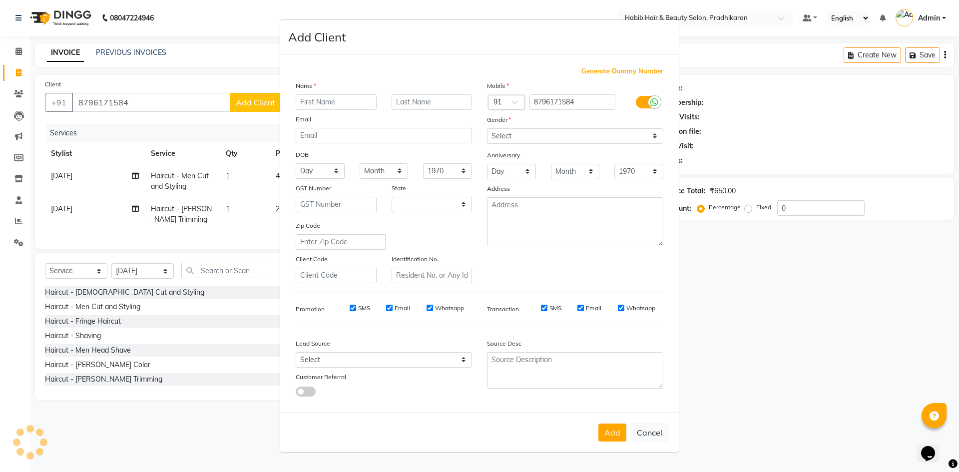
select select "22"
click at [345, 98] on input "text" at bounding box center [336, 101] width 81 height 15
click at [349, 102] on input "text" at bounding box center [336, 101] width 81 height 15
type input "[PERSON_NAME]"
click at [648, 135] on select "Select [DEMOGRAPHIC_DATA] [DEMOGRAPHIC_DATA] Other Prefer Not To Say" at bounding box center [575, 135] width 176 height 15
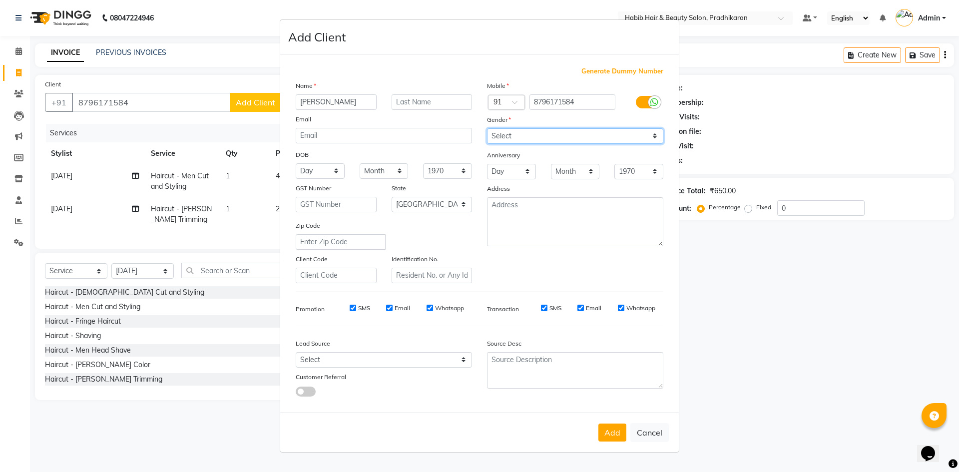
select select "[DEMOGRAPHIC_DATA]"
click at [487, 128] on select "Select [DEMOGRAPHIC_DATA] [DEMOGRAPHIC_DATA] Other Prefer Not To Say" at bounding box center [575, 135] width 176 height 15
click at [614, 429] on button "Add" at bounding box center [612, 433] width 28 height 18
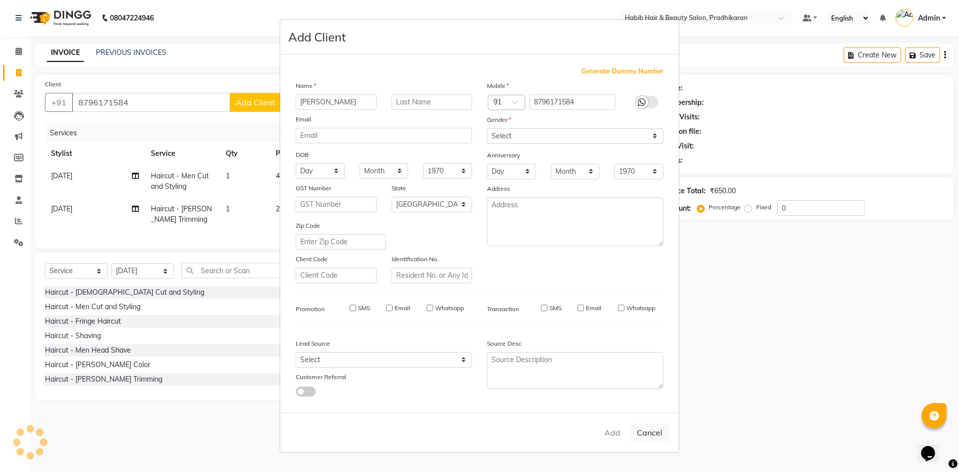
select select
select select "null"
select select
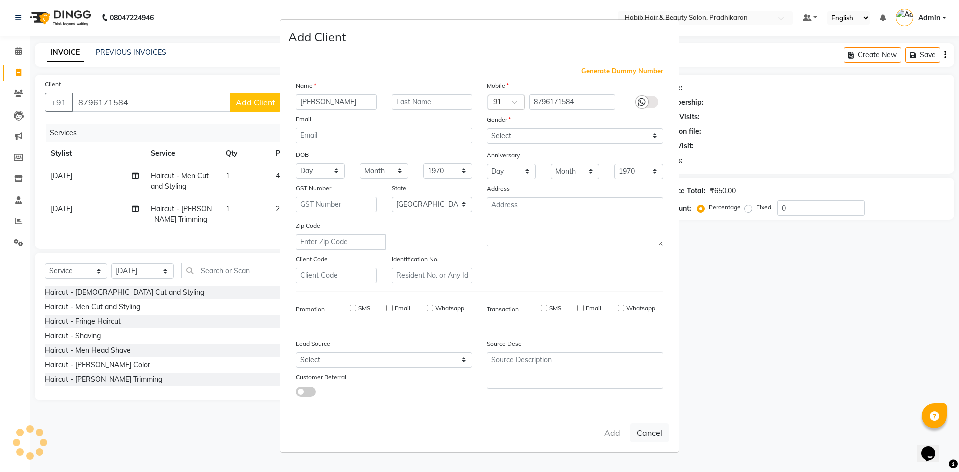
select select
checkbox input "false"
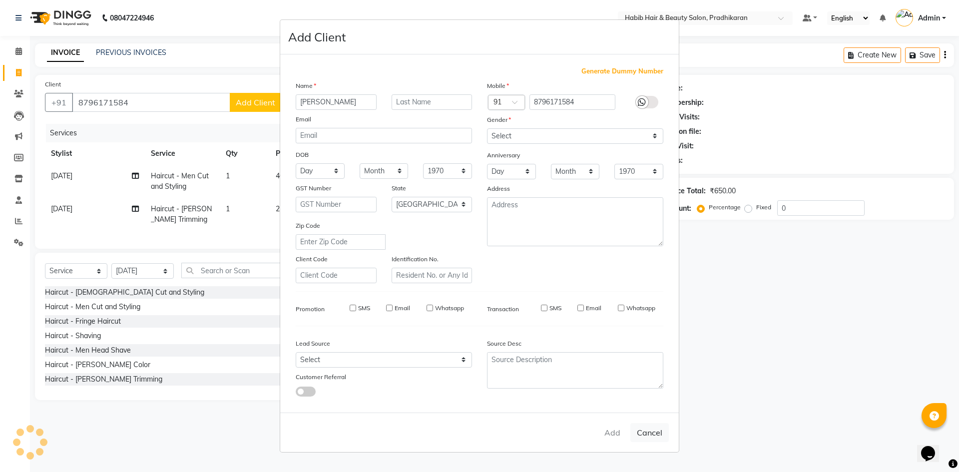
checkbox input "false"
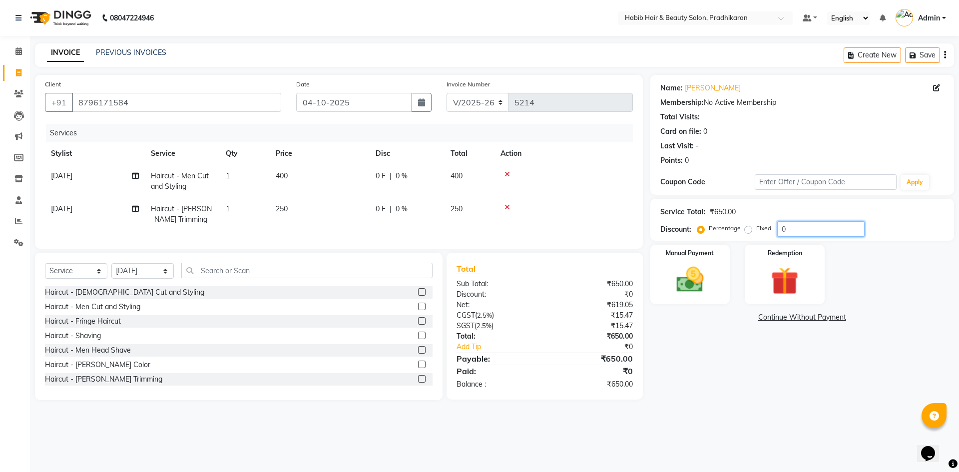
click at [806, 232] on input "0" at bounding box center [820, 228] width 87 height 15
type input "50"
click at [692, 282] on img at bounding box center [690, 279] width 46 height 33
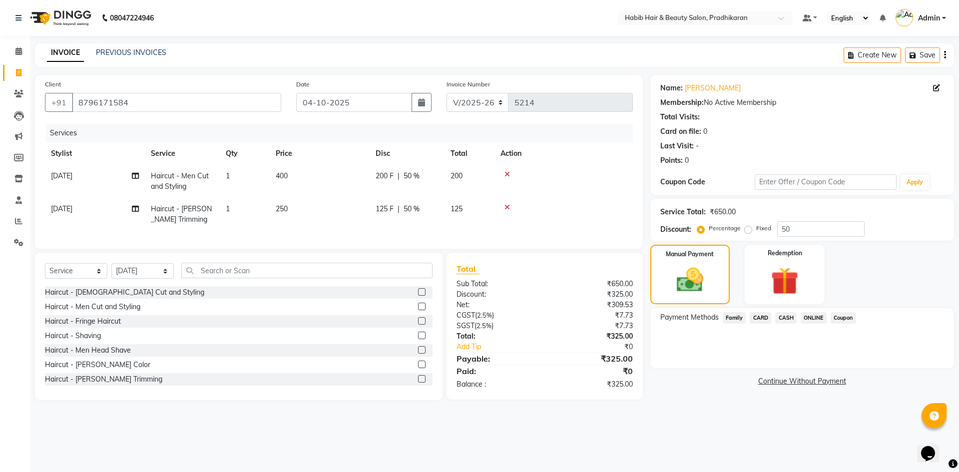
click at [820, 316] on span "ONLINE" at bounding box center [814, 317] width 26 height 11
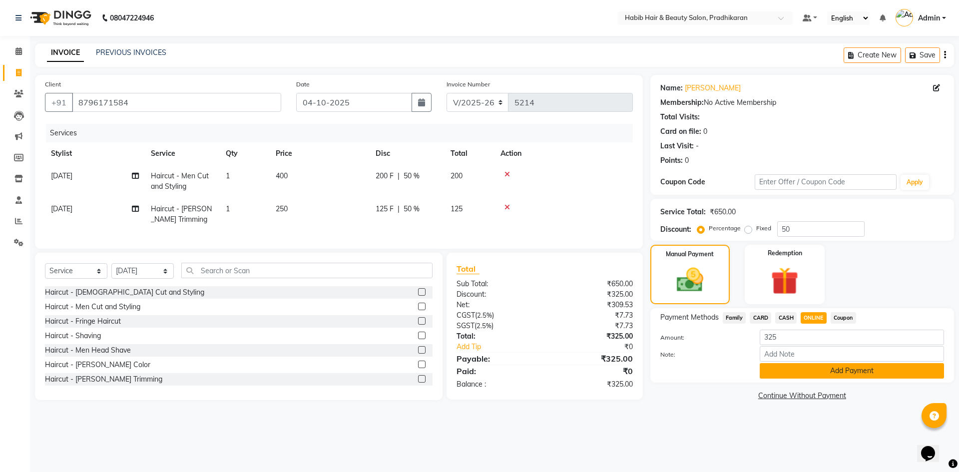
click at [820, 369] on button "Add Payment" at bounding box center [852, 370] width 184 height 15
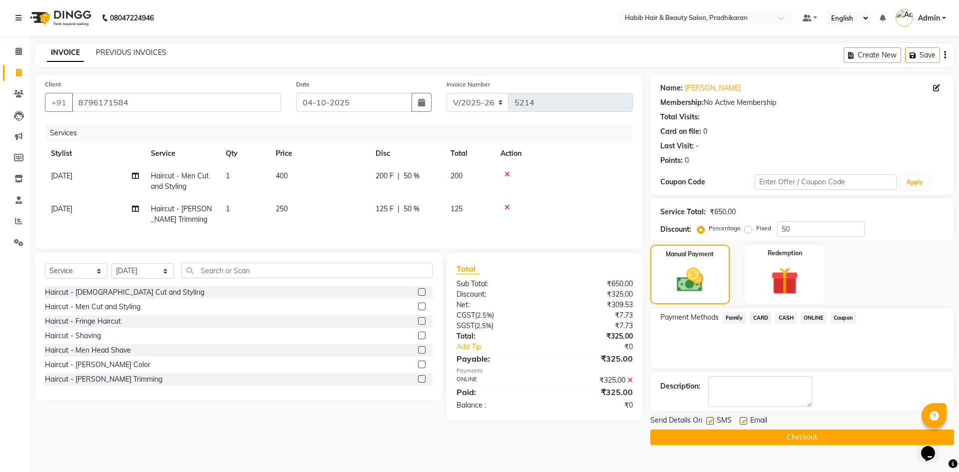
click at [819, 432] on button "Checkout" at bounding box center [802, 437] width 304 height 15
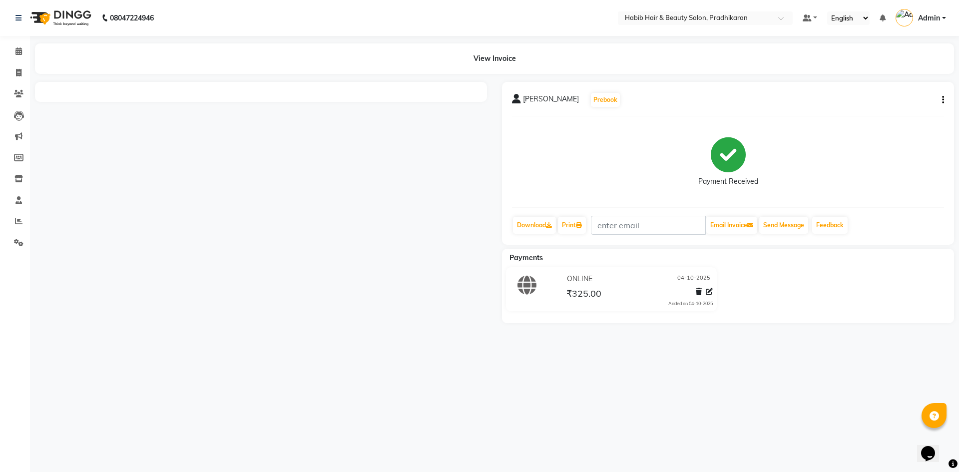
click at [27, 74] on li "Invoice" at bounding box center [15, 72] width 30 height 21
click at [19, 72] on icon at bounding box center [18, 72] width 5 height 7
select select "service"
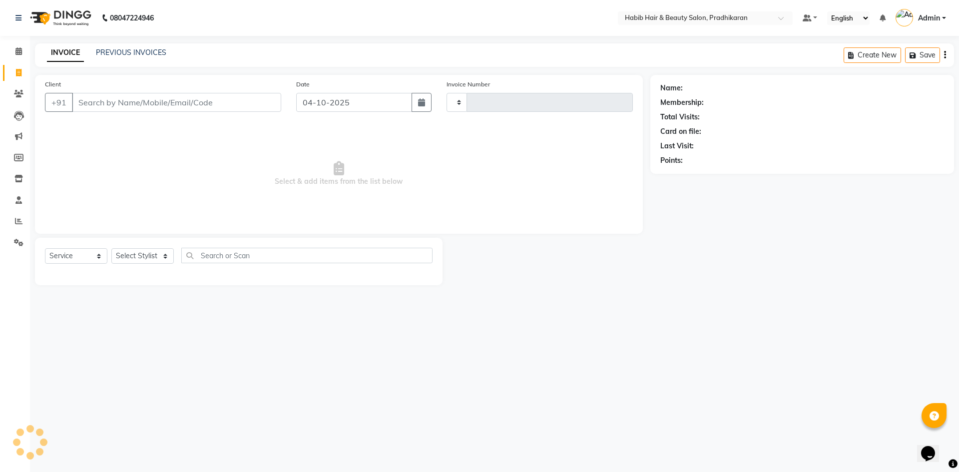
type input "5215"
select select "5583"
drag, startPoint x: 169, startPoint y: 96, endPoint x: 170, endPoint y: 84, distance: 12.0
click at [170, 92] on div "Client +91" at bounding box center [162, 99] width 251 height 41
click at [152, 50] on link "PREVIOUS INVOICES" at bounding box center [131, 52] width 70 height 9
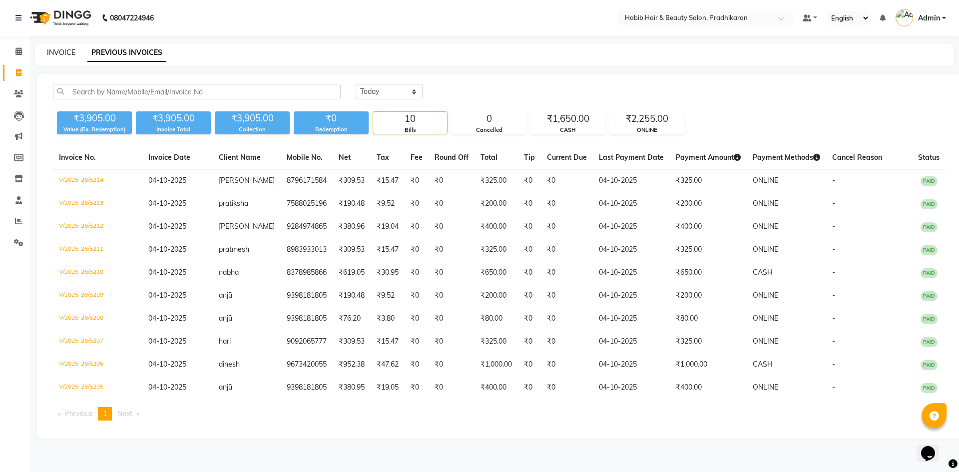
click at [59, 50] on link "INVOICE" at bounding box center [61, 52] width 28 height 9
select select "service"
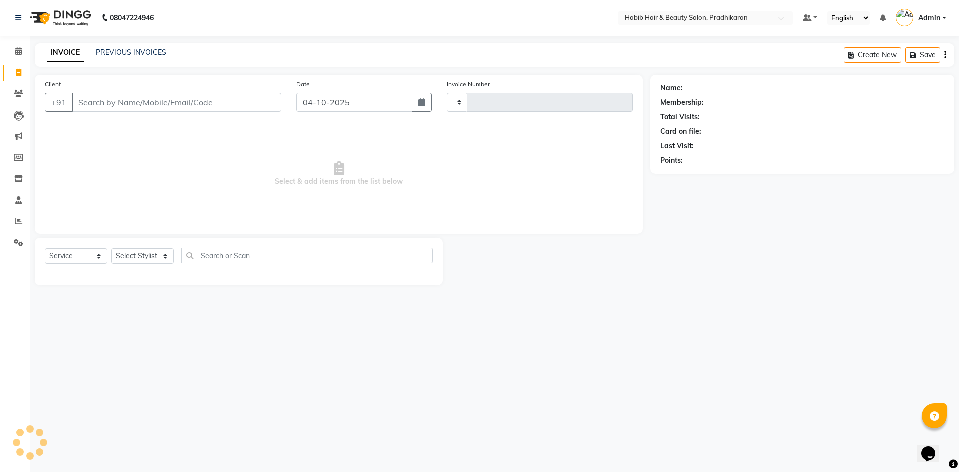
type input "5215"
select select "5583"
click at [162, 104] on input "Client" at bounding box center [176, 102] width 209 height 19
